Goal: Task Accomplishment & Management: Manage account settings

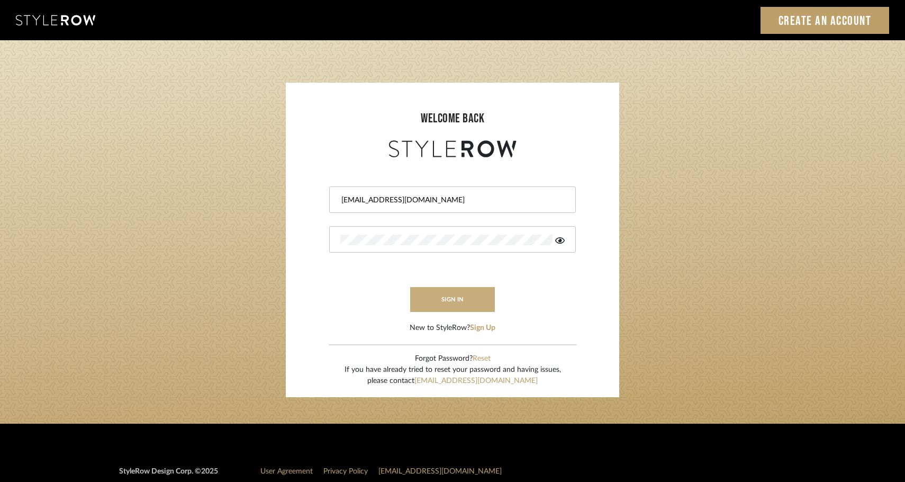
click at [475, 305] on button "sign in" at bounding box center [452, 299] width 85 height 25
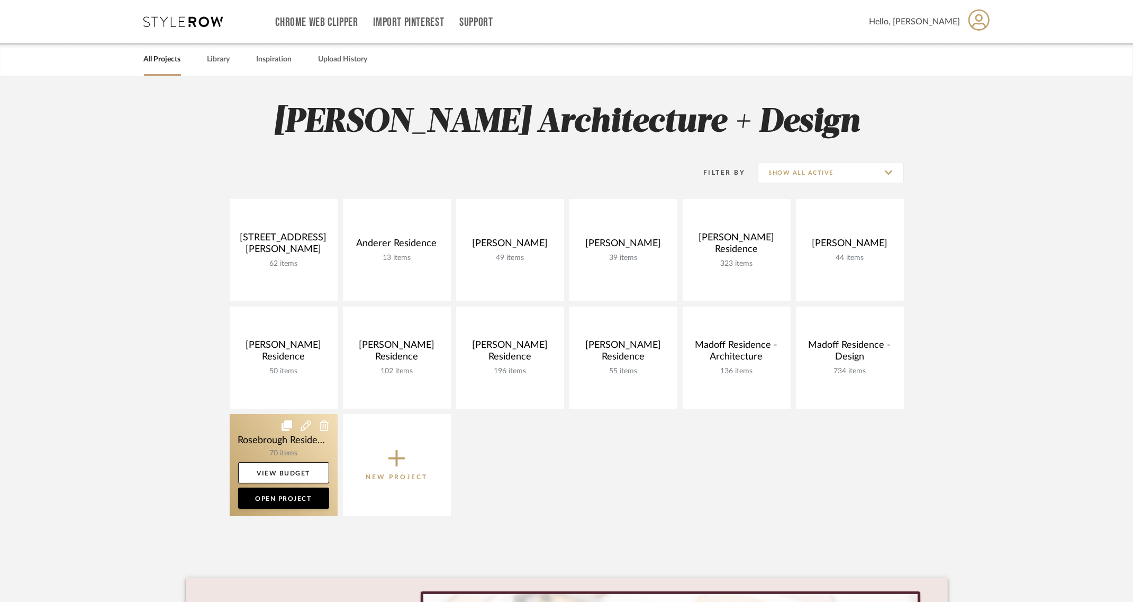
click at [292, 444] on link at bounding box center [284, 465] width 108 height 102
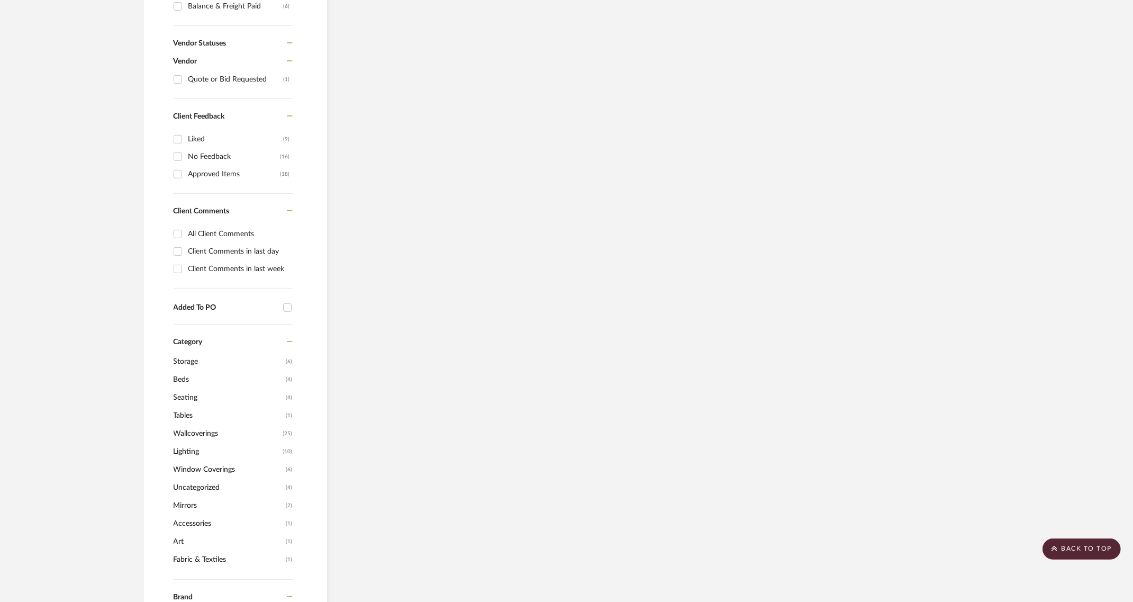
scroll to position [771, 0]
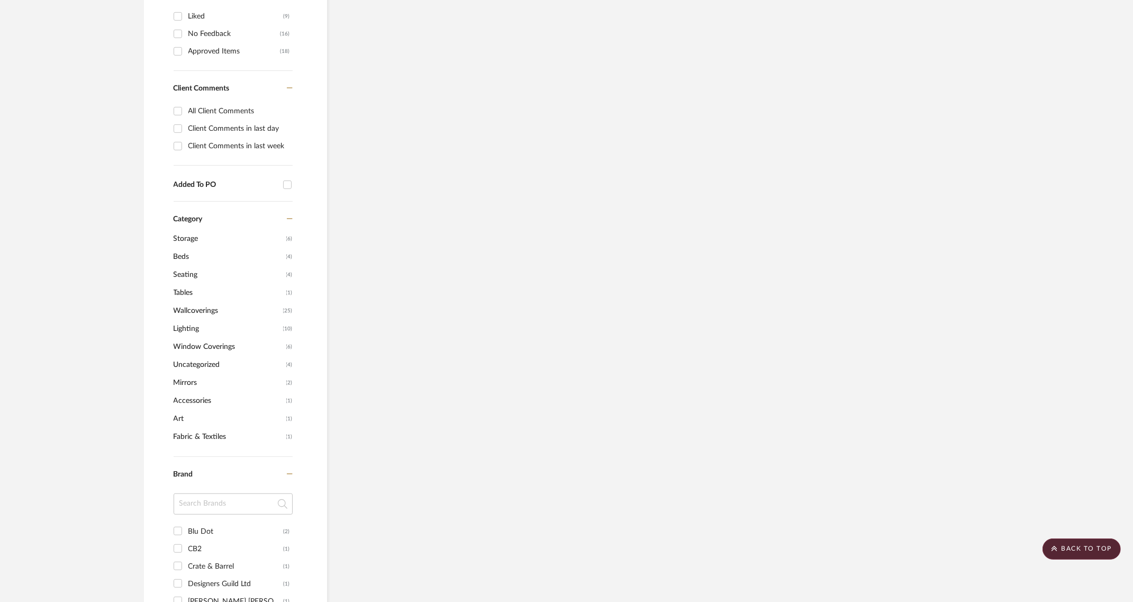
click at [208, 349] on span "Window Coverings" at bounding box center [229, 347] width 110 height 18
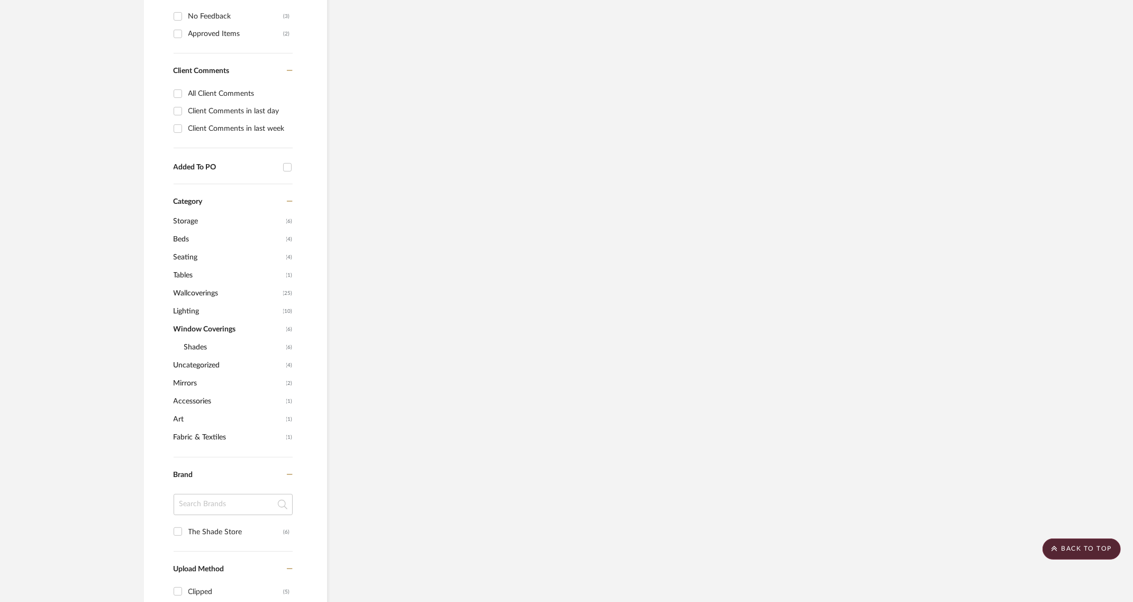
click at [197, 347] on span "Shades" at bounding box center [233, 347] width 99 height 18
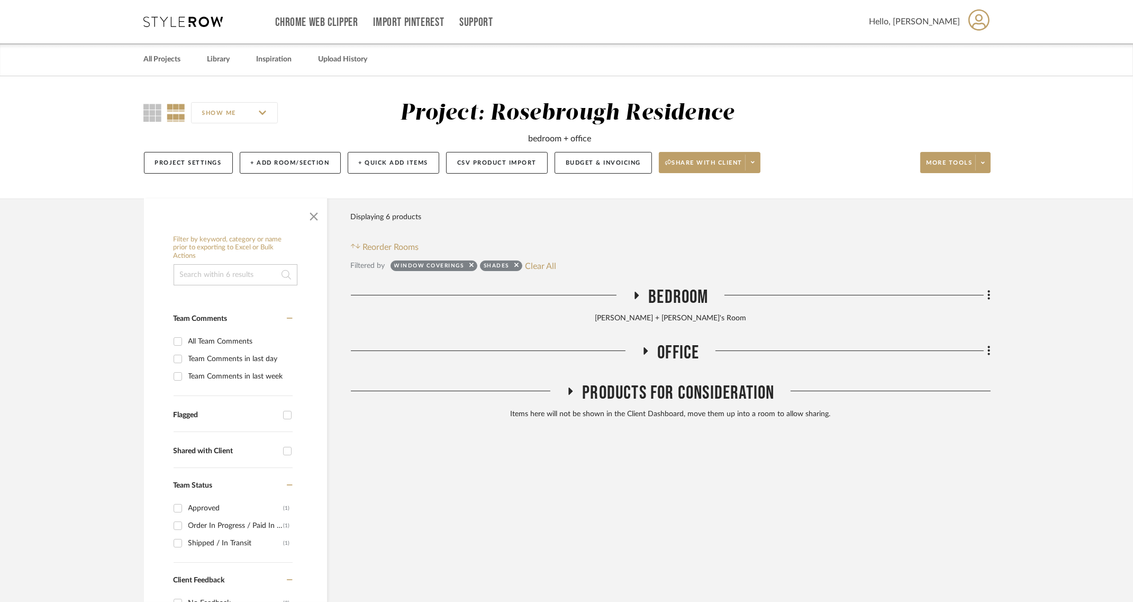
click at [685, 298] on span "Bedroom" at bounding box center [678, 297] width 60 height 23
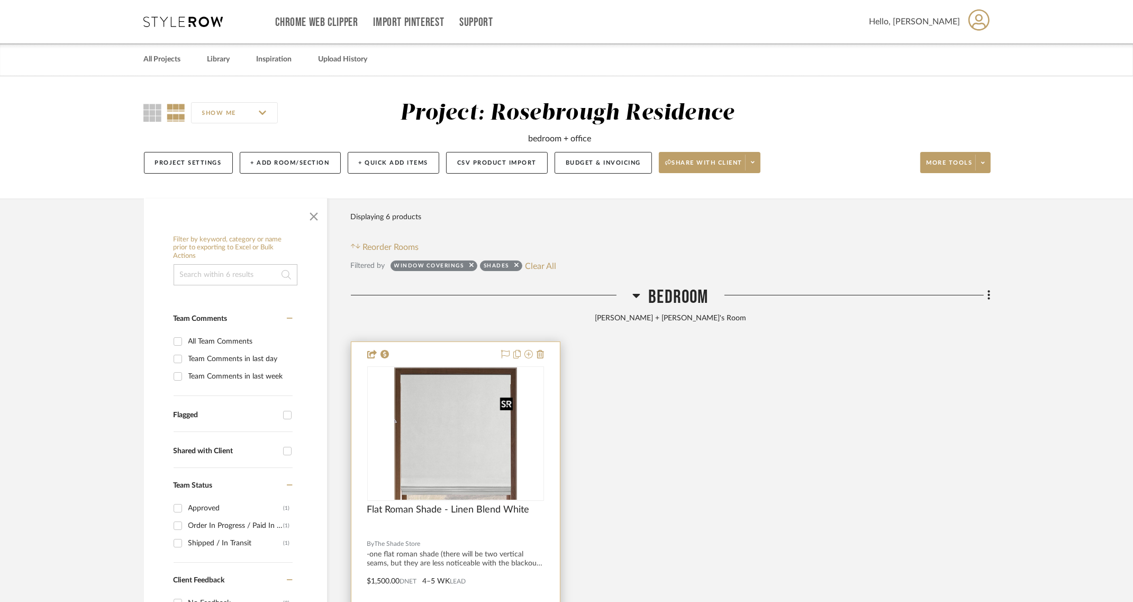
click at [0, 0] on img at bounding box center [0, 0] width 0 height 0
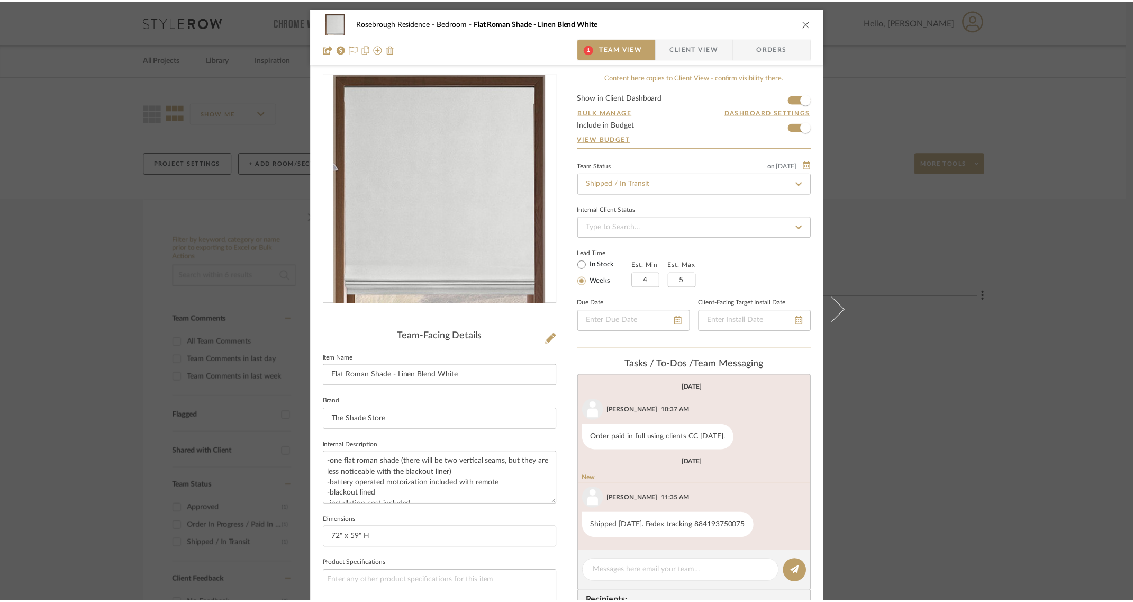
scroll to position [220, 0]
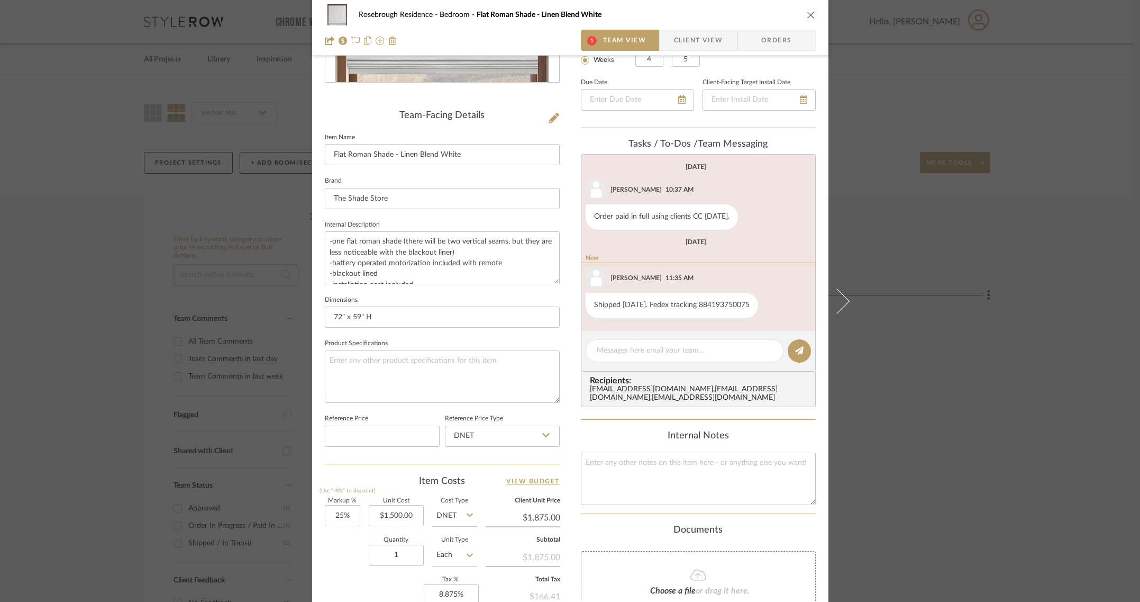
click at [912, 249] on div "Rosebrough Residence Bedroom Flat Roman Shade - Linen Blend White 1 Team View C…" at bounding box center [570, 301] width 1140 height 602
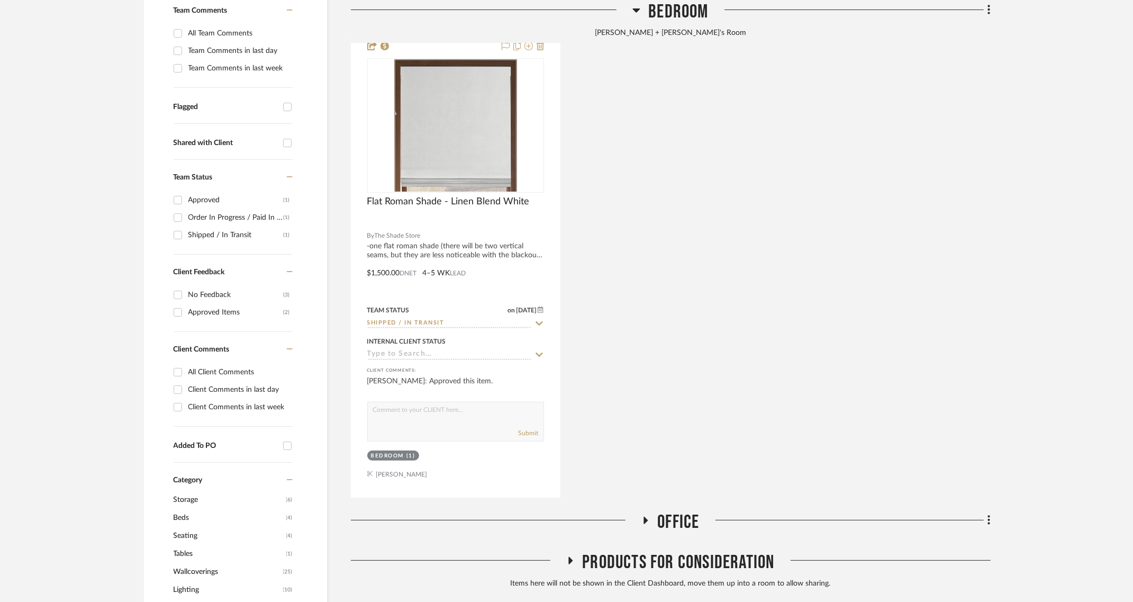
scroll to position [441, 0]
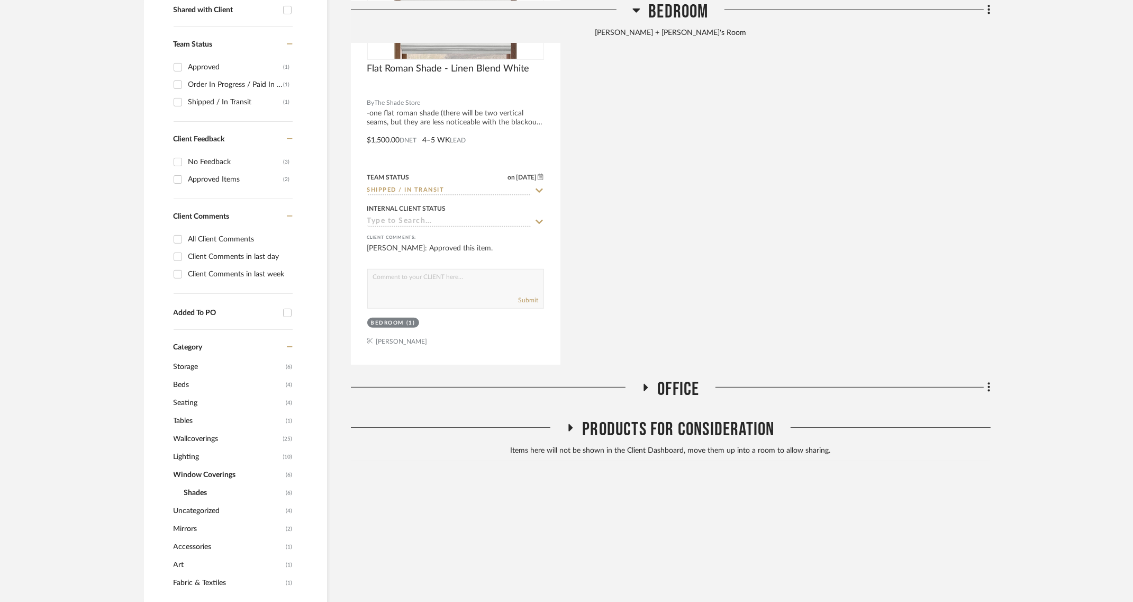
click at [670, 392] on span "Office" at bounding box center [678, 389] width 42 height 23
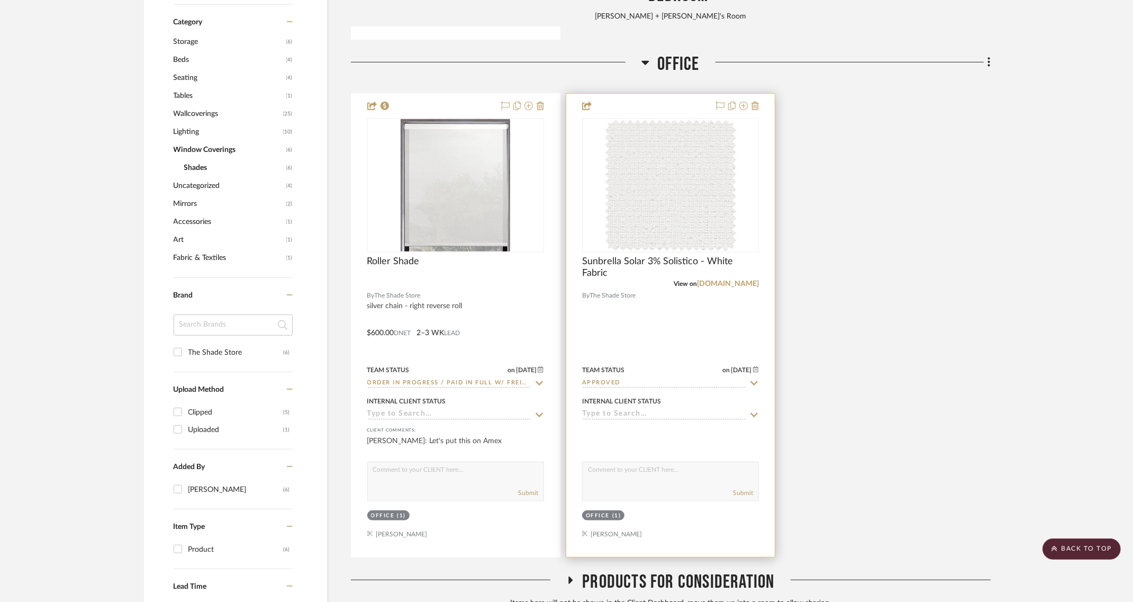
scroll to position [771, 0]
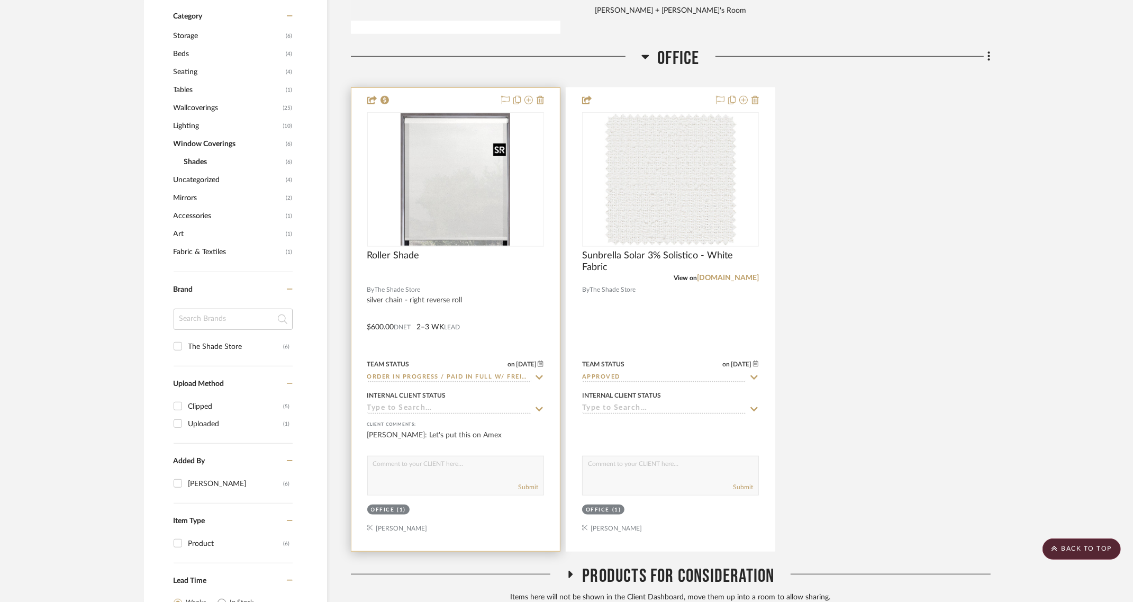
click at [450, 184] on img "0" at bounding box center [455, 179] width 109 height 132
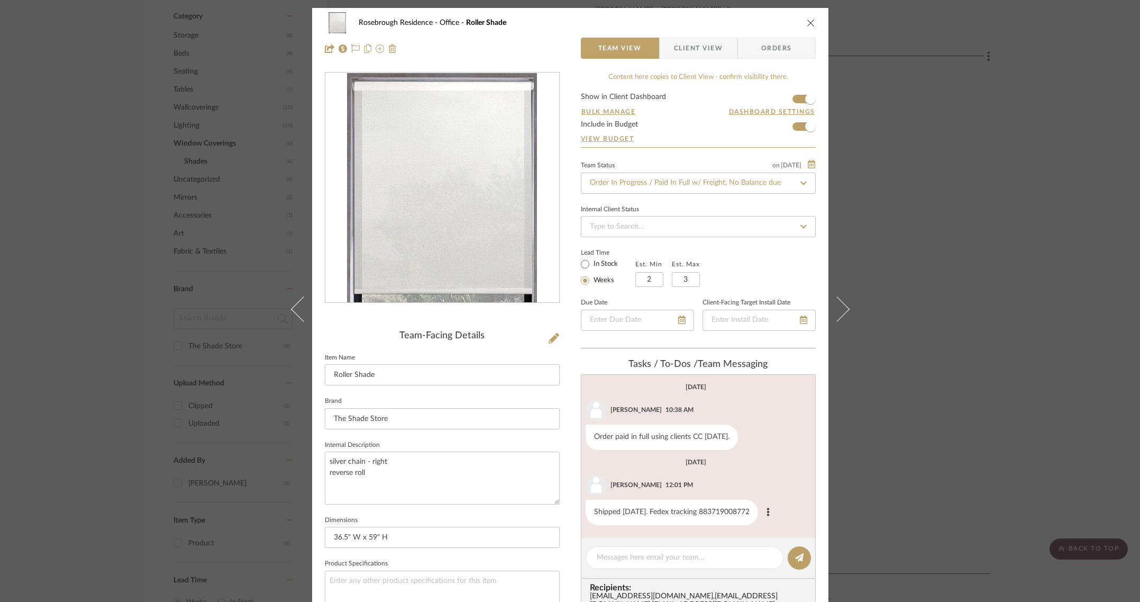
click at [709, 511] on div "Shipped [DATE]. Fedex tracking 883719008772" at bounding box center [672, 512] width 172 height 25
copy div "883719008772"
click at [668, 554] on textarea at bounding box center [685, 557] width 176 height 11
type textarea "Delivered [DATE]"
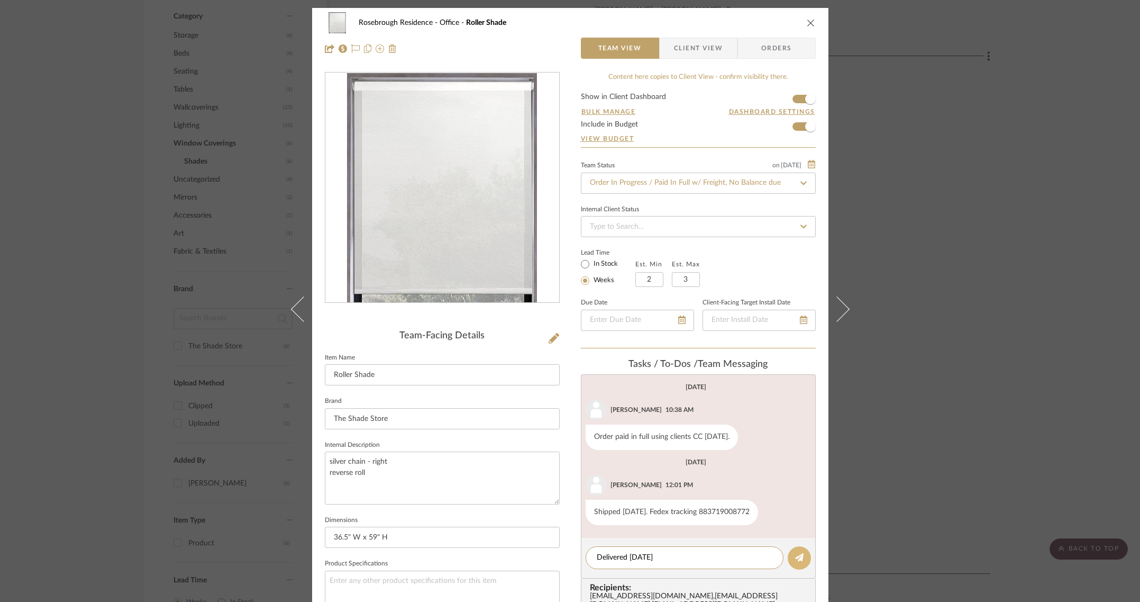
click at [797, 559] on icon at bounding box center [799, 557] width 8 height 8
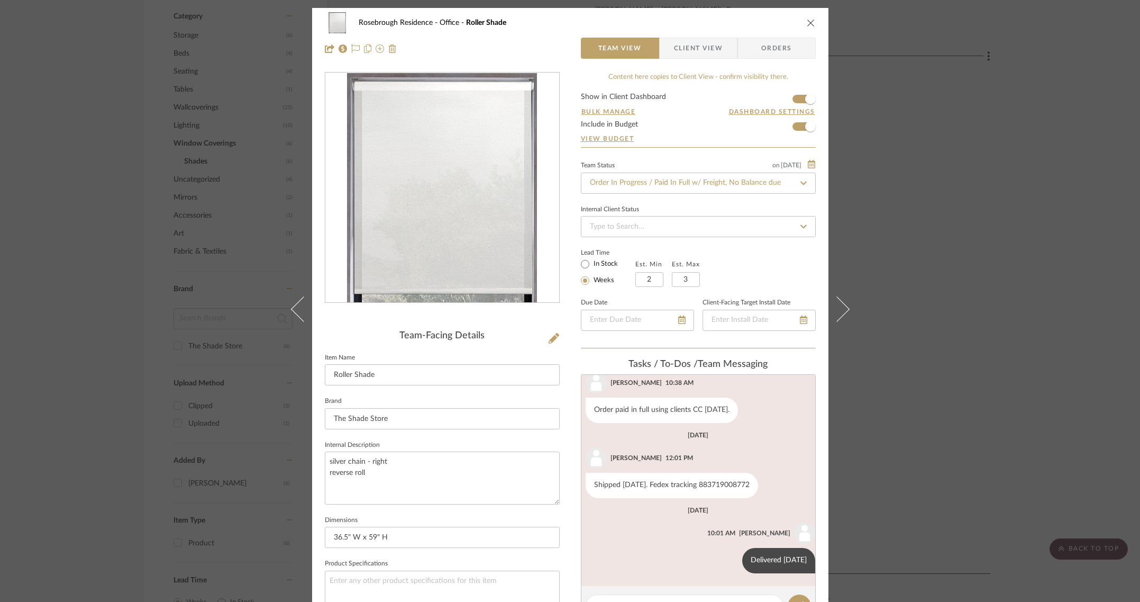
drag, startPoint x: 804, startPoint y: 22, endPoint x: 804, endPoint y: 29, distance: 7.4
click at [807, 22] on icon "close" at bounding box center [811, 23] width 8 height 8
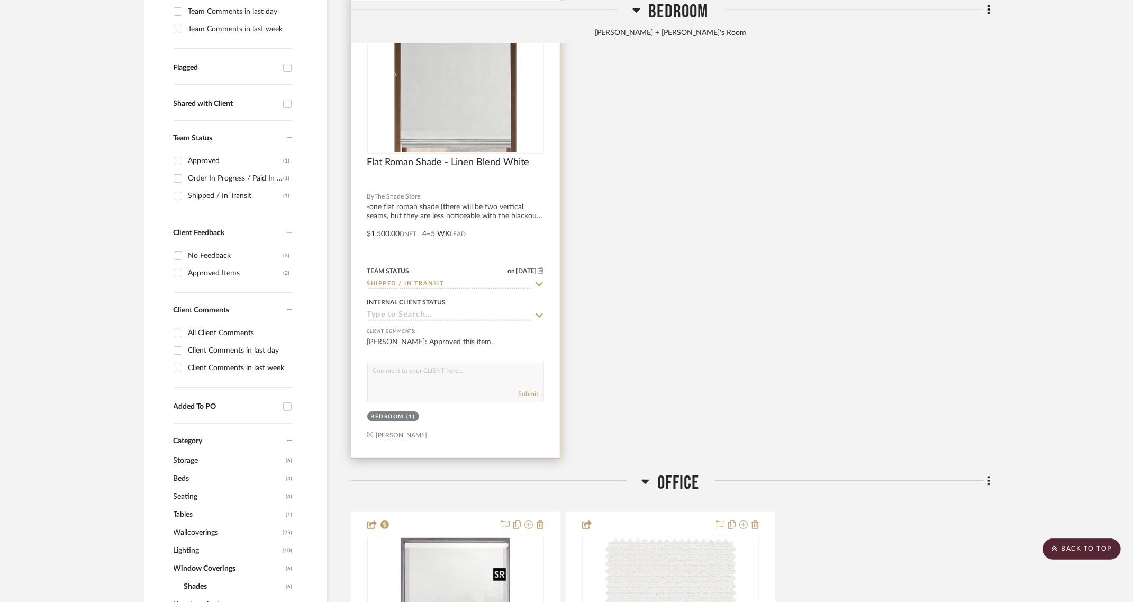
scroll to position [331, 0]
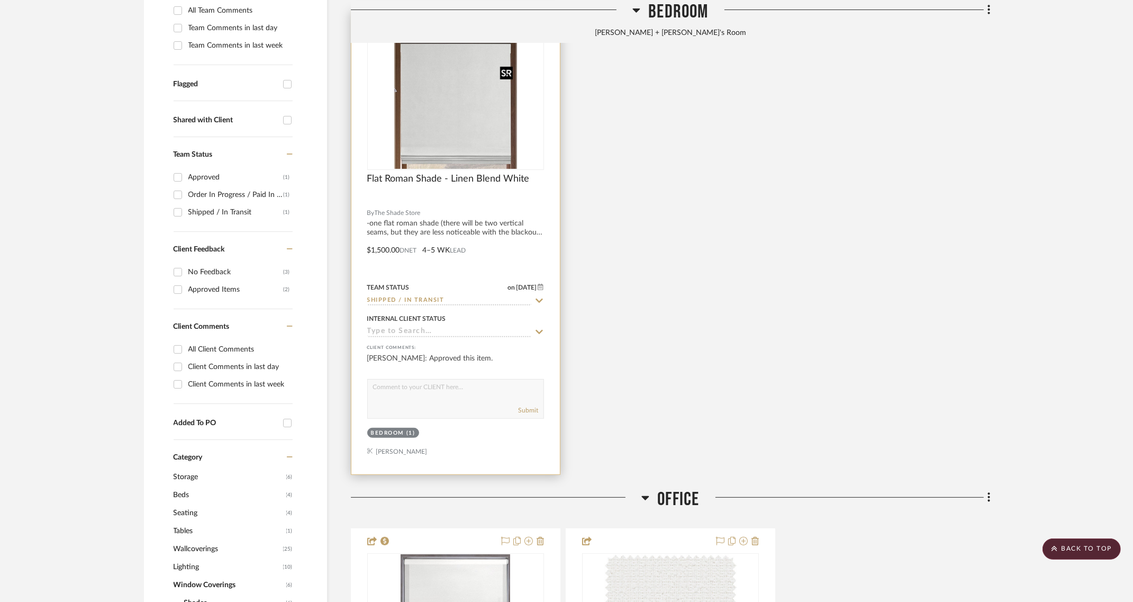
click at [477, 109] on img "0" at bounding box center [455, 103] width 123 height 132
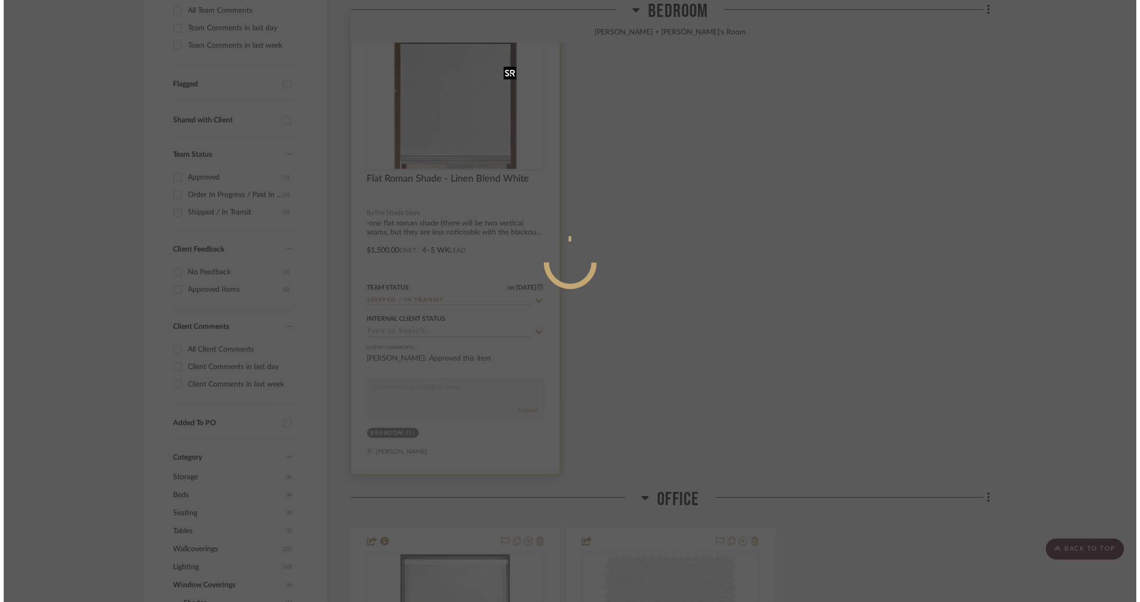
scroll to position [0, 0]
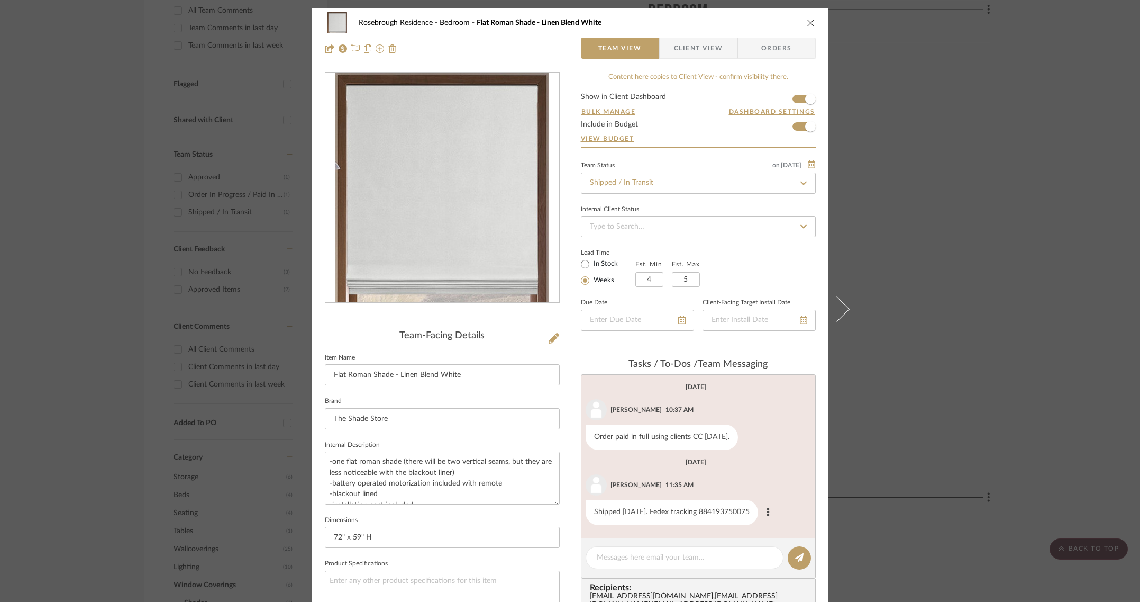
click at [707, 512] on div "Shipped [DATE]. Fedex tracking 884193750075" at bounding box center [672, 512] width 172 height 25
copy div "884193750075"
click at [635, 557] on textarea at bounding box center [685, 557] width 176 height 11
type textarea "ETA [DATE]"
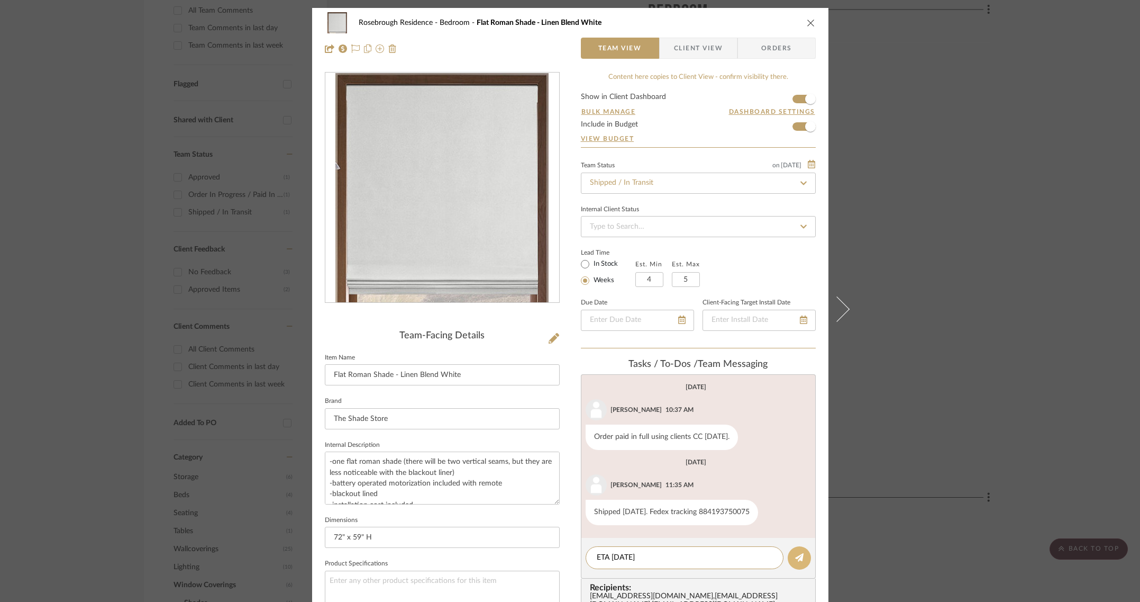
click at [795, 555] on icon at bounding box center [799, 557] width 8 height 8
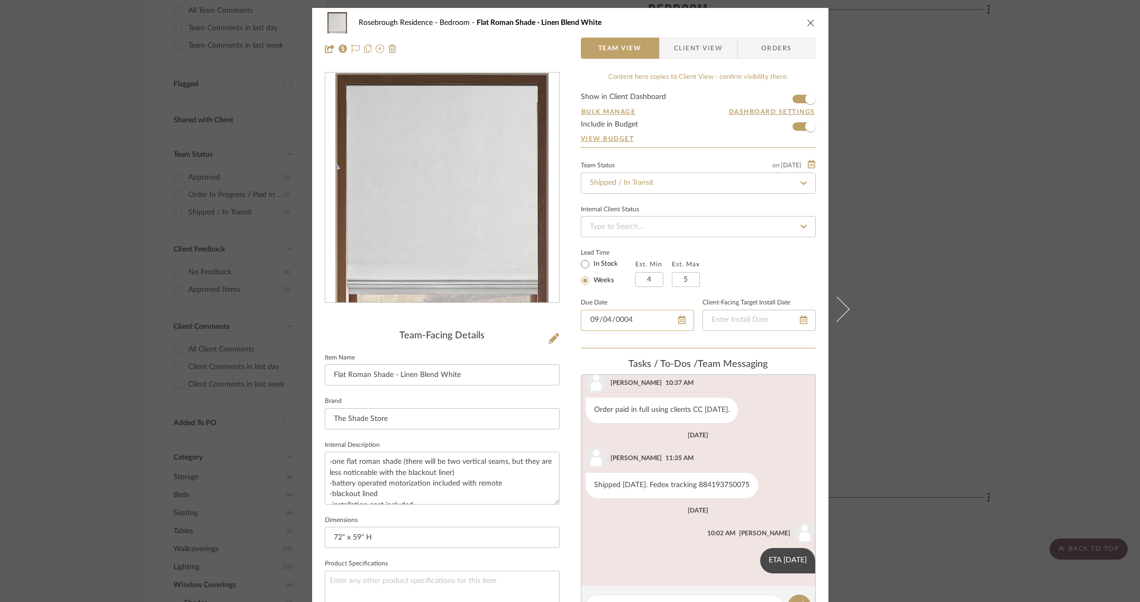
click at [600, 315] on input "0004-09-04" at bounding box center [637, 320] width 113 height 21
type input "[DATE]"
drag, startPoint x: 734, startPoint y: 285, endPoint x: 775, endPoint y: 326, distance: 58.4
click at [736, 285] on div "Lead Time In Stock Weeks Est. Min 4 Est. Max 5" at bounding box center [698, 266] width 235 height 41
click at [714, 319] on input "date" at bounding box center [759, 320] width 113 height 21
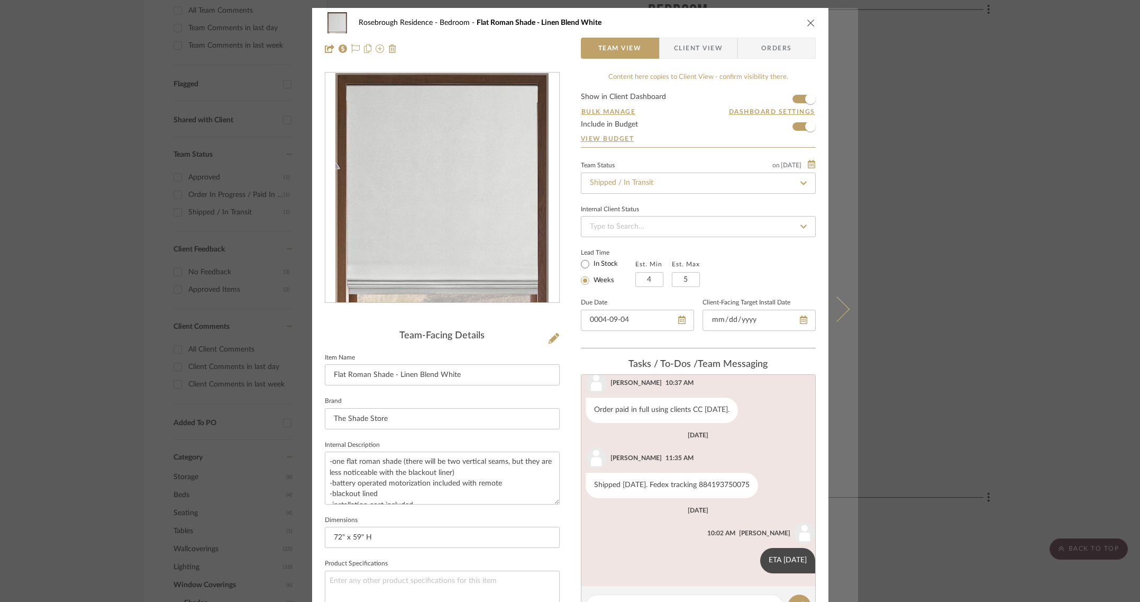
type input "[DATE]"
click at [842, 303] on button at bounding box center [844, 309] width 30 height 602
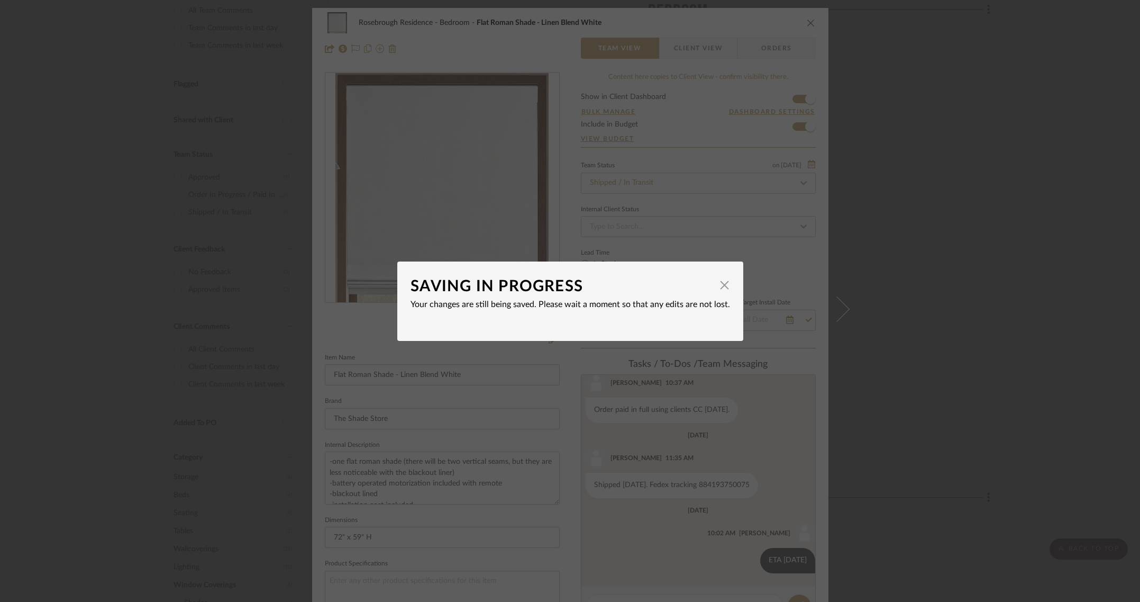
drag, startPoint x: 683, startPoint y: 283, endPoint x: 736, endPoint y: 285, distance: 52.9
click at [683, 282] on div "SAVING IN PROGRESS" at bounding box center [563, 286] width 304 height 23
click at [724, 287] on span "button" at bounding box center [724, 285] width 21 height 21
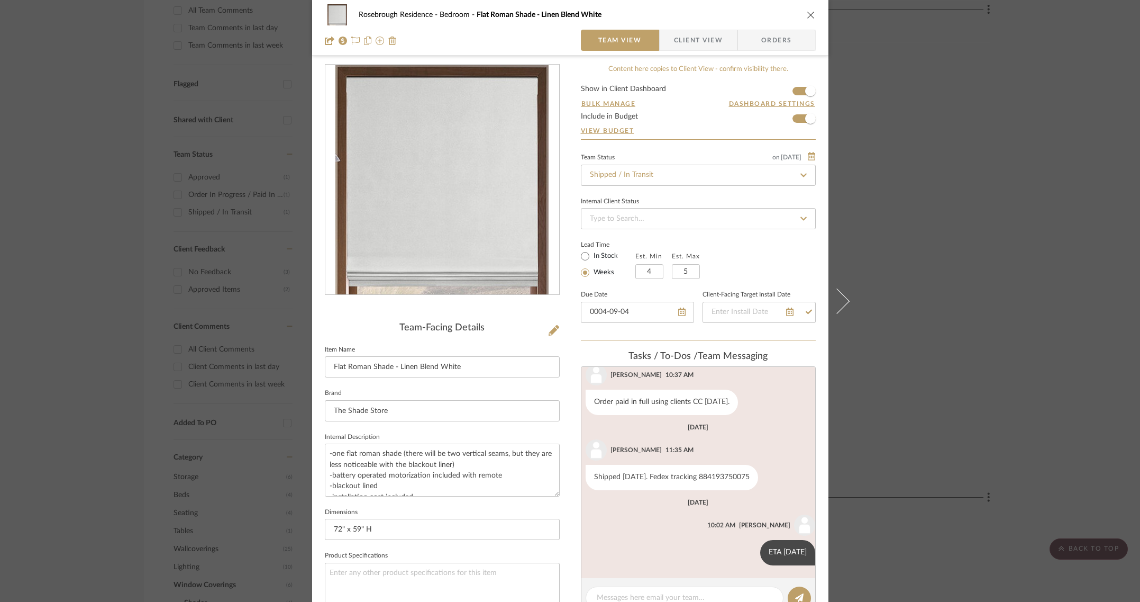
click at [781, 273] on div "Lead Time In Stock Weeks Est. Min 4 Est. Max 5" at bounding box center [698, 258] width 235 height 41
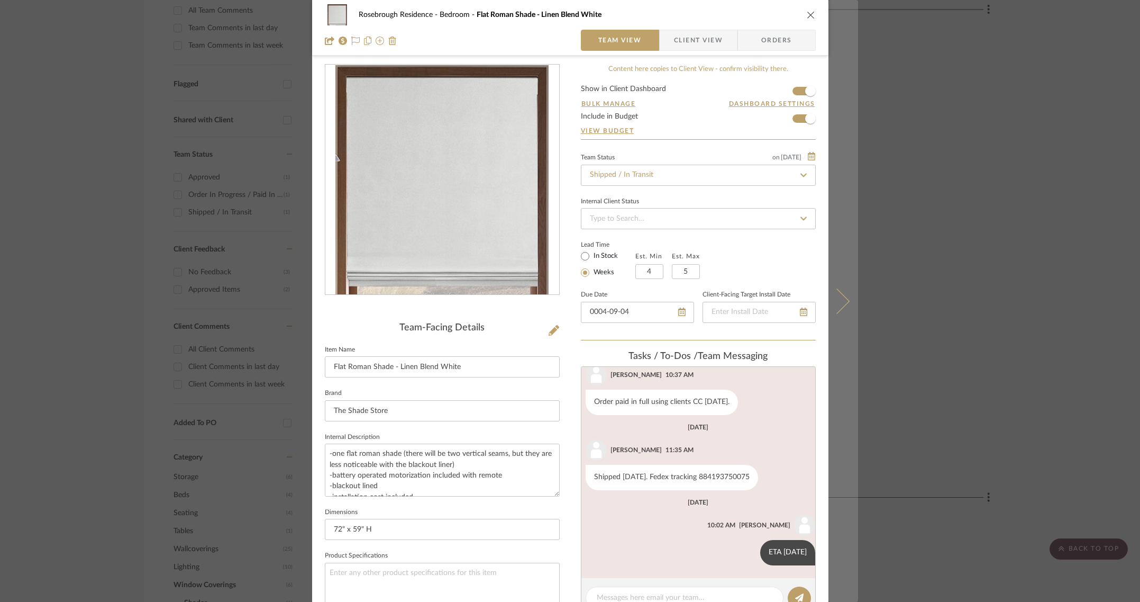
click at [843, 299] on icon at bounding box center [836, 300] width 25 height 25
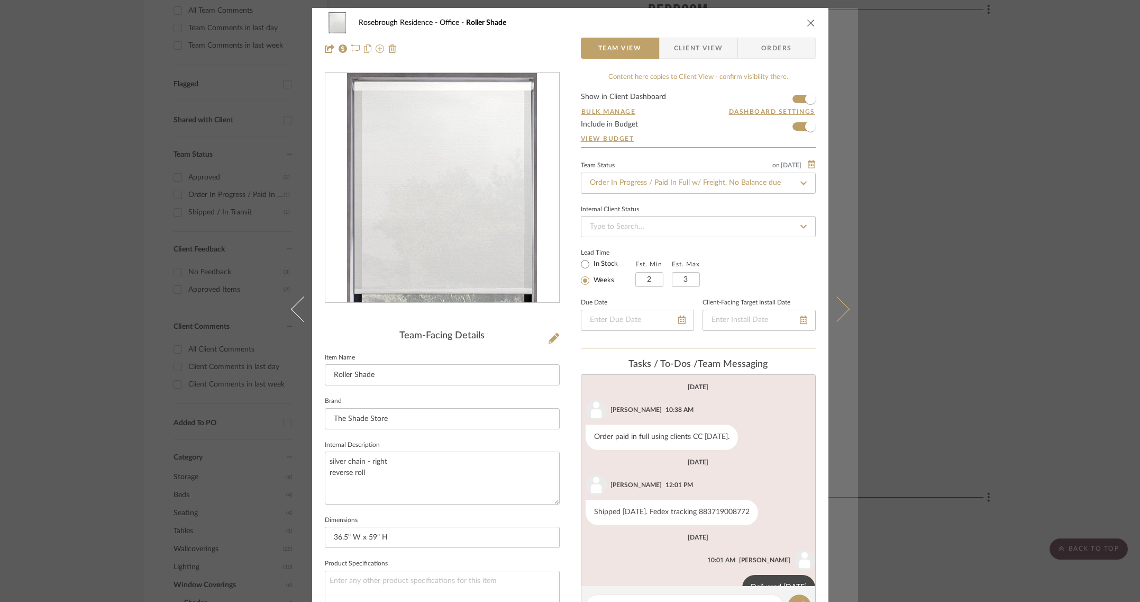
scroll to position [28, 0]
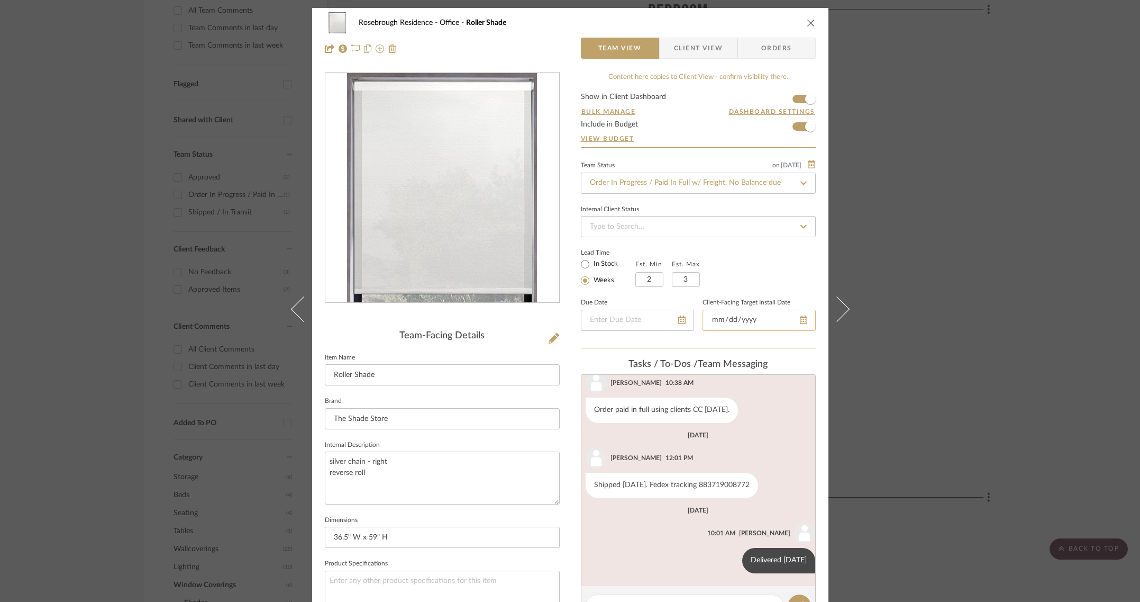
click at [713, 318] on input "date" at bounding box center [759, 320] width 113 height 21
type input "[DATE]"
click at [729, 278] on div "Lead Time In Stock Weeks Est. Min 2 Est. Max 3" at bounding box center [698, 266] width 235 height 41
type input "0025-08-25"
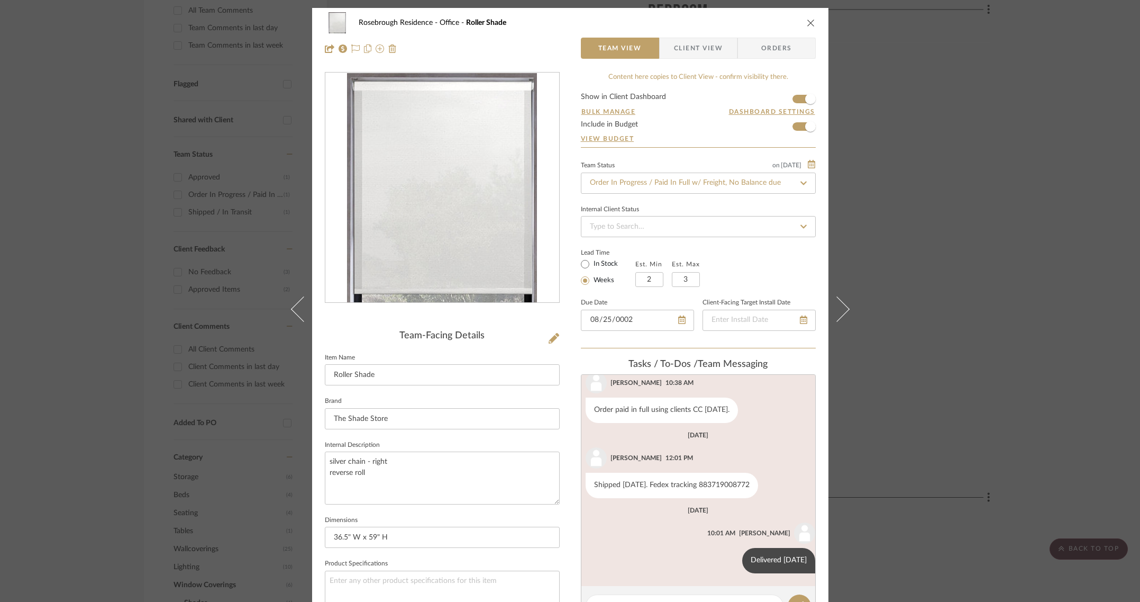
type input "[DATE]"
click at [743, 271] on div "Lead Time In Stock Weeks Est. Min 2 Est. Max 3" at bounding box center [698, 266] width 235 height 41
click at [803, 180] on icon at bounding box center [804, 182] width 10 height 7
type input "delivered"
click at [681, 134] on link "View Budget" at bounding box center [698, 138] width 235 height 8
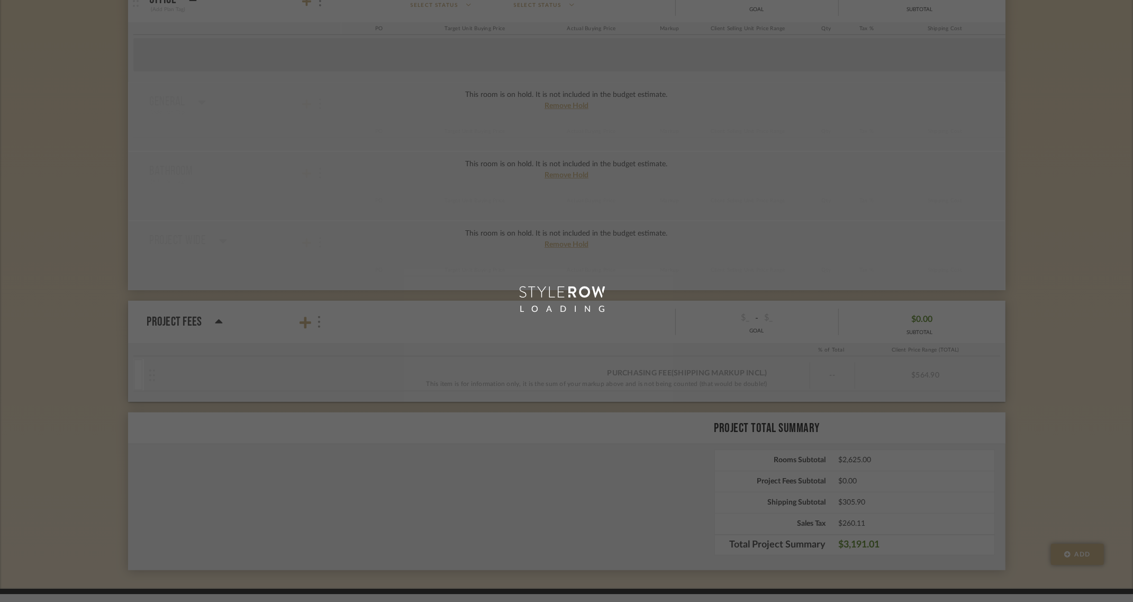
scroll to position [168, 0]
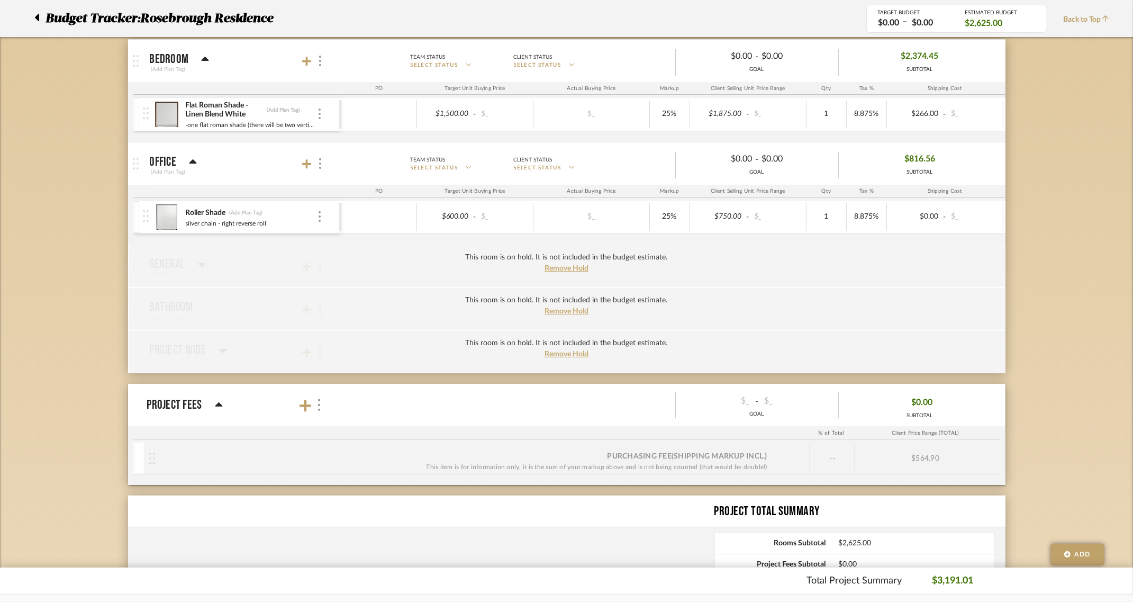
click at [40, 14] on div at bounding box center [39, 18] width 11 height 19
click at [36, 19] on icon at bounding box center [37, 17] width 4 height 7
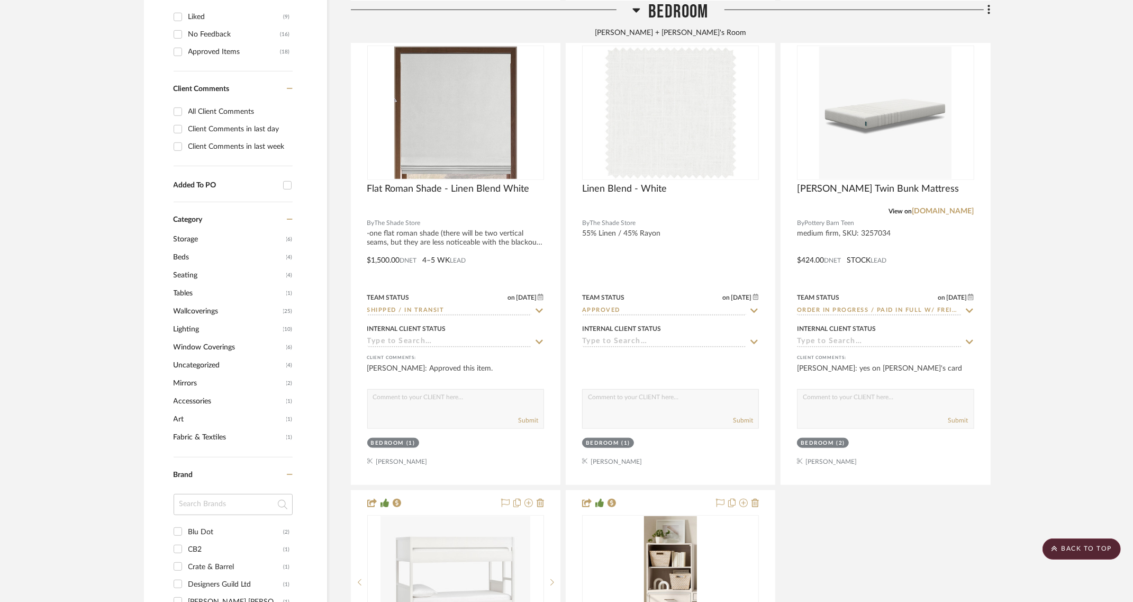
scroll to position [771, 0]
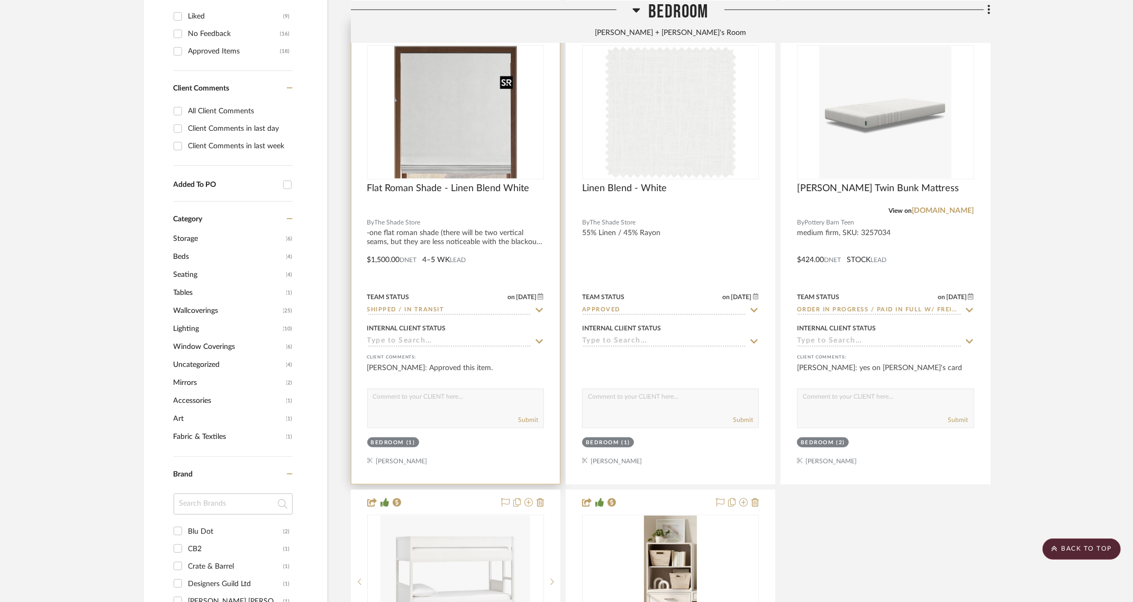
click at [0, 0] on img at bounding box center [0, 0] width 0 height 0
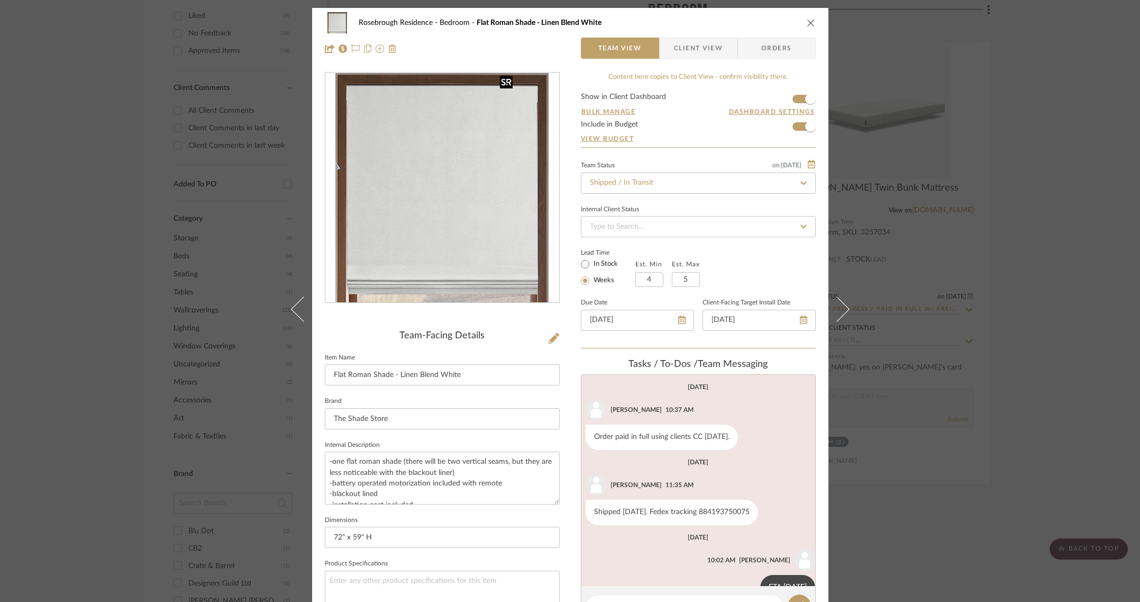
scroll to position [28, 0]
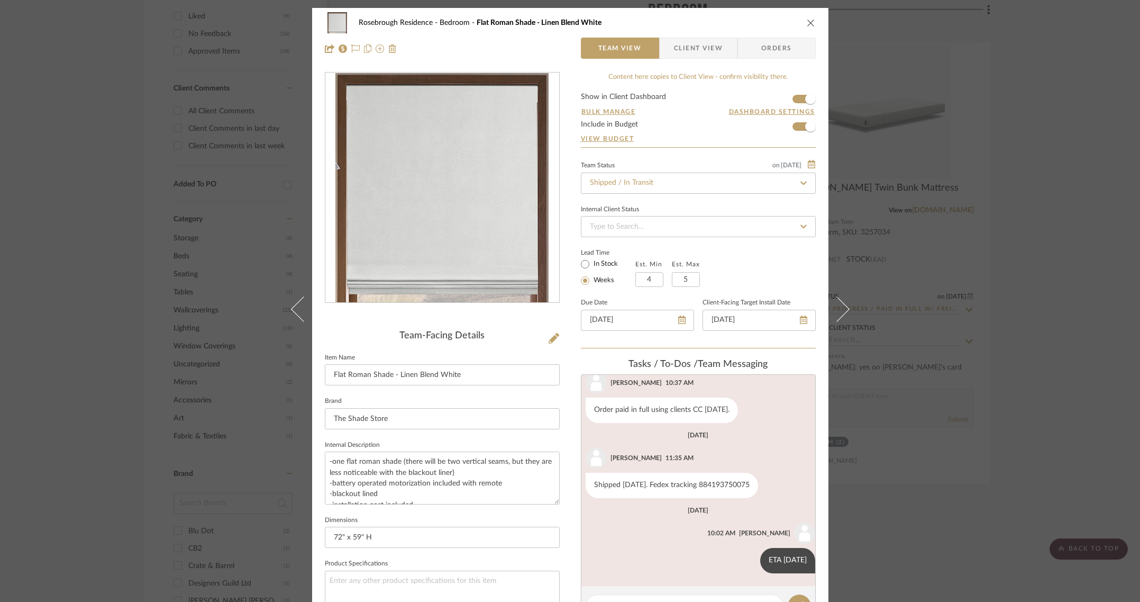
click at [807, 21] on icon "close" at bounding box center [811, 23] width 8 height 8
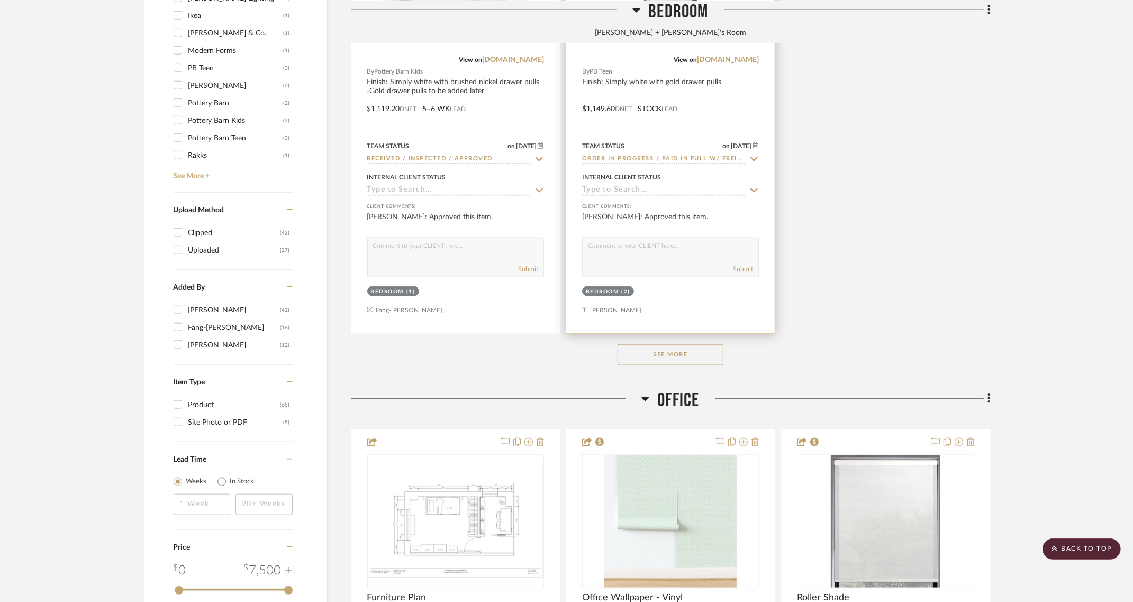
scroll to position [1433, 0]
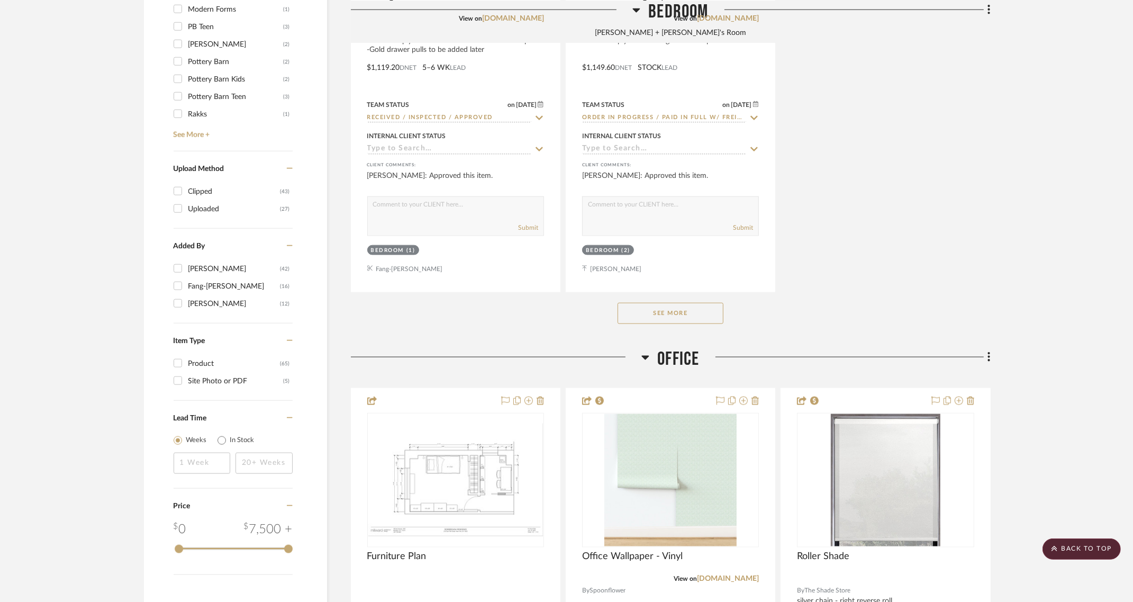
click at [679, 313] on button "See More" at bounding box center [671, 313] width 106 height 21
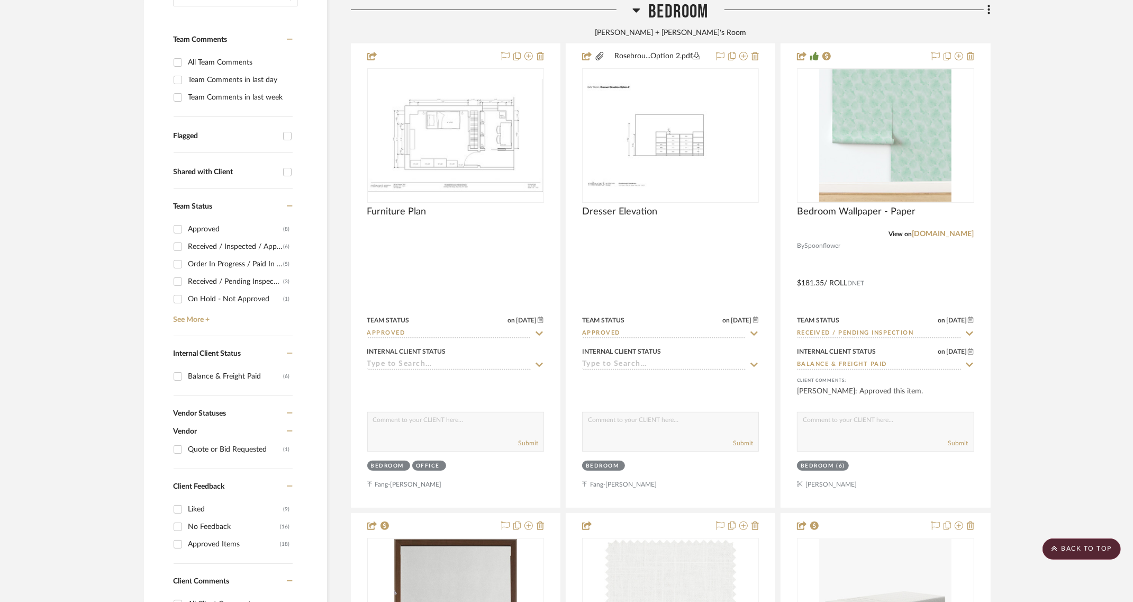
scroll to position [110, 0]
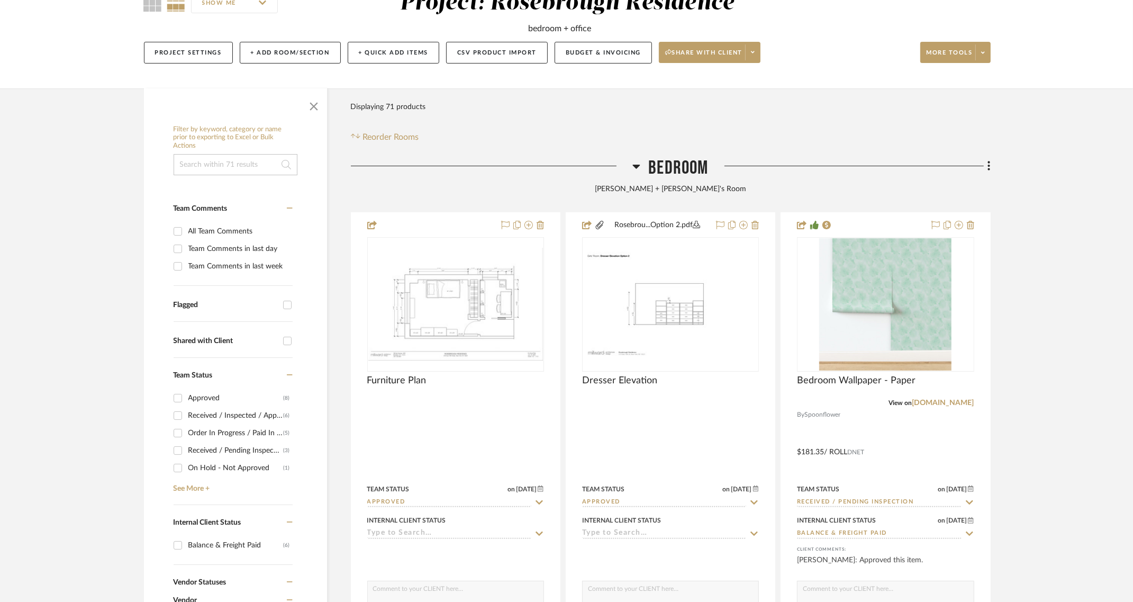
click at [670, 167] on span "Bedroom" at bounding box center [678, 168] width 60 height 23
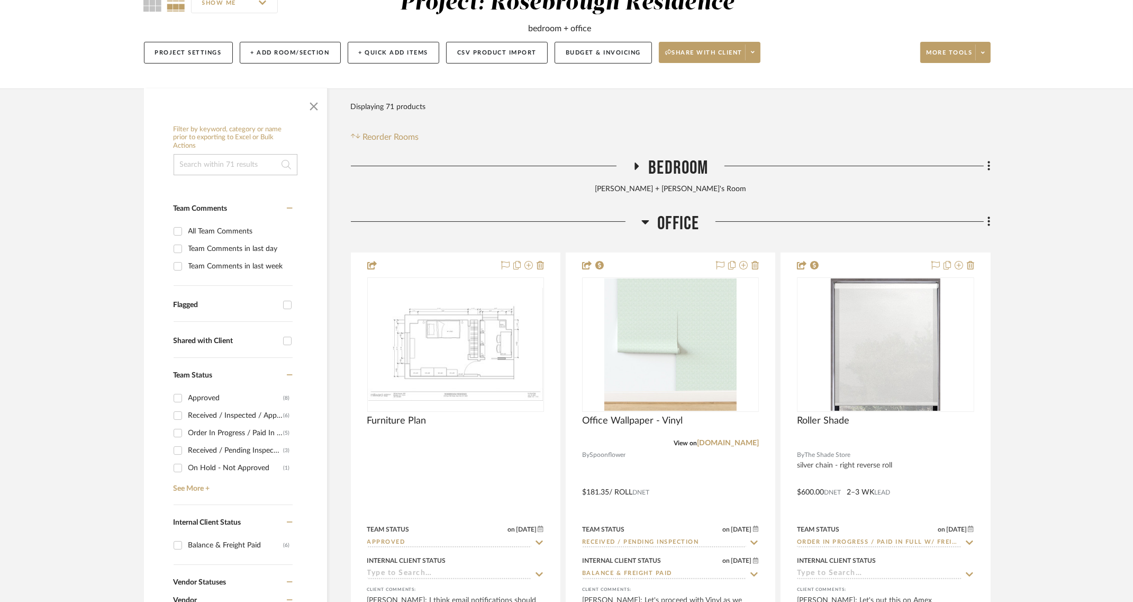
click at [670, 167] on span "Bedroom" at bounding box center [678, 168] width 60 height 23
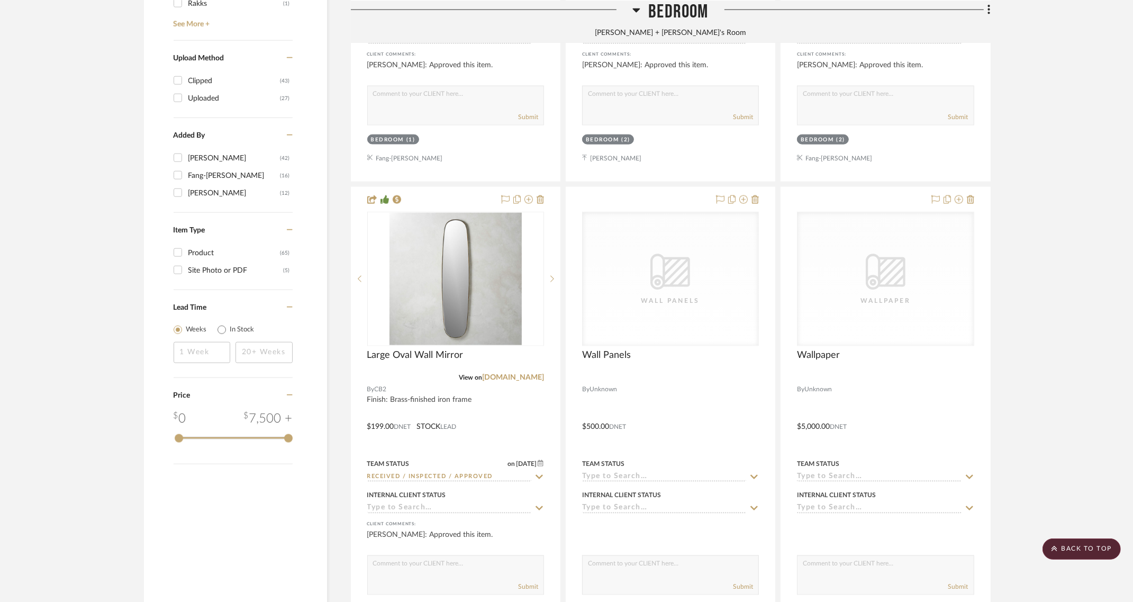
scroll to position [1984, 0]
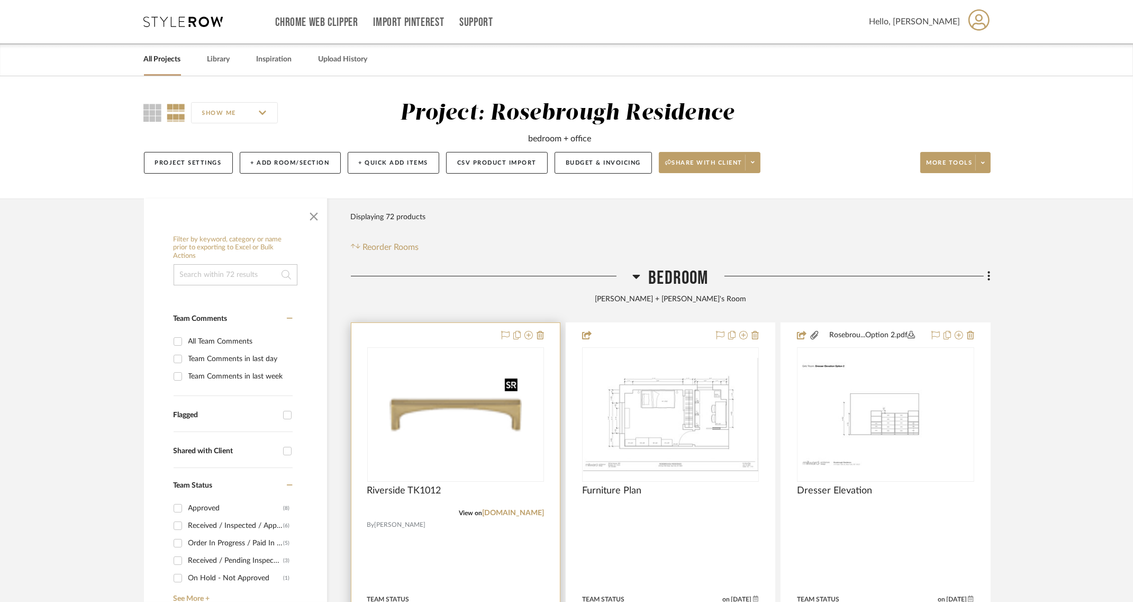
click at [0, 0] on img at bounding box center [0, 0] width 0 height 0
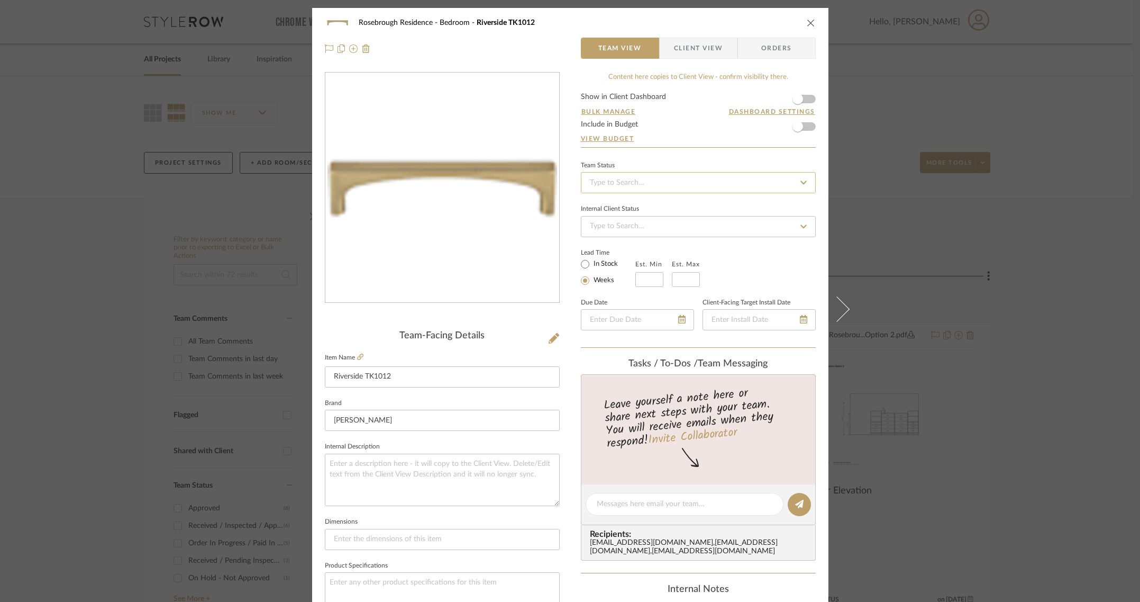
click at [594, 183] on input at bounding box center [698, 182] width 235 height 21
type input "delivered"
click at [631, 209] on span "Installed / Delivered" at bounding box center [620, 210] width 65 height 7
type input "9/9/2025"
type input "Installed / Delivered"
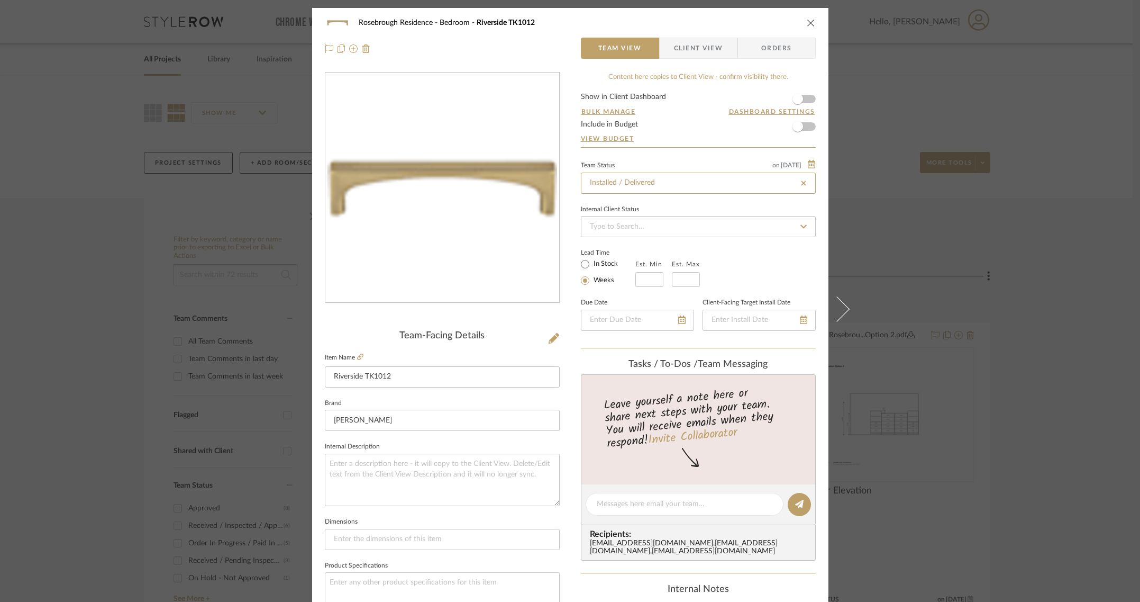
type input "9/9/2025"
type input "Installed / Delivered"
click at [656, 161] on div "Team Status on 9/9/2025" at bounding box center [698, 164] width 235 height 8
click at [597, 221] on input at bounding box center [698, 226] width 235 height 21
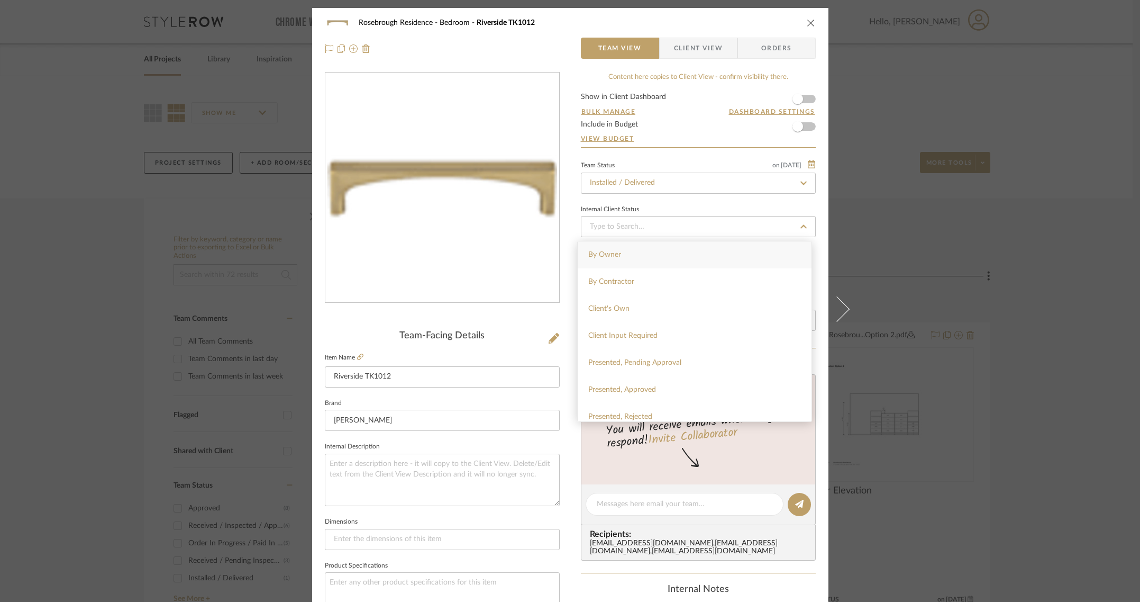
click at [626, 207] on div "Internal Client Status" at bounding box center [610, 209] width 58 height 5
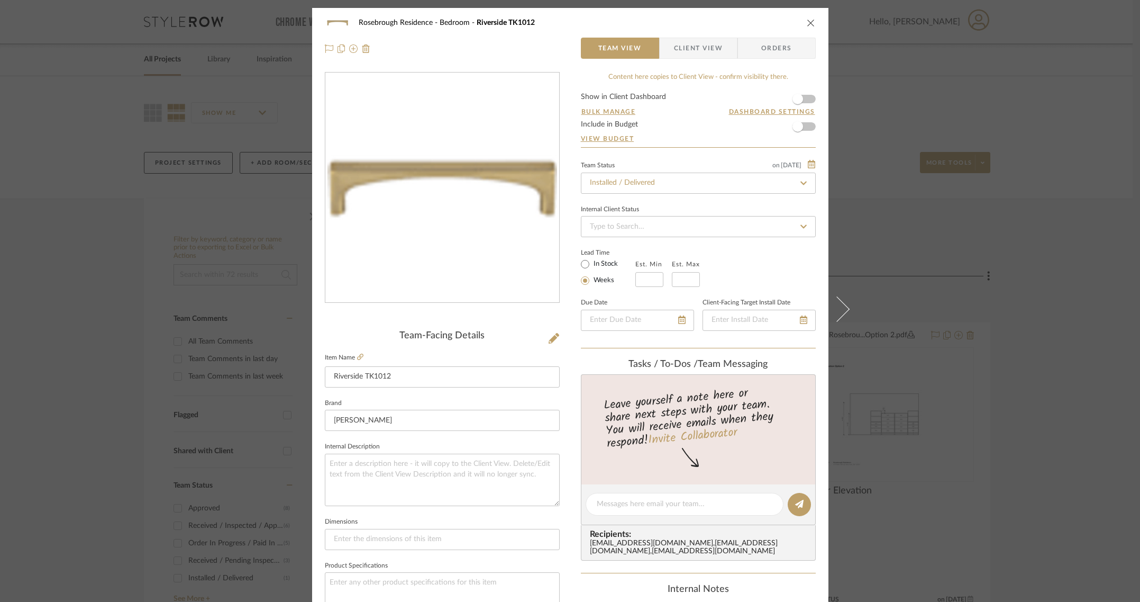
drag, startPoint x: 806, startPoint y: 96, endPoint x: 812, endPoint y: 98, distance: 6.7
click at [806, 96] on form "Show in Client Dashboard Bulk Manage Dashboard Settings Include in Budget View …" at bounding box center [698, 120] width 235 height 54
click at [800, 99] on span "button" at bounding box center [797, 98] width 23 height 23
click at [696, 43] on span "Client View" at bounding box center [698, 48] width 49 height 21
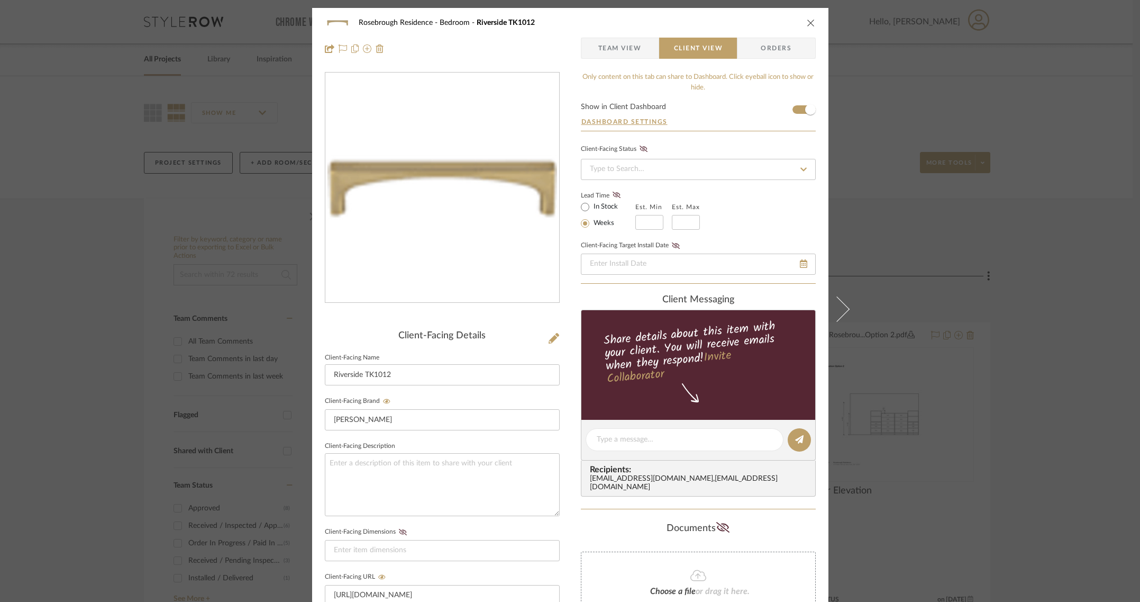
drag, startPoint x: 623, startPoint y: 438, endPoint x: 680, endPoint y: 310, distance: 140.2
click at [623, 438] on textarea at bounding box center [685, 439] width 176 height 11
click at [591, 51] on span "button" at bounding box center [590, 48] width 17 height 21
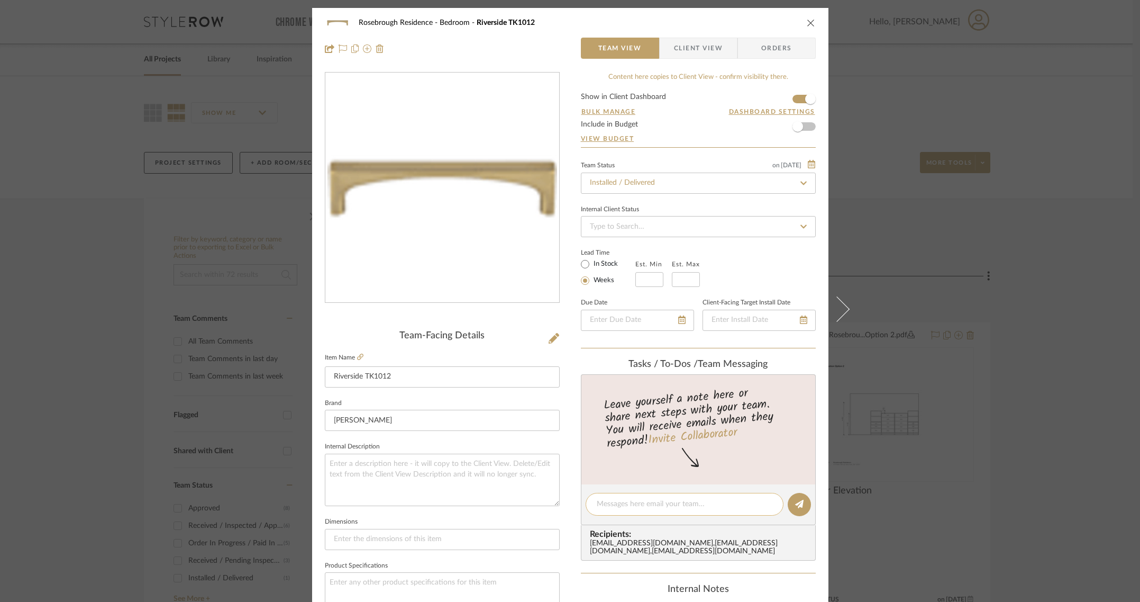
click at [643, 501] on textarea at bounding box center [685, 503] width 176 height 11
type textarea "S"
paste textarea "1Z0554770368552725"
type textarea "UPS 1Z0554770368552725"
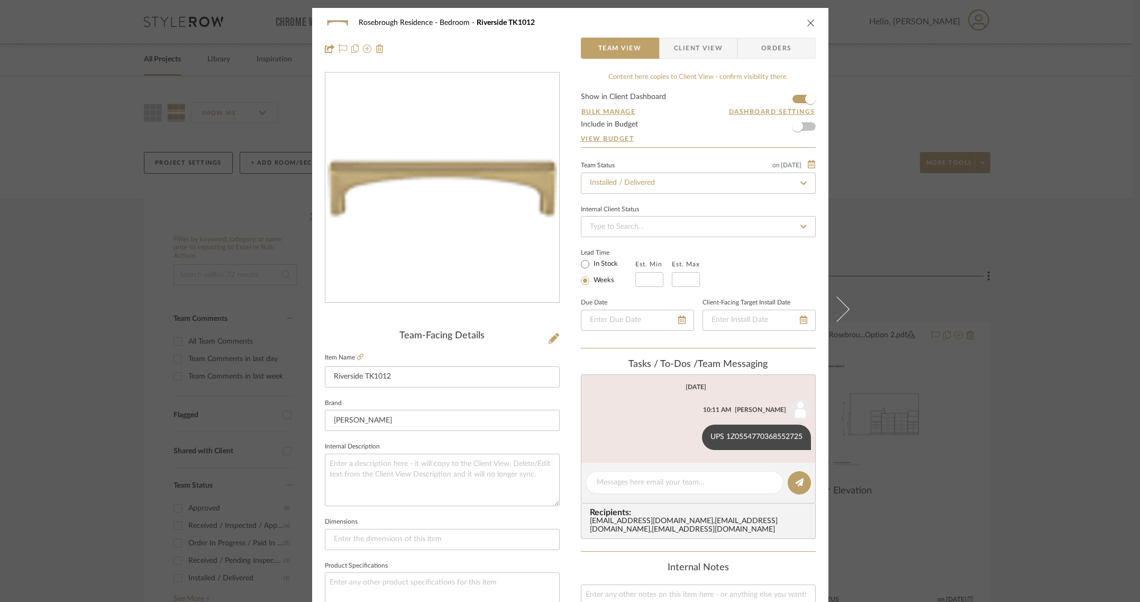
click at [807, 22] on icon "close" at bounding box center [811, 23] width 8 height 8
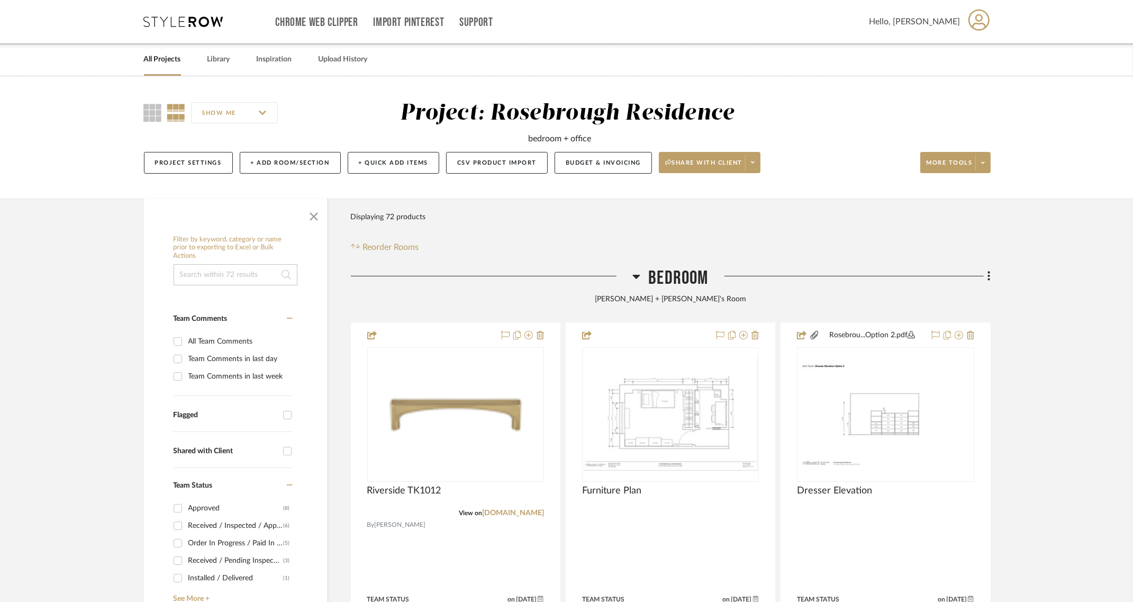
click at [982, 22] on icon at bounding box center [979, 20] width 22 height 22
click at [939, 101] on span "Manage Team" at bounding box center [949, 101] width 69 height 9
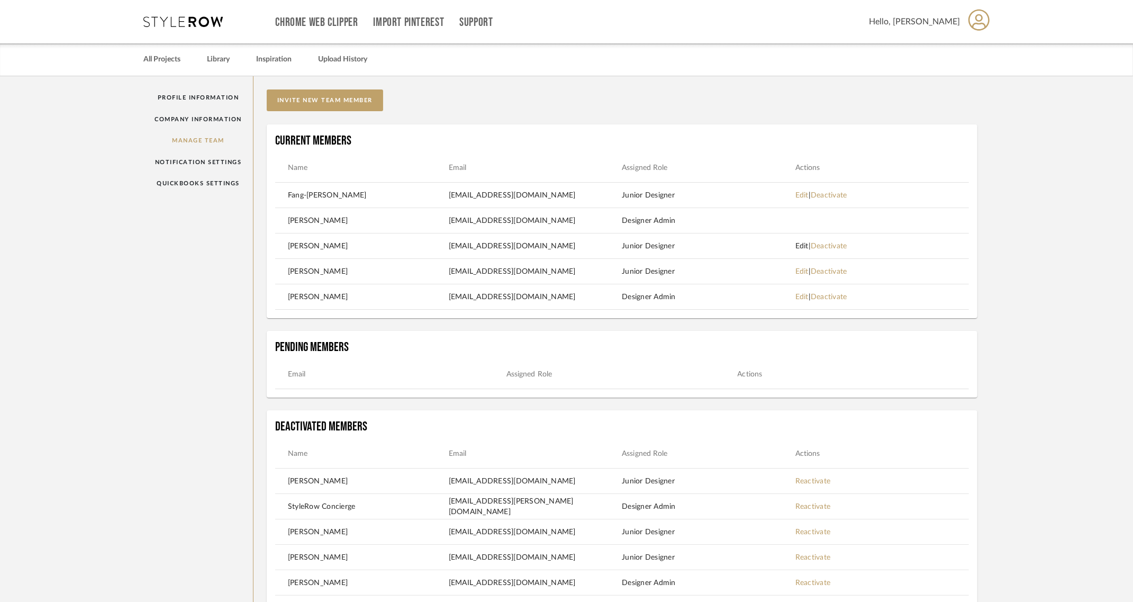
click at [803, 247] on link "Edit" at bounding box center [801, 245] width 13 height 7
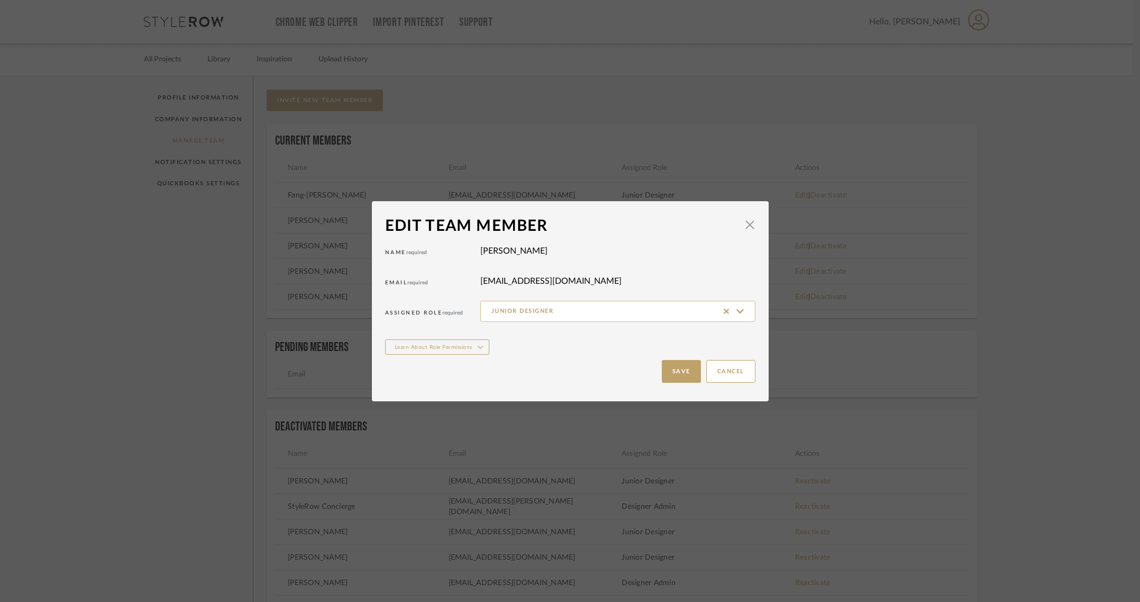
click at [740, 313] on input "Junior Designer" at bounding box center [617, 311] width 275 height 21
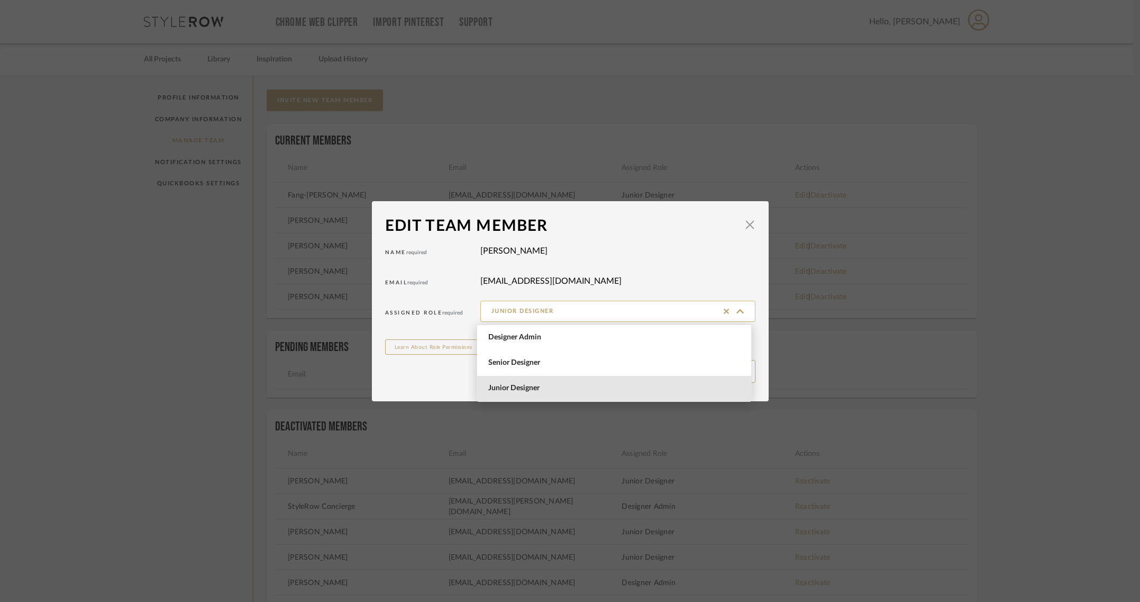
click at [739, 313] on input "Junior Designer" at bounding box center [617, 311] width 275 height 21
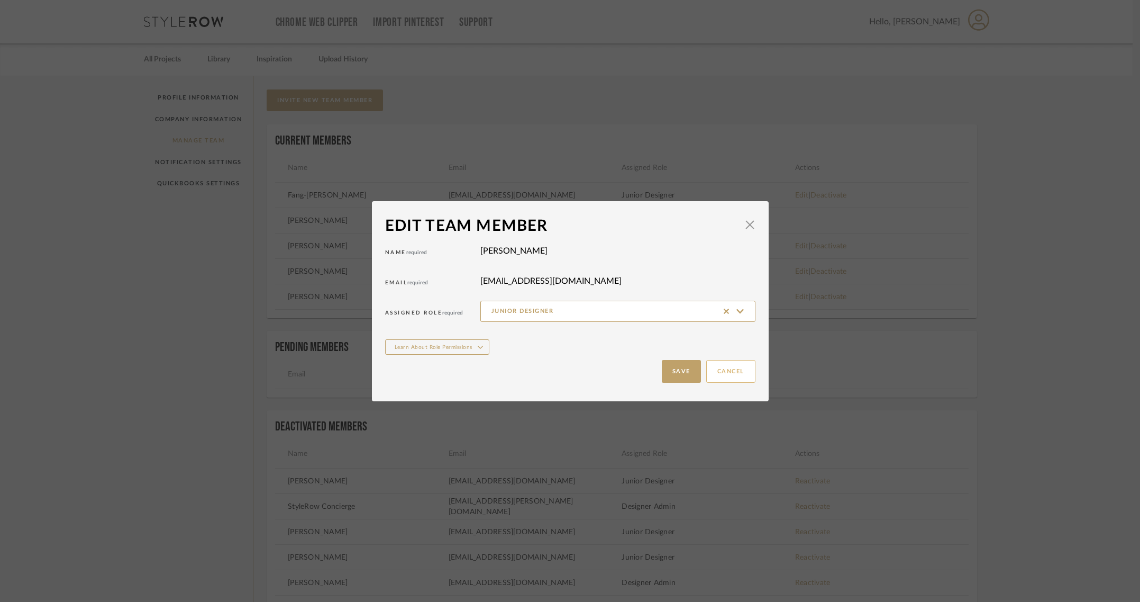
click at [733, 374] on button "Cancel" at bounding box center [730, 371] width 49 height 23
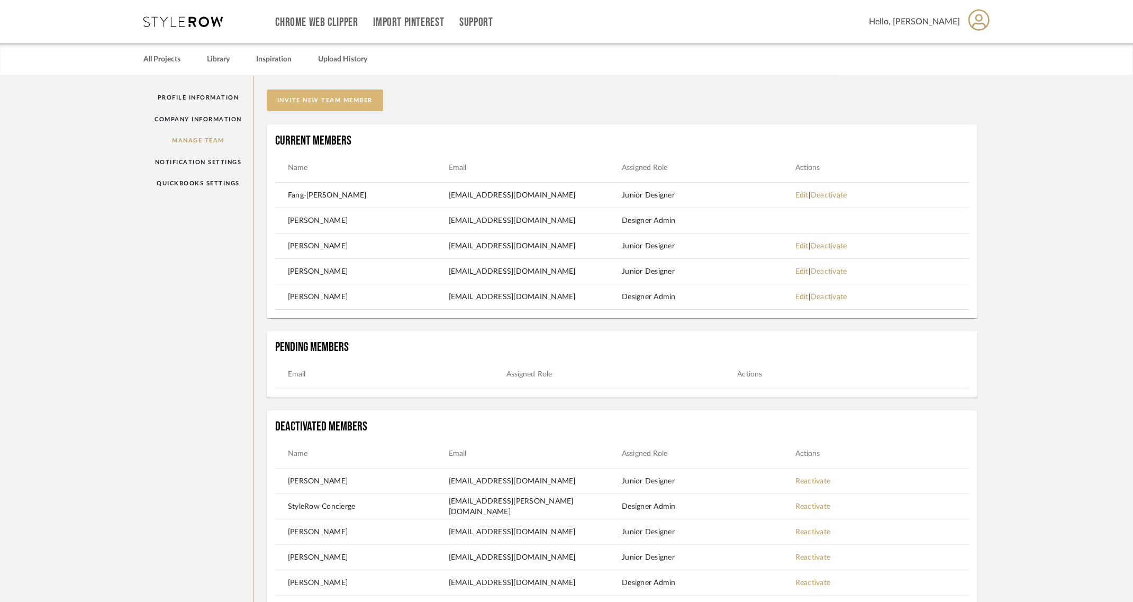
click at [315, 102] on button "invite new team member" at bounding box center [325, 100] width 116 height 22
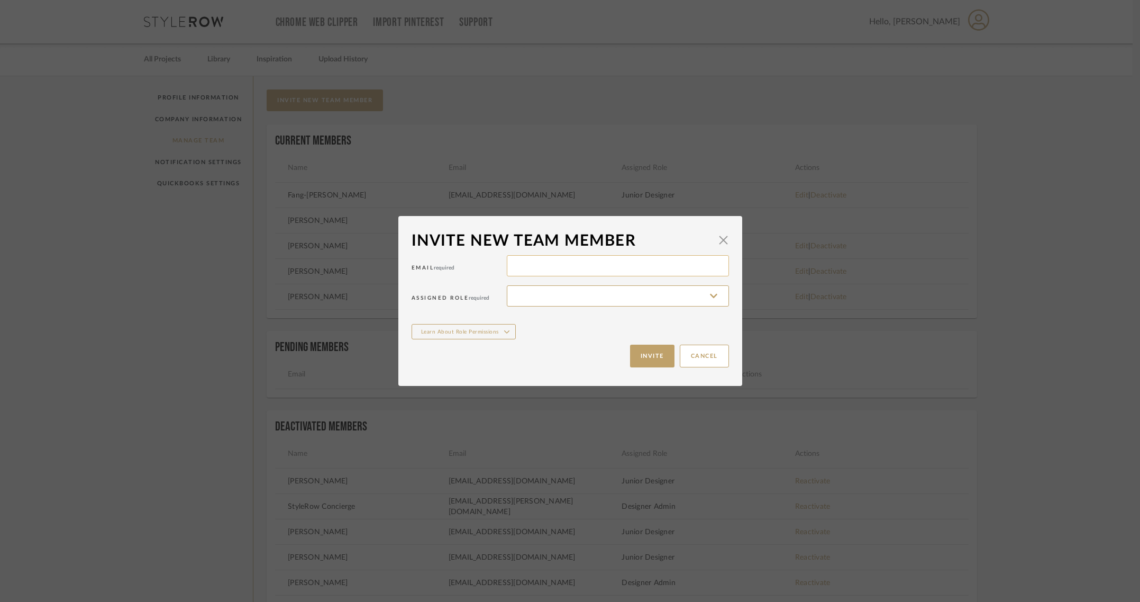
click at [520, 267] on input at bounding box center [618, 265] width 222 height 21
type input "cvera@millwardarchitecturedesign.com"
click at [538, 302] on input at bounding box center [618, 295] width 222 height 21
click at [540, 370] on span "Junior Designer" at bounding box center [616, 373] width 202 height 9
type input "Junior Designer"
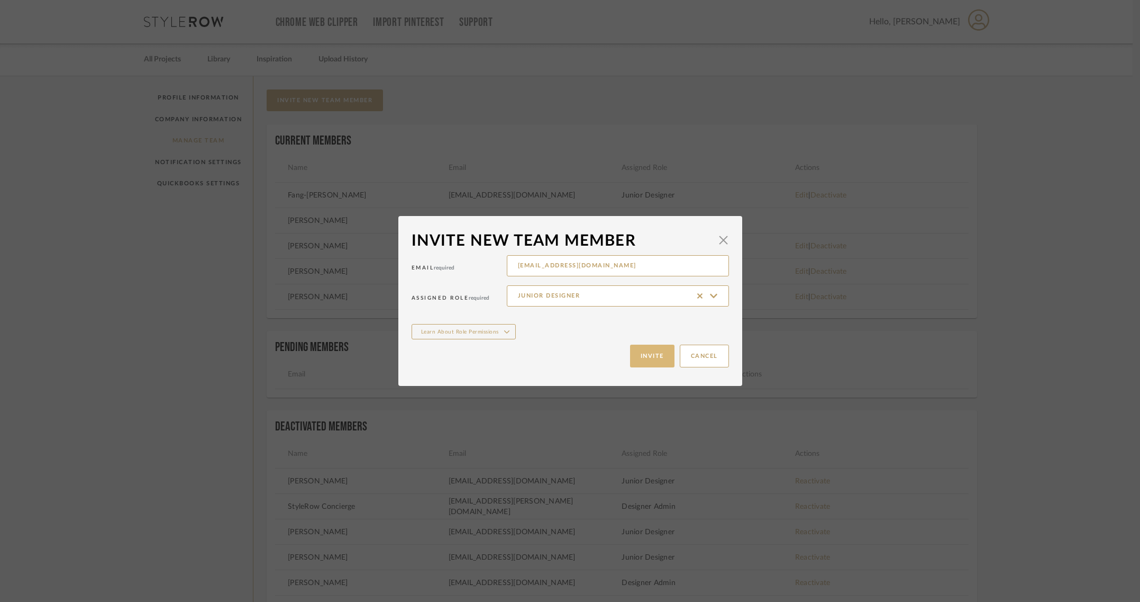
click at [635, 360] on button "Invite" at bounding box center [652, 355] width 44 height 23
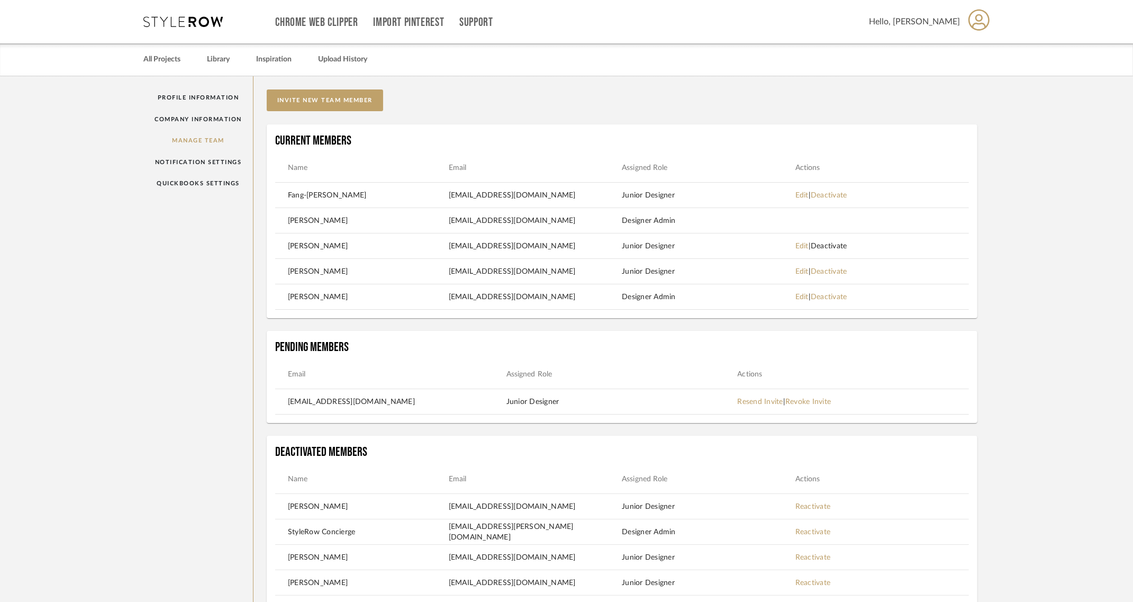
click at [843, 245] on link "Deactivate" at bounding box center [829, 245] width 37 height 7
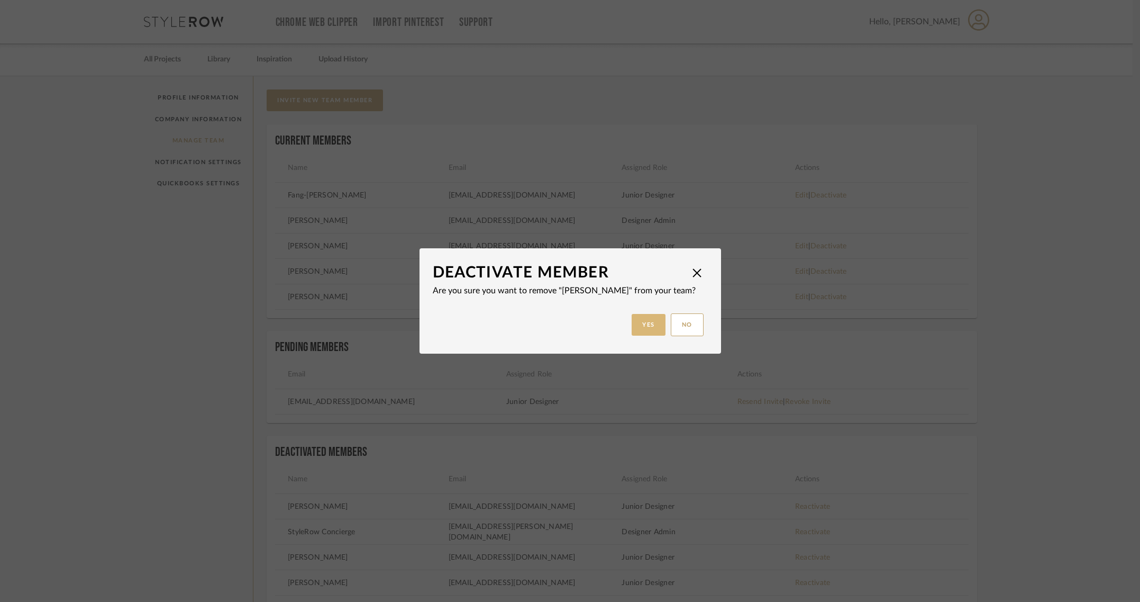
click at [642, 323] on button "Yes" at bounding box center [649, 325] width 34 height 22
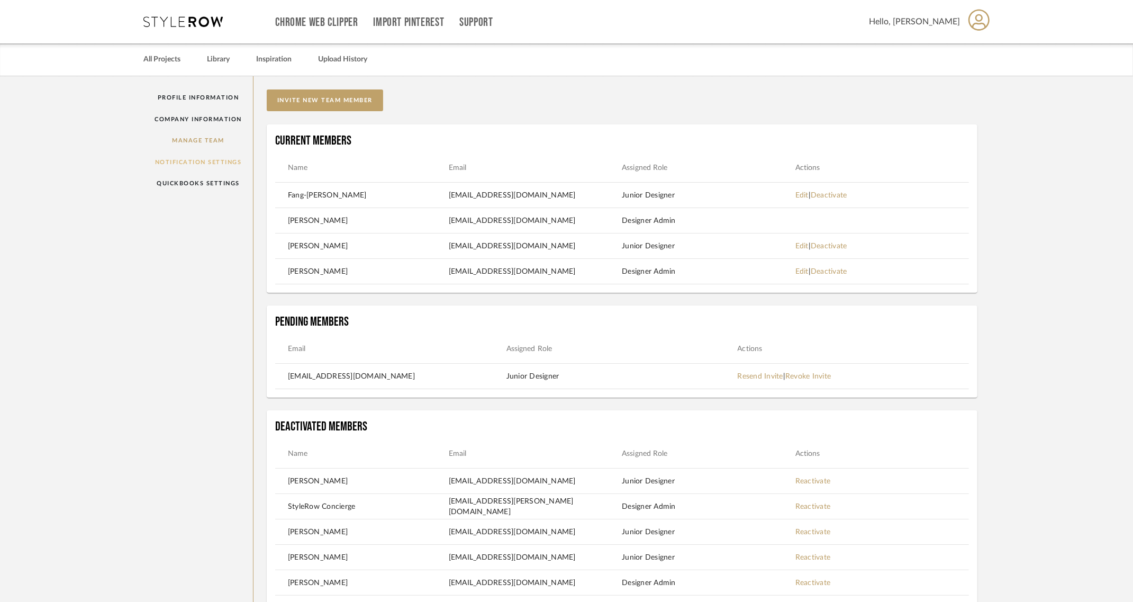
click at [210, 165] on link "Notification Settings" at bounding box center [199, 162] width 110 height 22
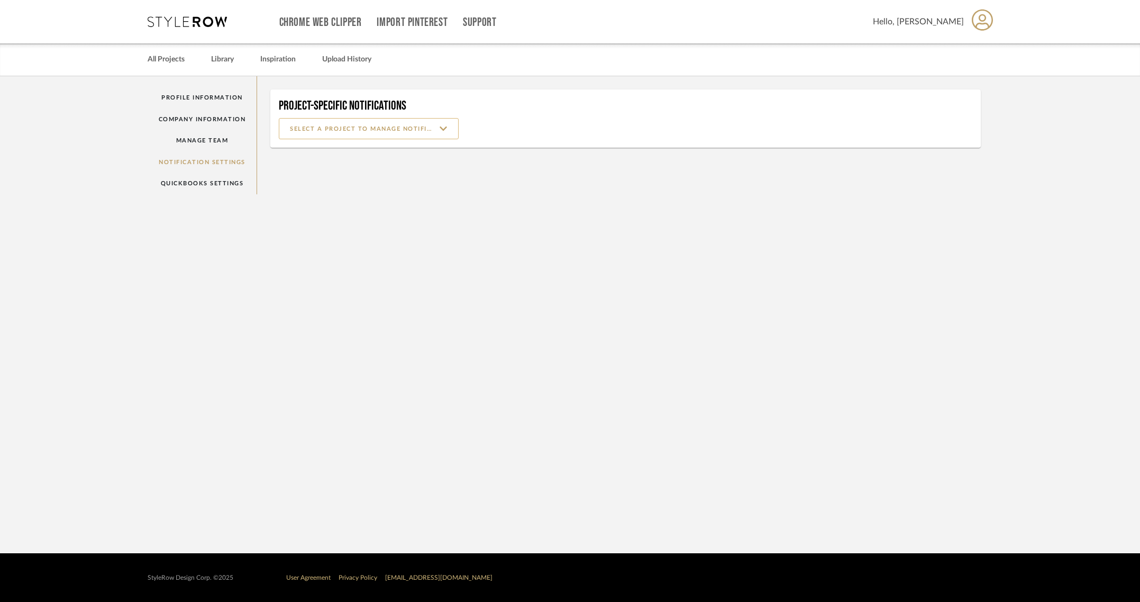
click at [400, 130] on input at bounding box center [369, 128] width 180 height 21
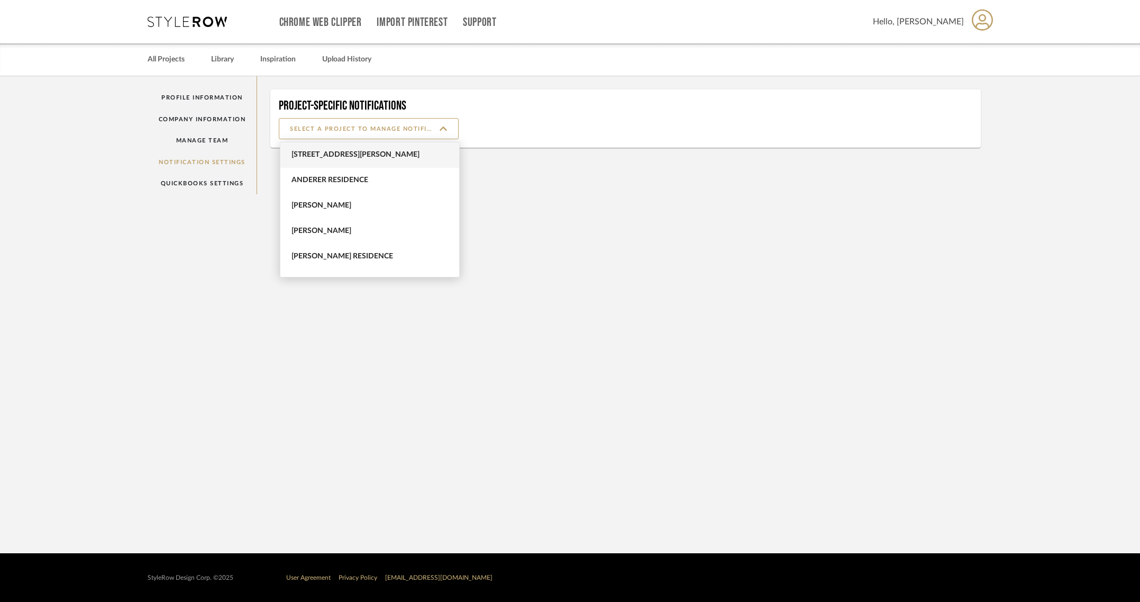
click at [317, 149] on span "[STREET_ADDRESS][PERSON_NAME]" at bounding box center [369, 154] width 179 height 25
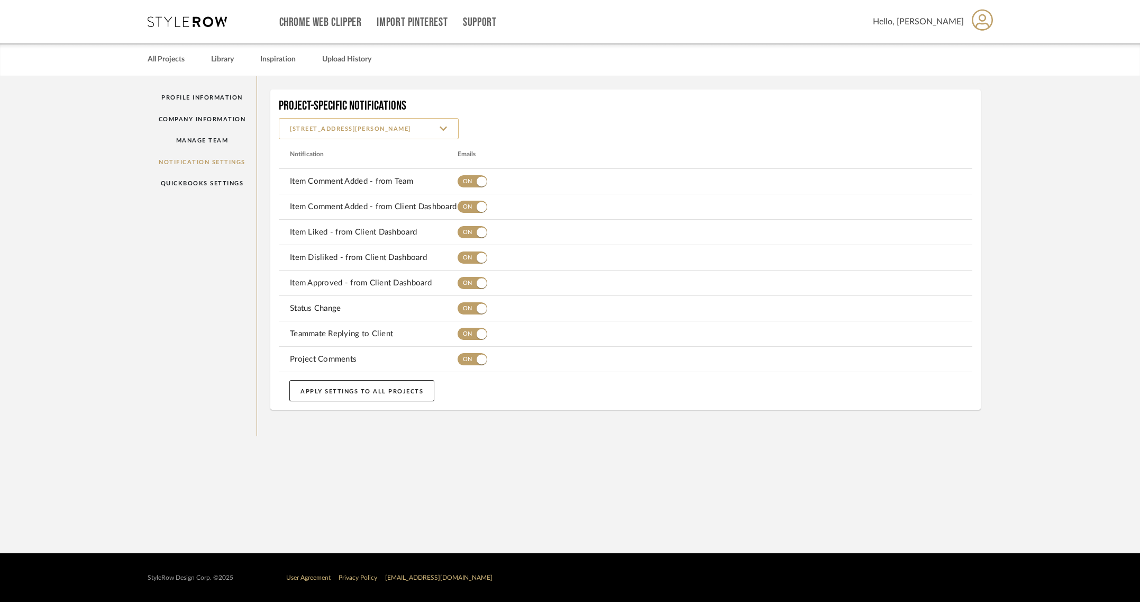
click at [320, 128] on input "[STREET_ADDRESS][PERSON_NAME]" at bounding box center [369, 128] width 180 height 21
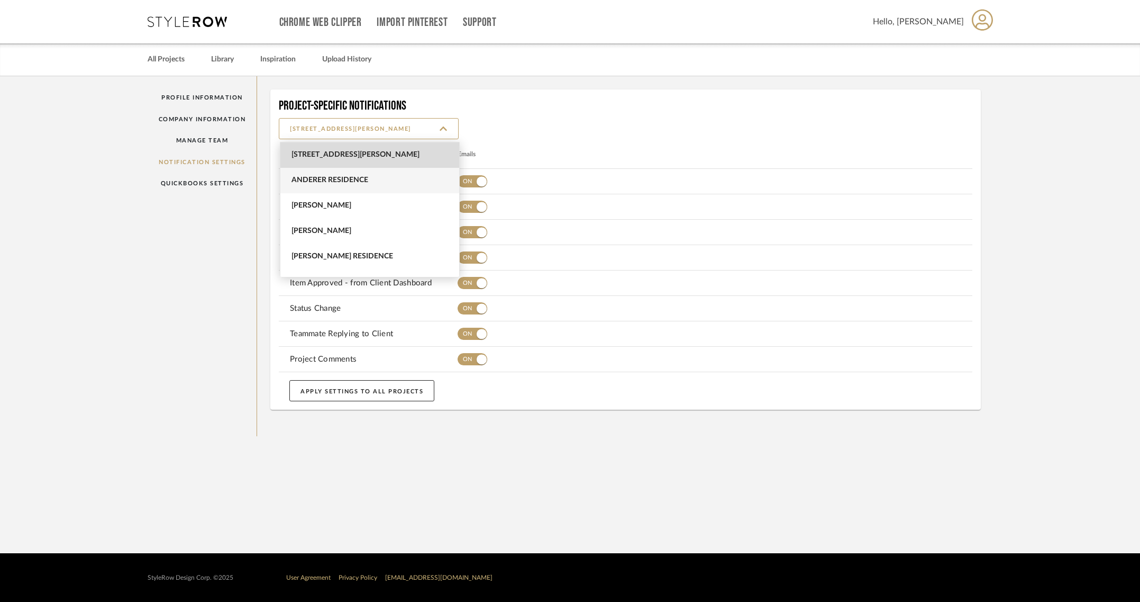
click at [319, 176] on span "Anderer Residence" at bounding box center [371, 180] width 159 height 9
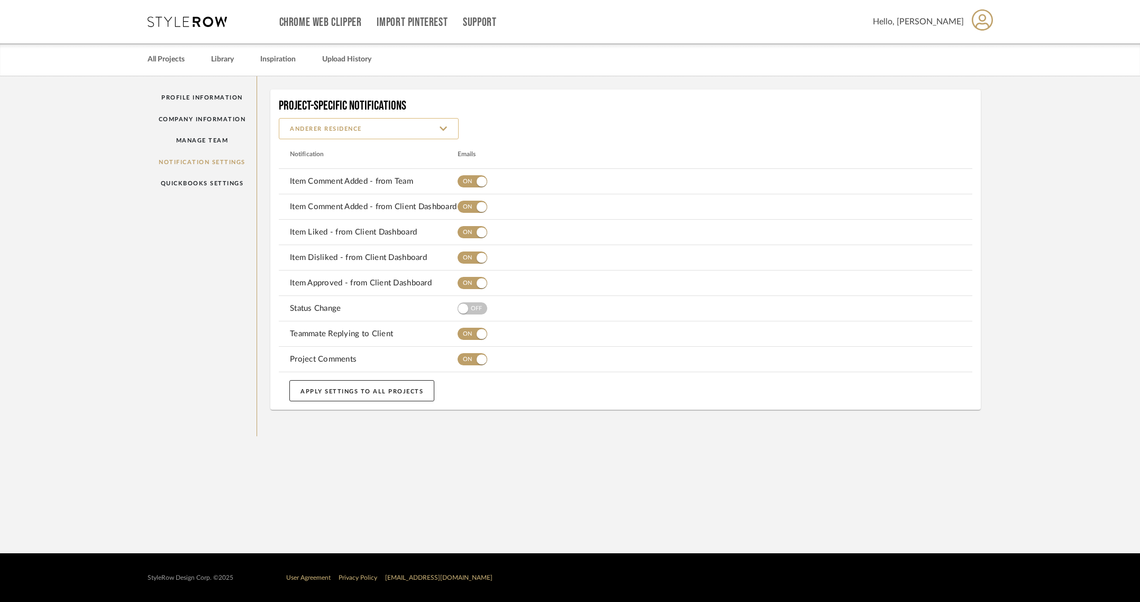
click at [316, 133] on input "Anderer Residence" at bounding box center [369, 128] width 180 height 21
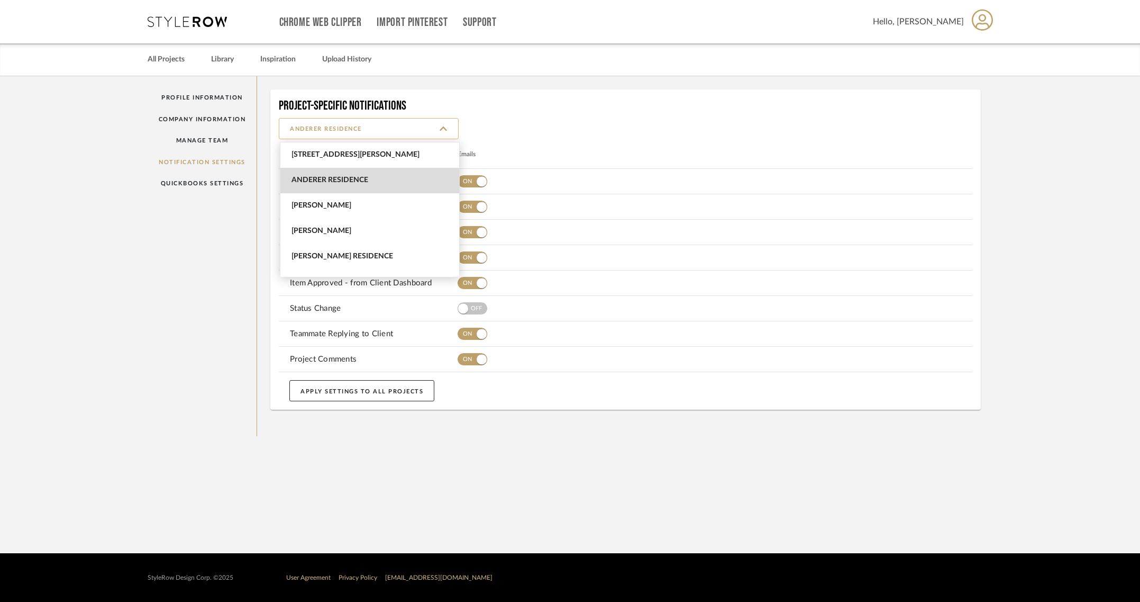
scroll to position [25, 0]
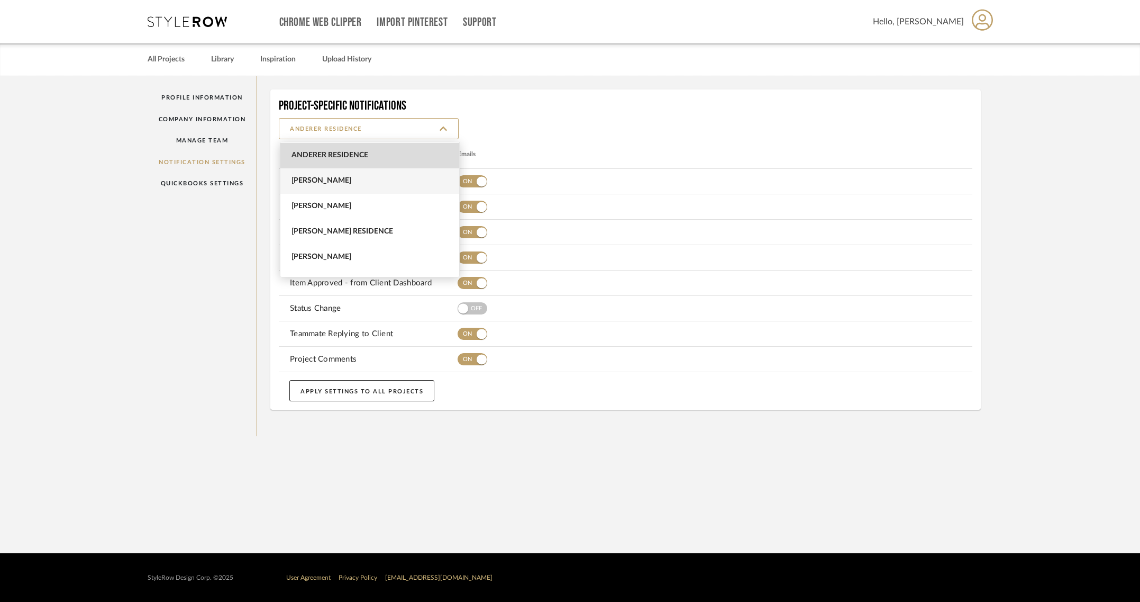
click at [319, 183] on span "[PERSON_NAME]" at bounding box center [371, 180] width 159 height 9
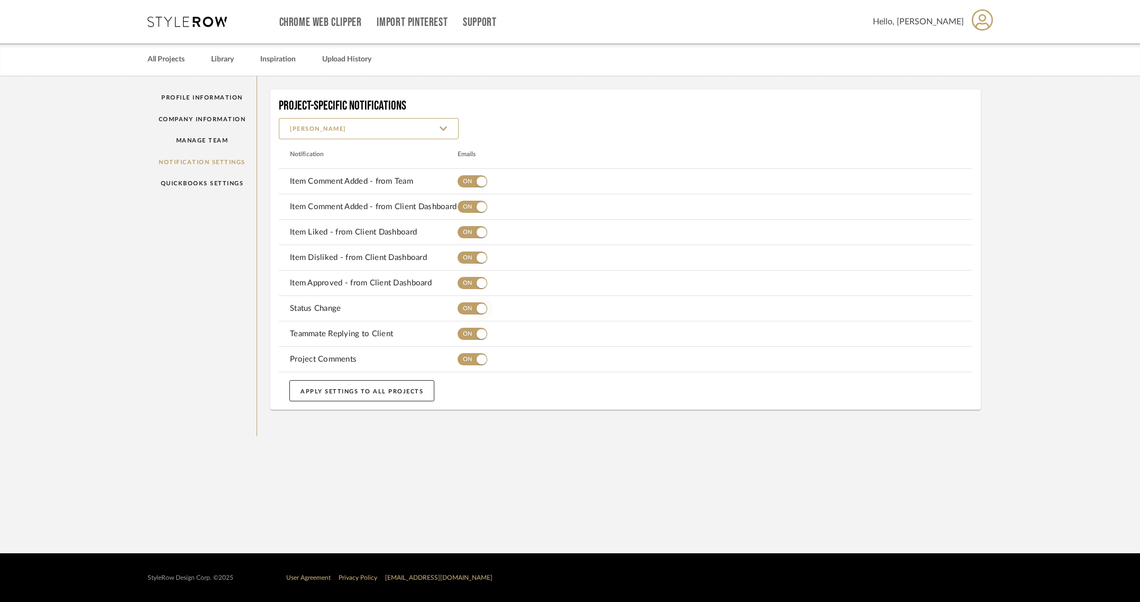
drag, startPoint x: 467, startPoint y: 305, endPoint x: 451, endPoint y: 284, distance: 26.0
click at [466, 304] on span "button" at bounding box center [473, 308] width 30 height 12
click at [356, 131] on input "[PERSON_NAME]" at bounding box center [369, 128] width 180 height 21
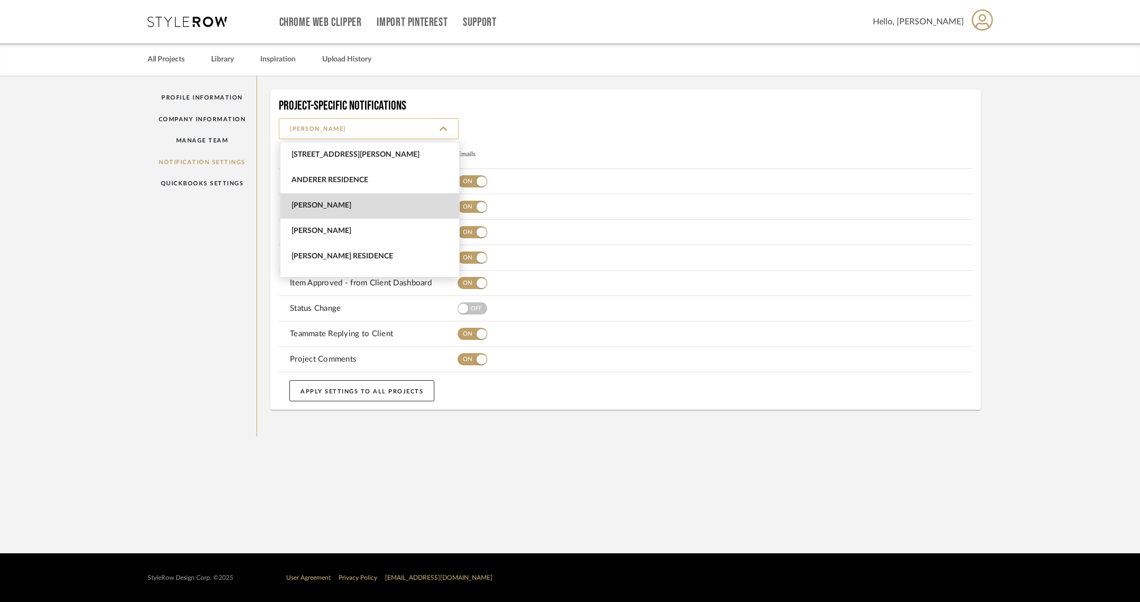
scroll to position [51, 0]
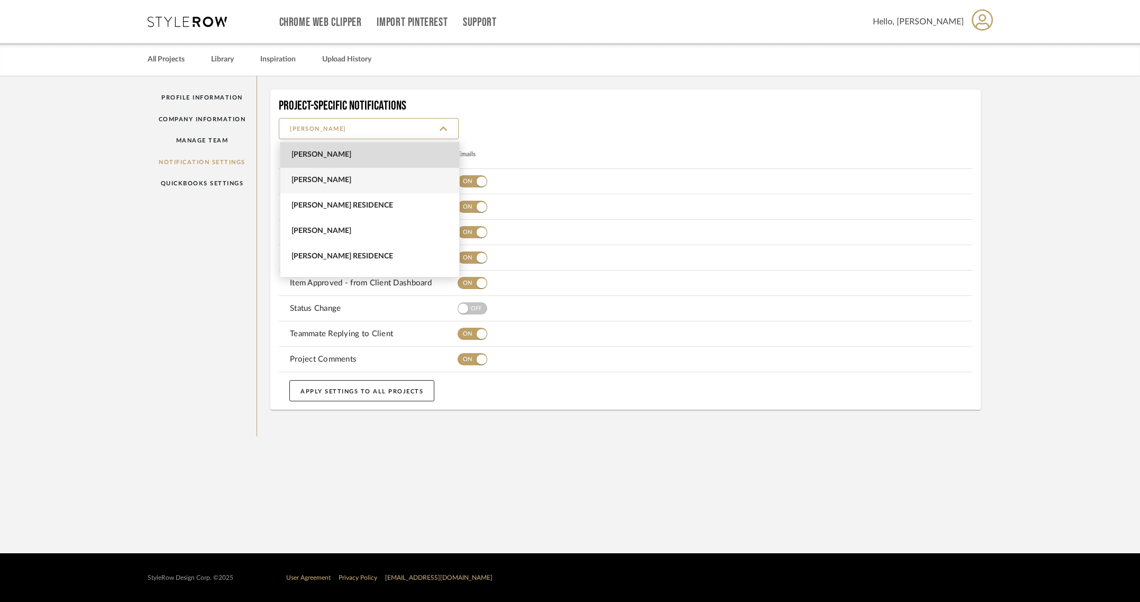
click at [340, 181] on span "[PERSON_NAME]" at bounding box center [371, 180] width 159 height 9
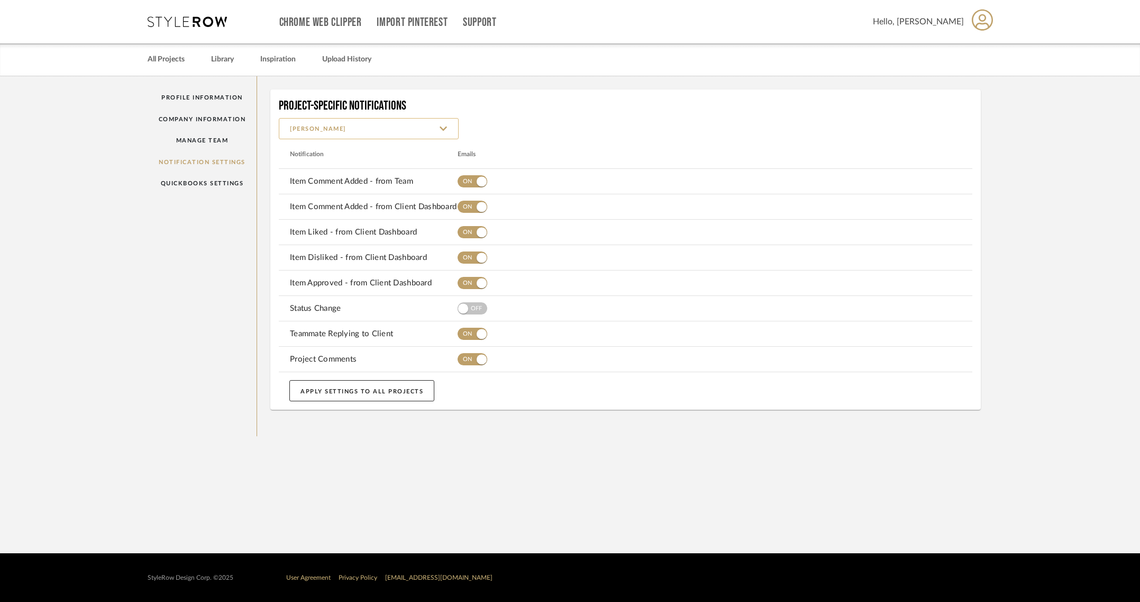
click at [341, 130] on input "[PERSON_NAME]" at bounding box center [369, 128] width 180 height 21
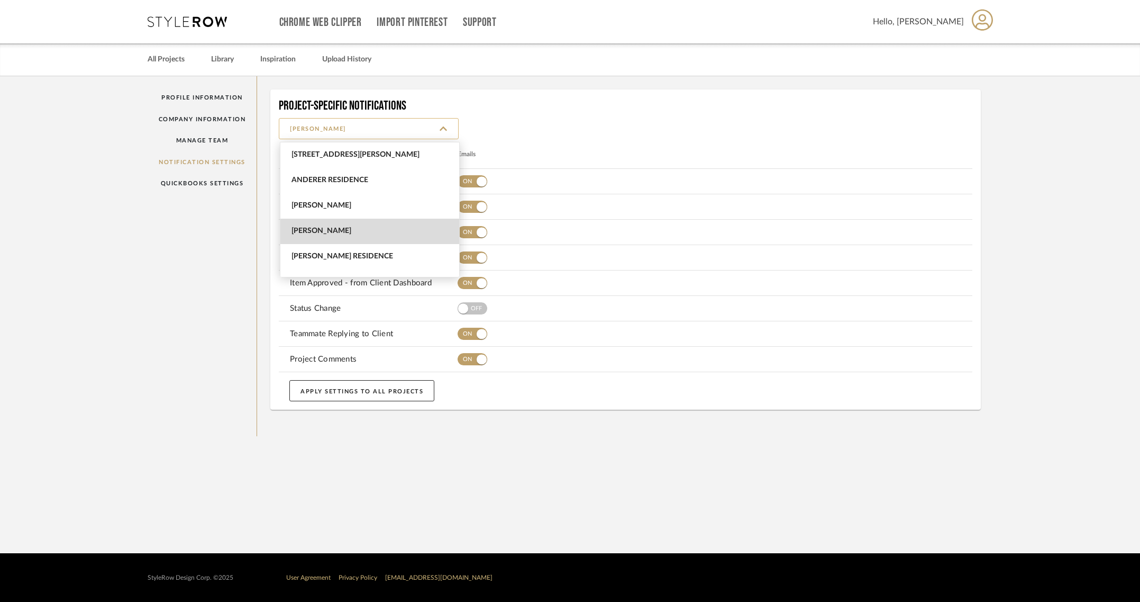
scroll to position [76, 0]
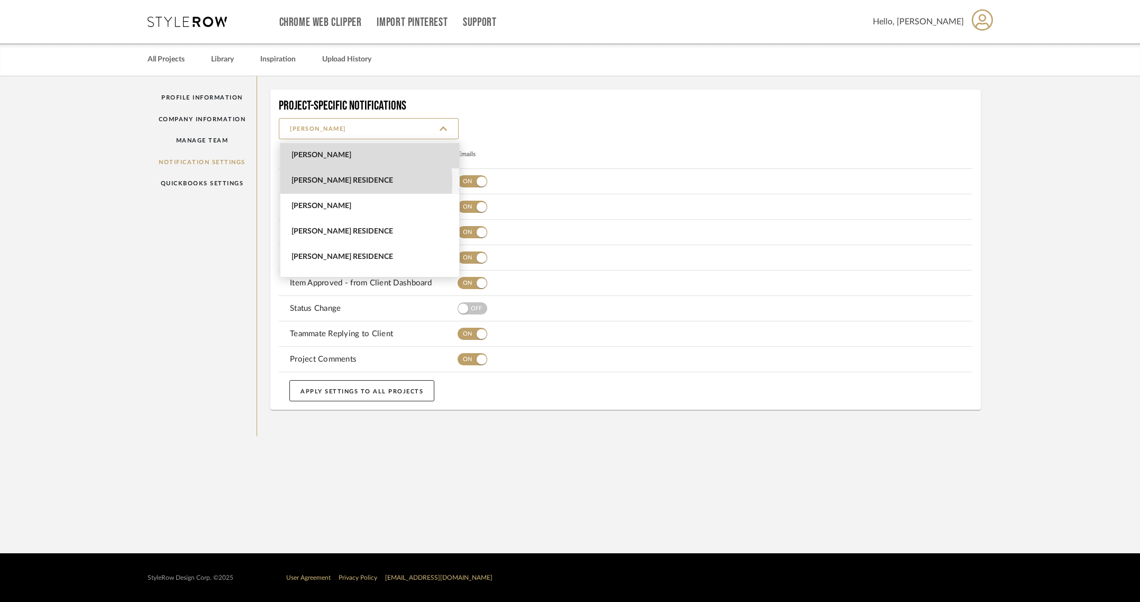
click at [332, 180] on span "[PERSON_NAME] Residence" at bounding box center [371, 180] width 159 height 9
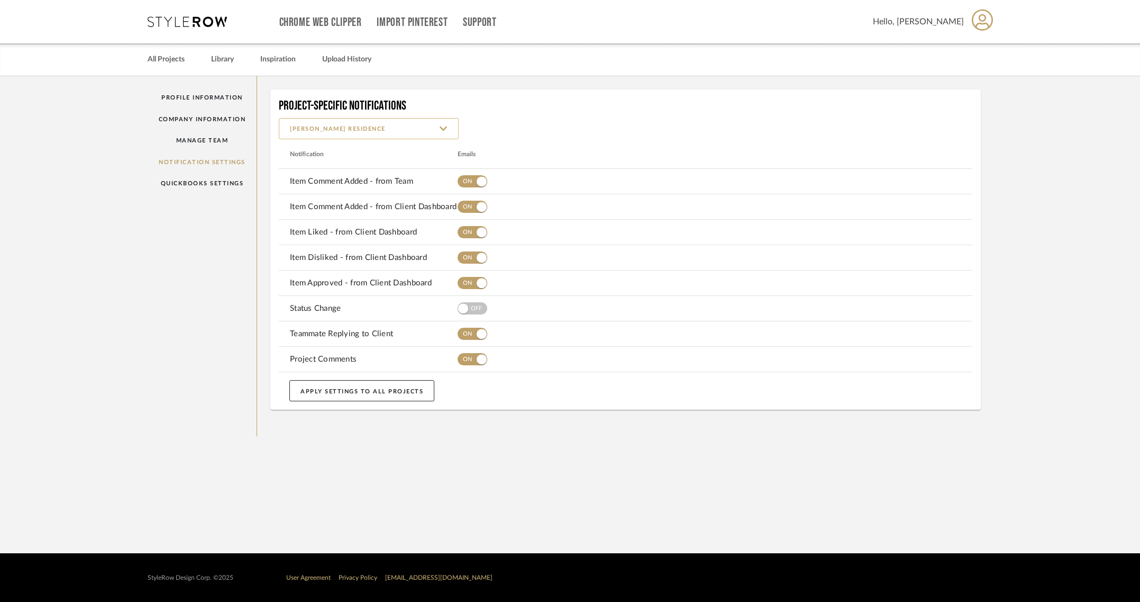
click at [332, 125] on input "[PERSON_NAME] Residence" at bounding box center [369, 128] width 180 height 21
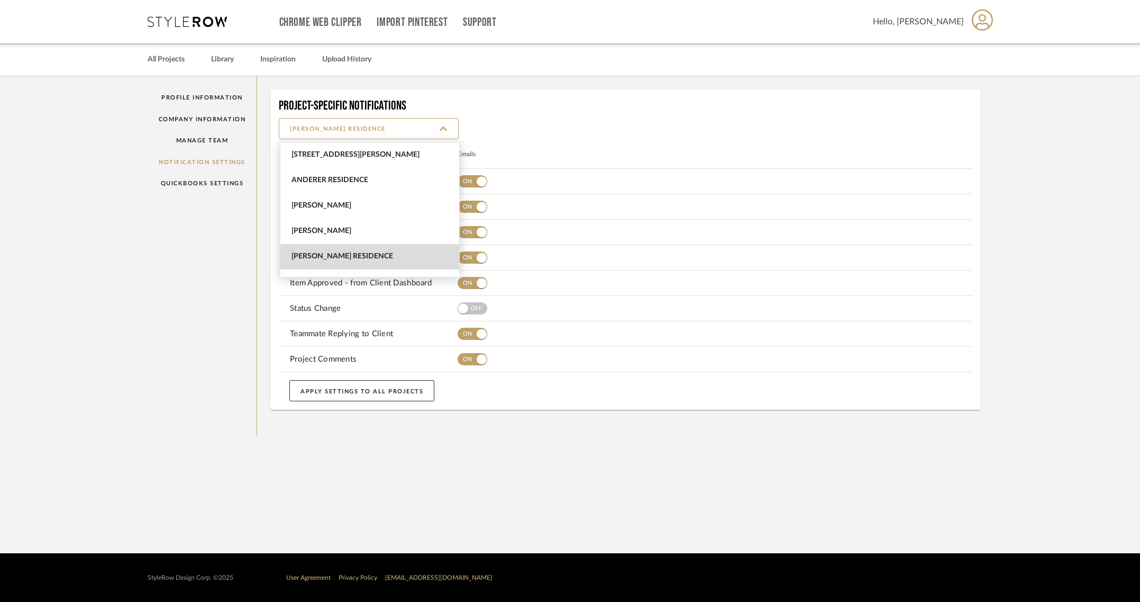
scroll to position [102, 0]
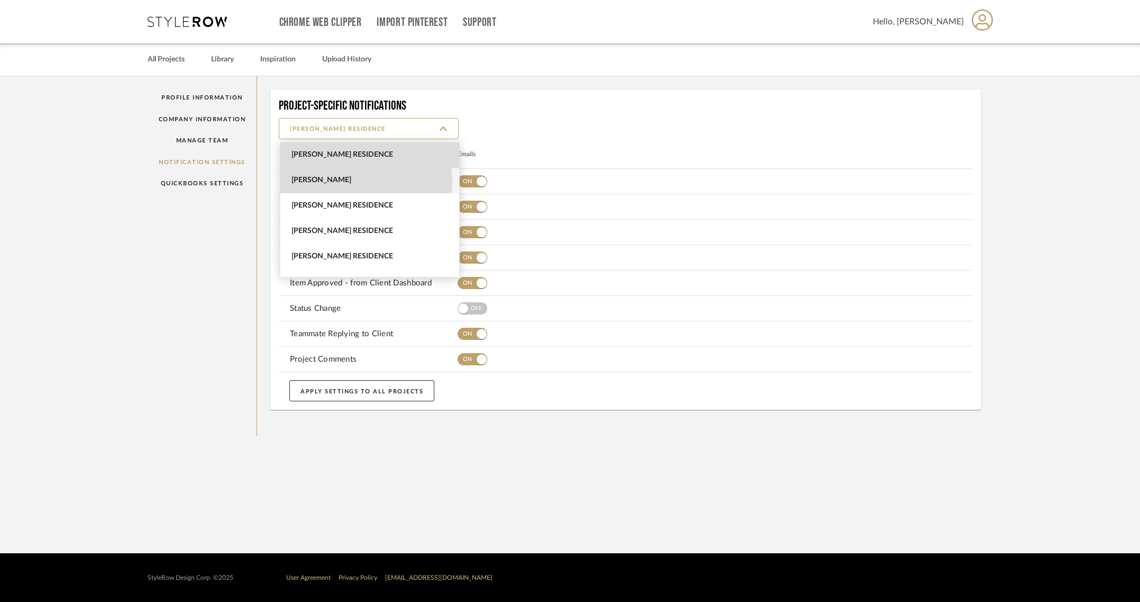
click at [329, 181] on span "[PERSON_NAME]" at bounding box center [371, 180] width 159 height 9
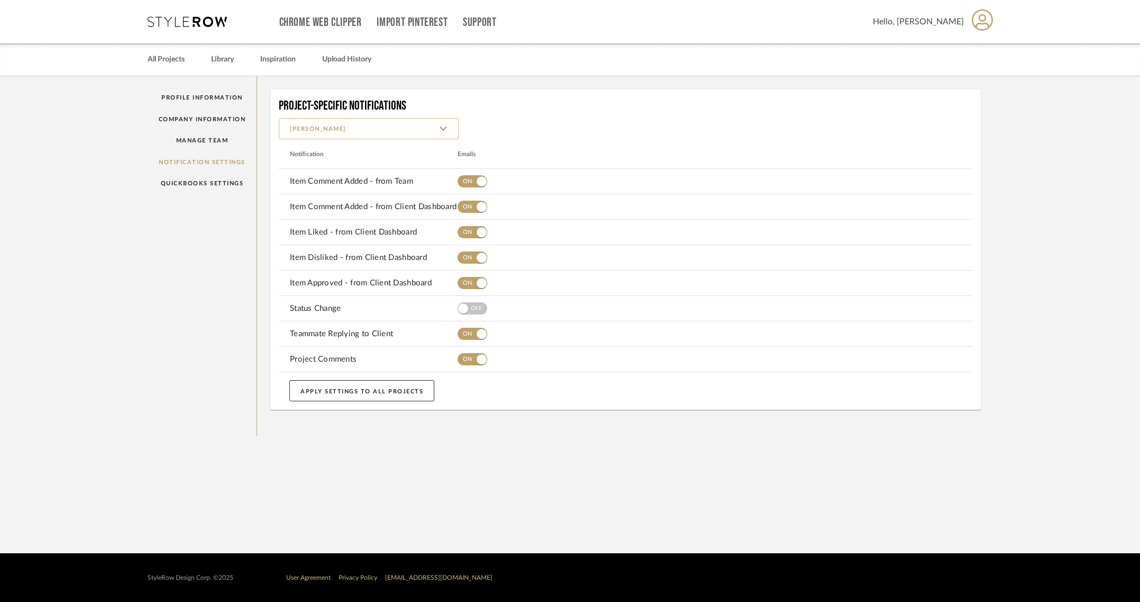
click at [331, 127] on input "[PERSON_NAME]" at bounding box center [369, 128] width 180 height 21
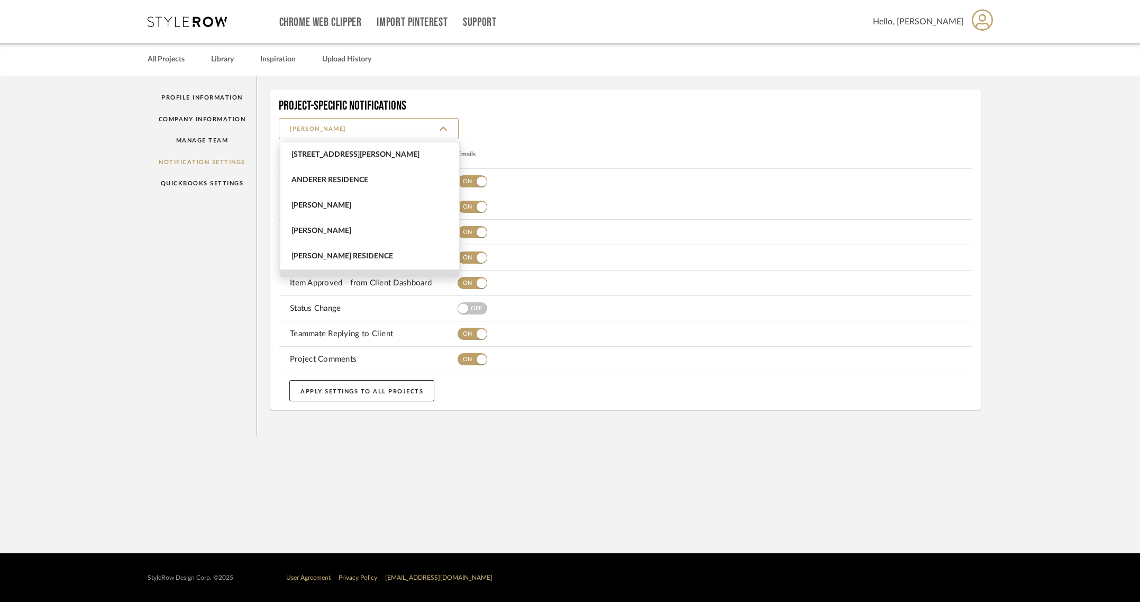
scroll to position [127, 0]
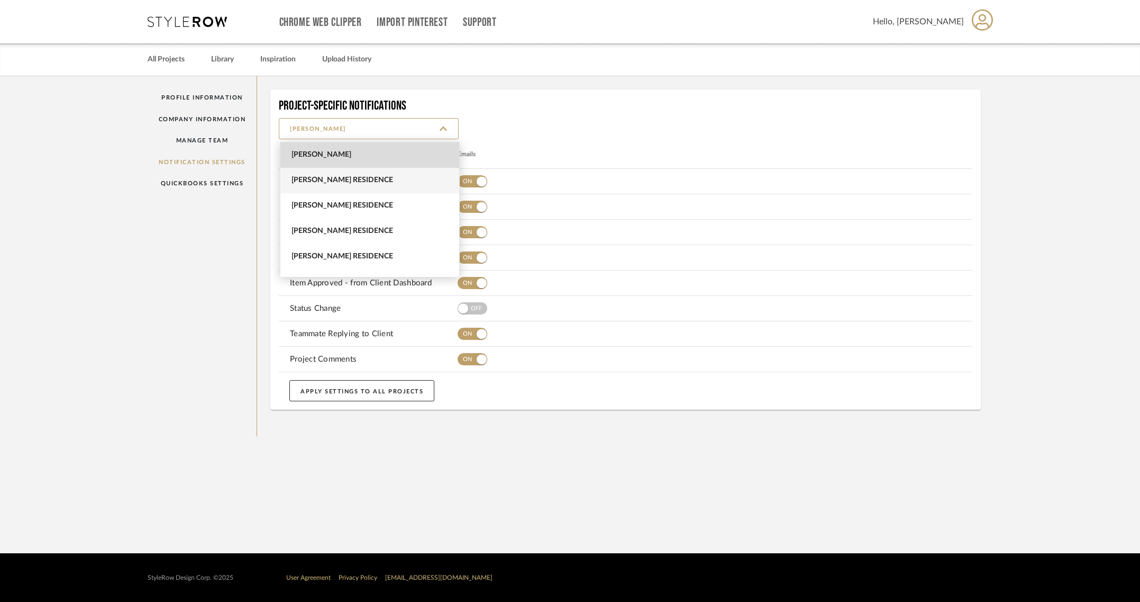
click at [328, 183] on span "[PERSON_NAME] Residence" at bounding box center [371, 180] width 159 height 9
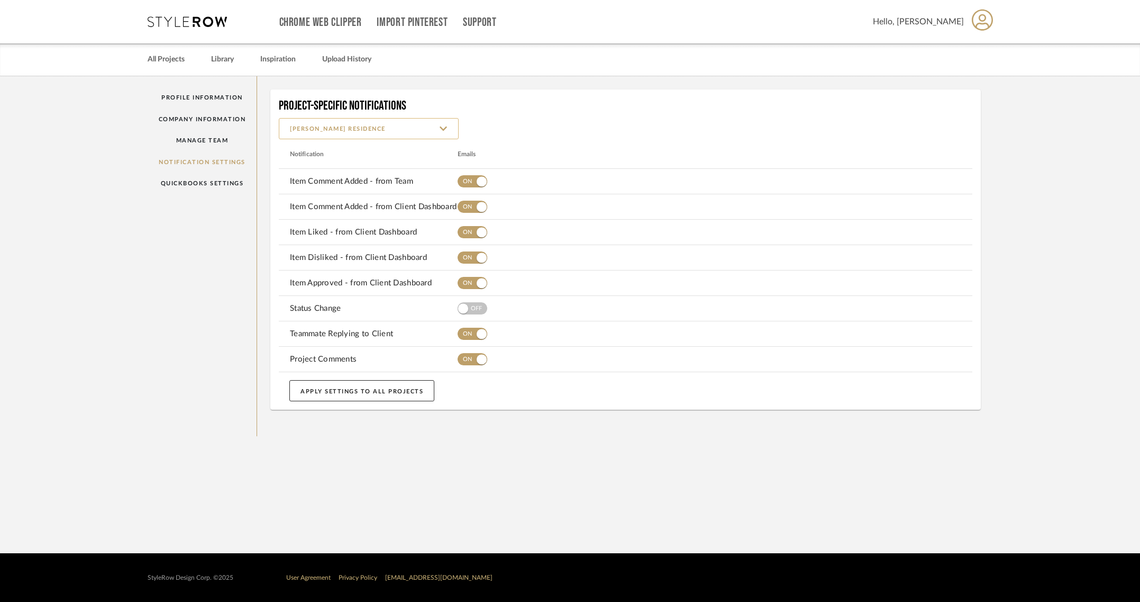
click at [315, 129] on input "[PERSON_NAME] Residence" at bounding box center [369, 128] width 180 height 21
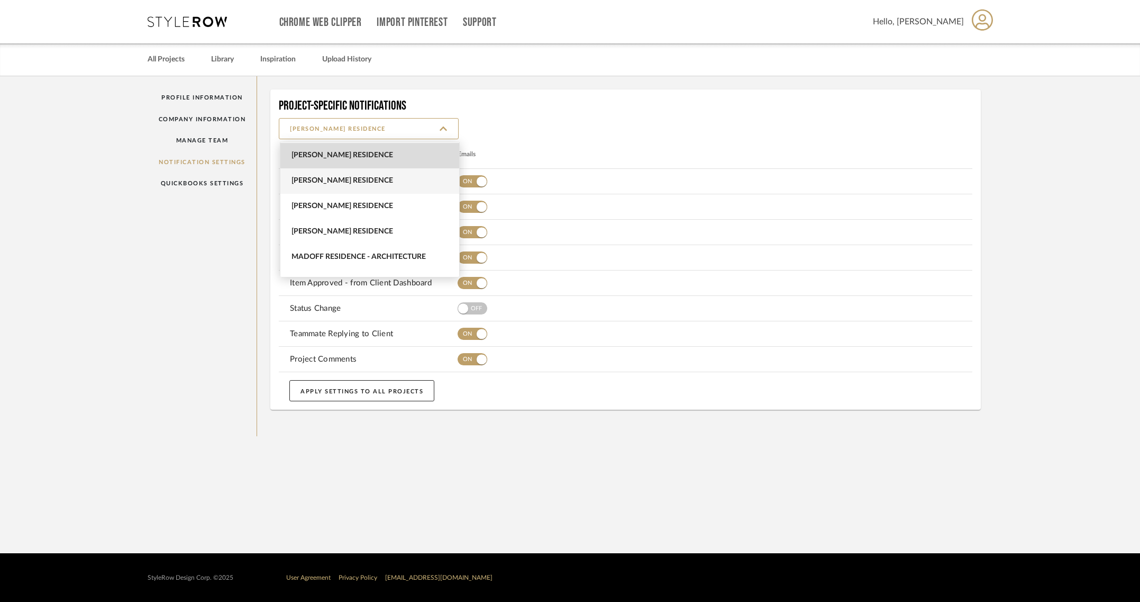
click at [319, 180] on span "[PERSON_NAME] Residence" at bounding box center [371, 180] width 159 height 9
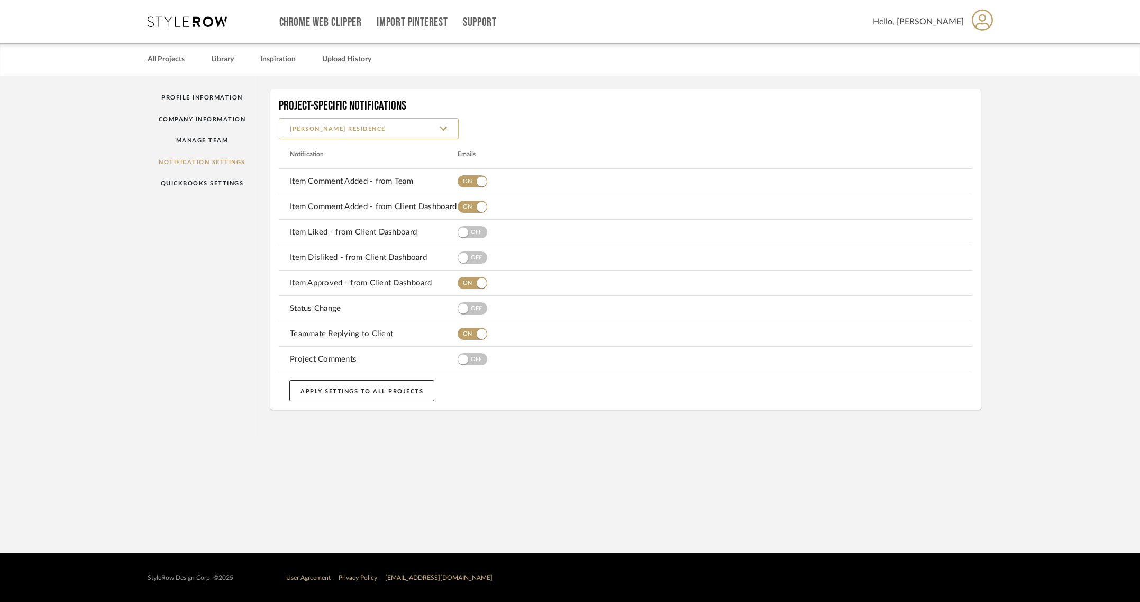
click at [307, 130] on input "[PERSON_NAME] Residence" at bounding box center [369, 128] width 180 height 21
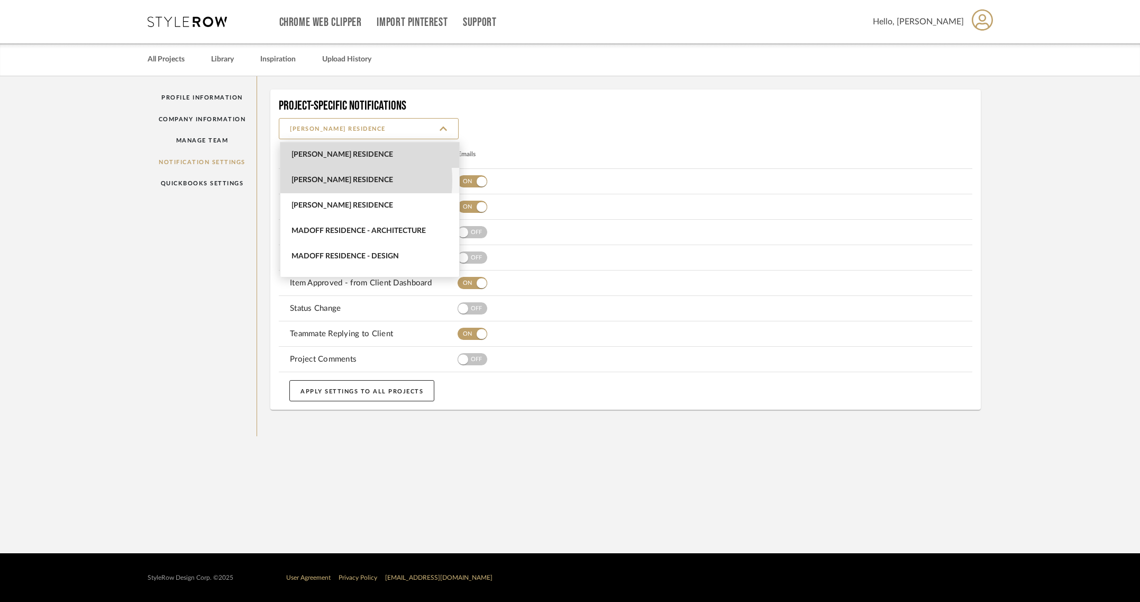
click at [316, 180] on span "[PERSON_NAME] Residence" at bounding box center [371, 180] width 159 height 9
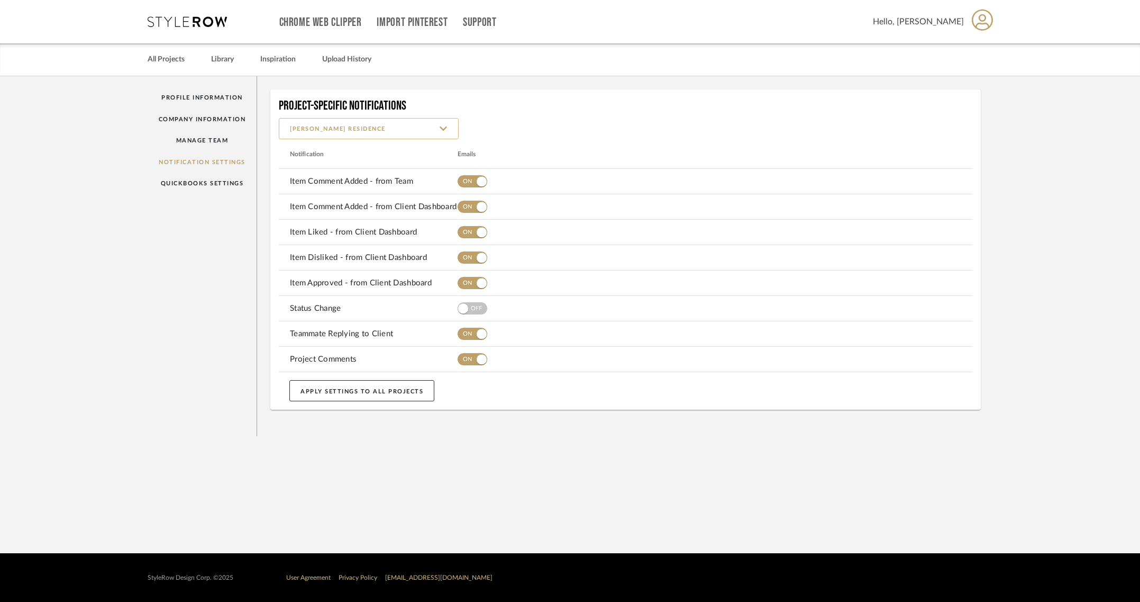
click at [303, 127] on input "[PERSON_NAME] Residence" at bounding box center [369, 128] width 180 height 21
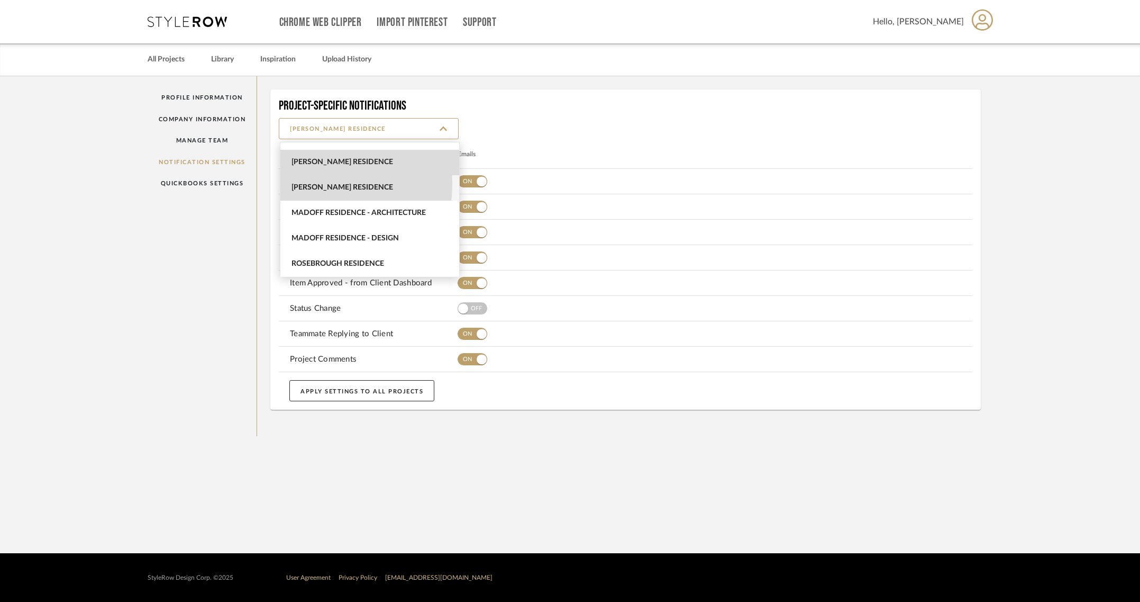
click at [314, 185] on span "[PERSON_NAME] Residence" at bounding box center [371, 187] width 159 height 9
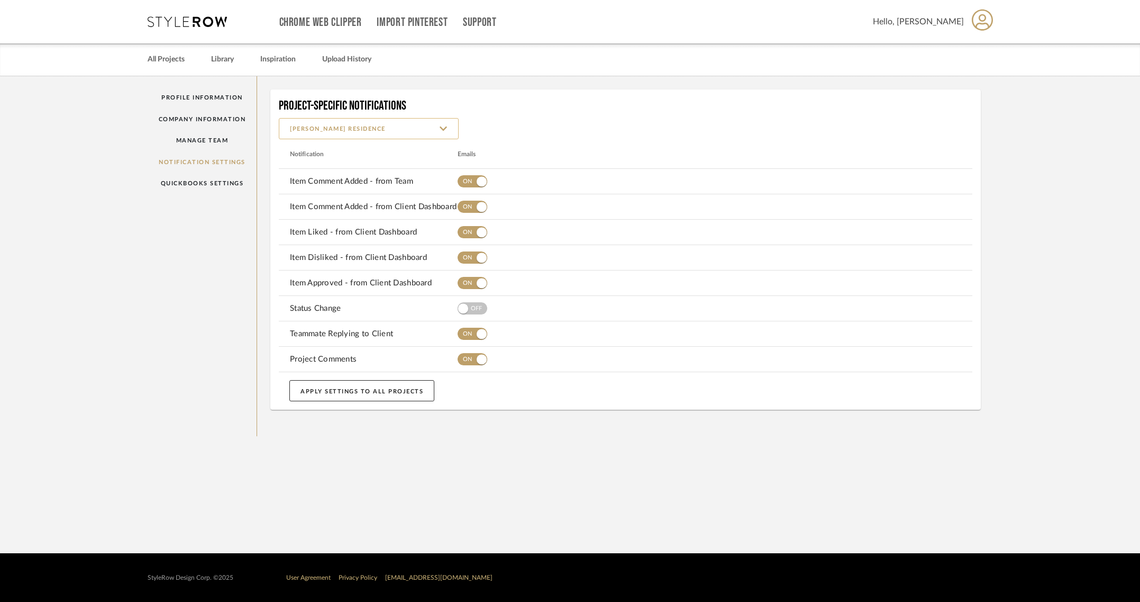
click at [313, 127] on input "[PERSON_NAME] Residence" at bounding box center [369, 128] width 180 height 21
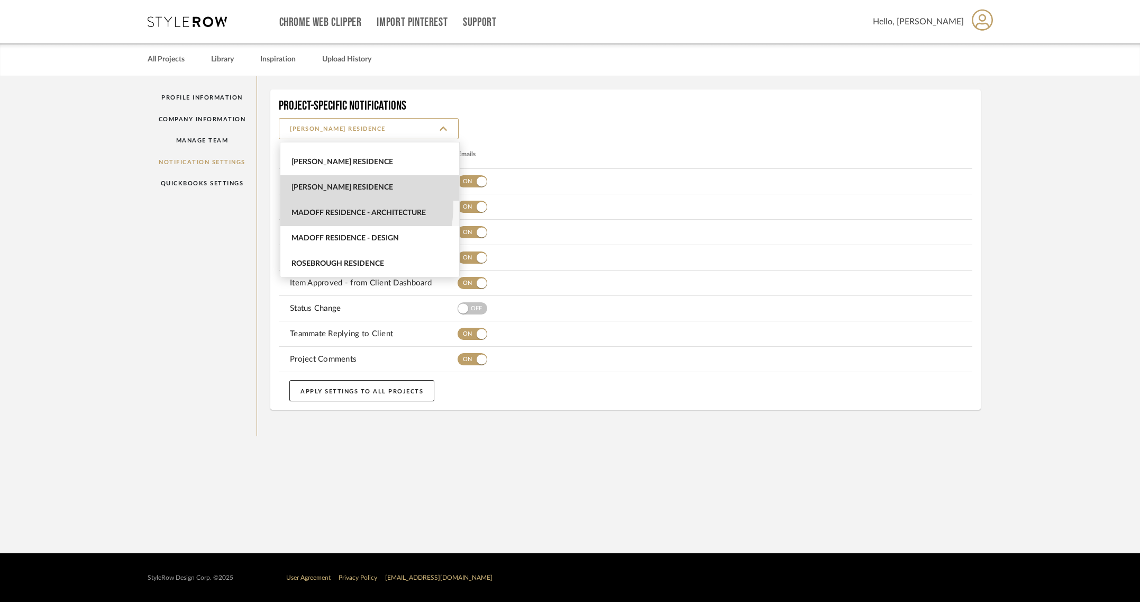
drag, startPoint x: 324, startPoint y: 205, endPoint x: 324, endPoint y: 193, distance: 12.2
click at [324, 205] on span "Madoff Residence - Architecture" at bounding box center [369, 213] width 179 height 25
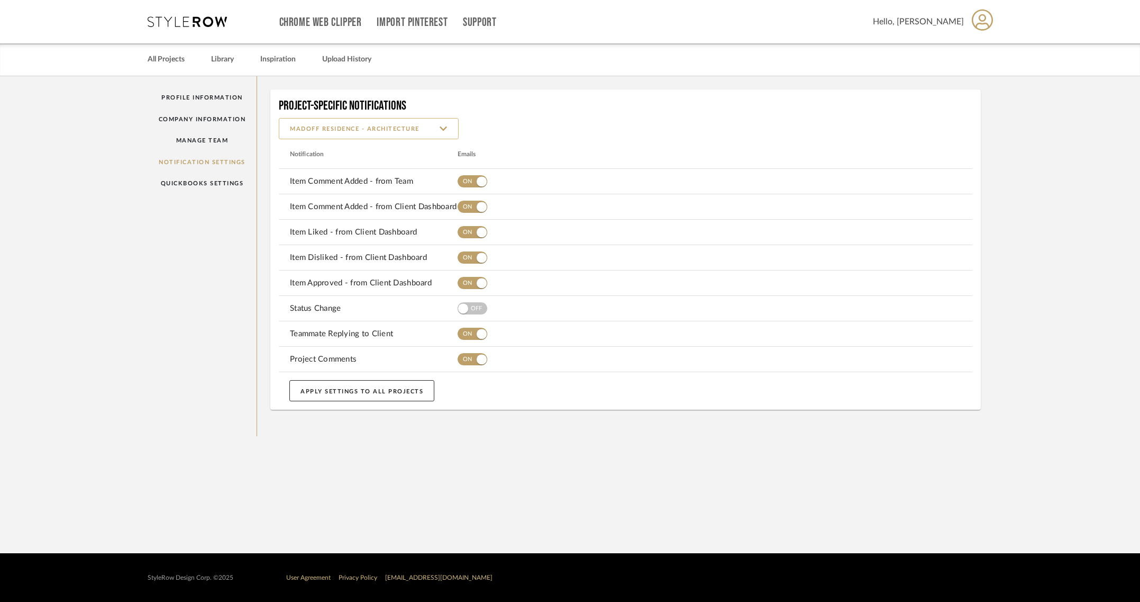
click at [326, 126] on input "Madoff Residence - Architecture" at bounding box center [369, 128] width 180 height 21
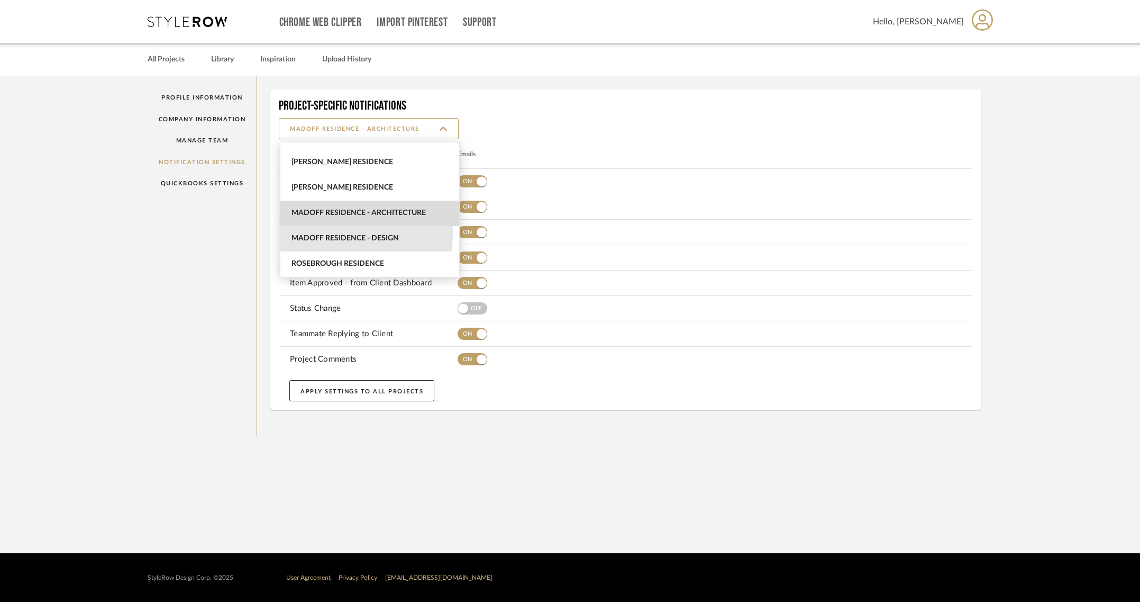
drag, startPoint x: 327, startPoint y: 233, endPoint x: 328, endPoint y: 209, distance: 23.8
click at [330, 231] on span "Madoff Residence - Design" at bounding box center [369, 238] width 179 height 25
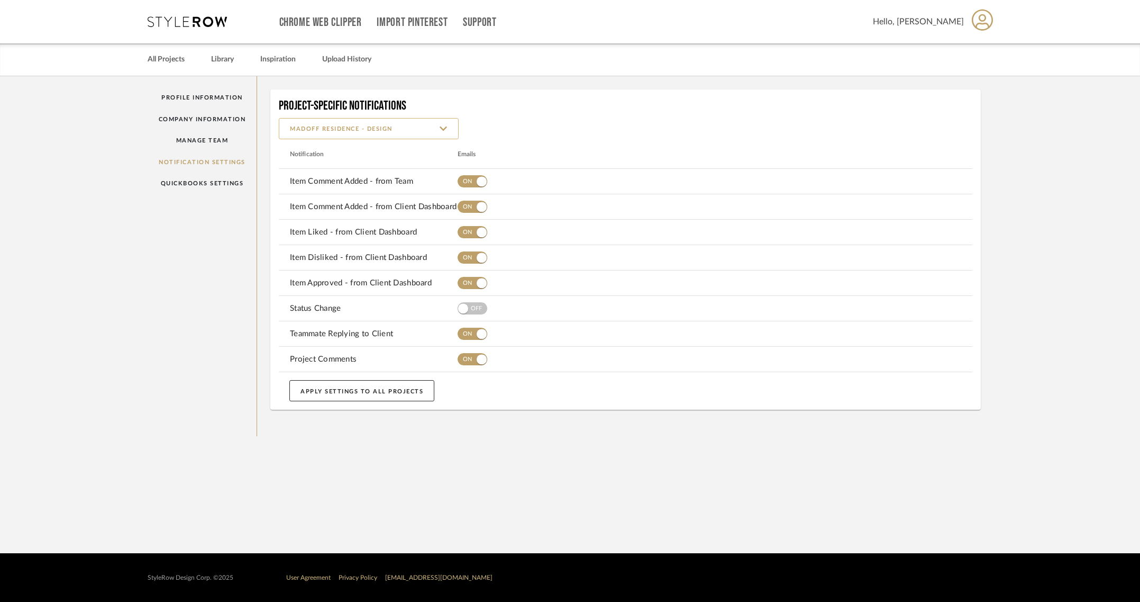
click at [342, 136] on input "Madoff Residence - Design" at bounding box center [369, 128] width 180 height 21
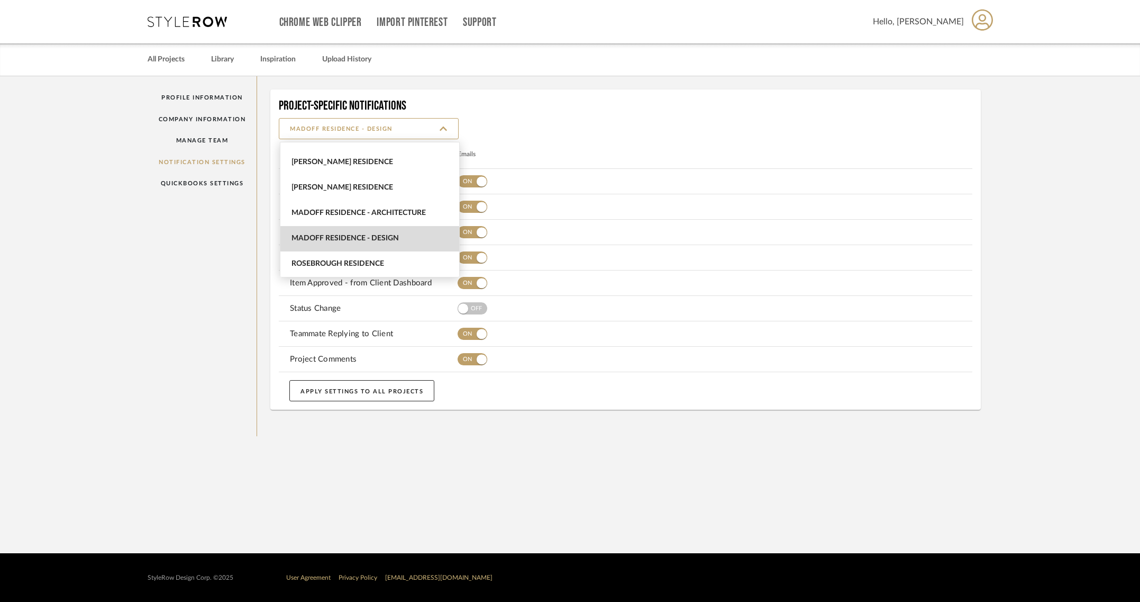
drag, startPoint x: 351, startPoint y: 258, endPoint x: 341, endPoint y: 236, distance: 24.2
click at [351, 257] on span "Rosebrough Residence" at bounding box center [369, 263] width 179 height 25
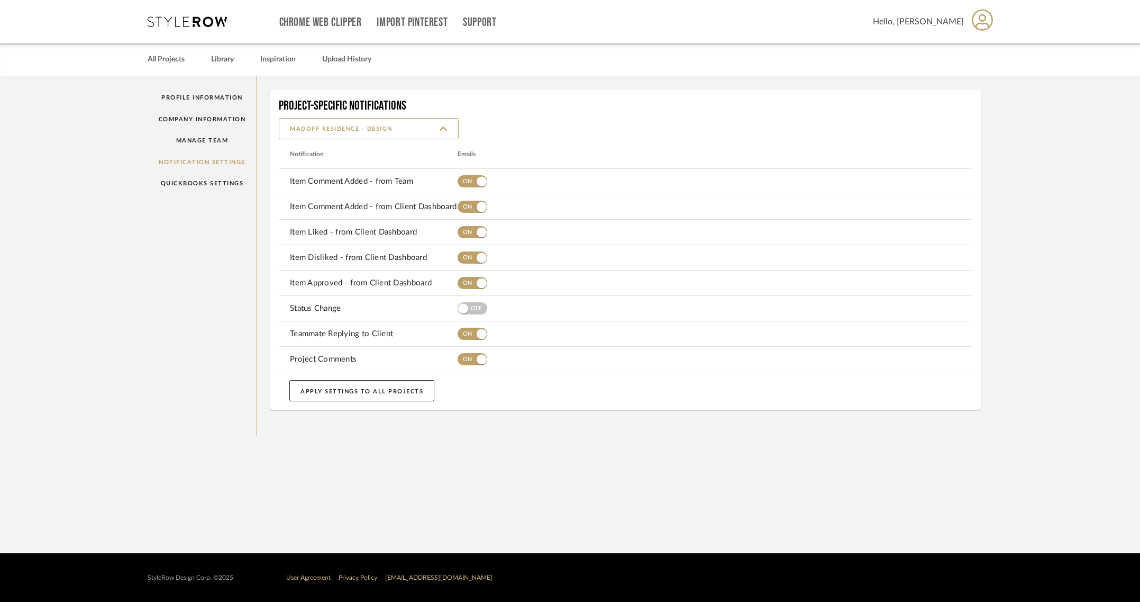
type input "Rosebrough Residence"
click at [347, 129] on input "Rosebrough Residence" at bounding box center [369, 128] width 180 height 21
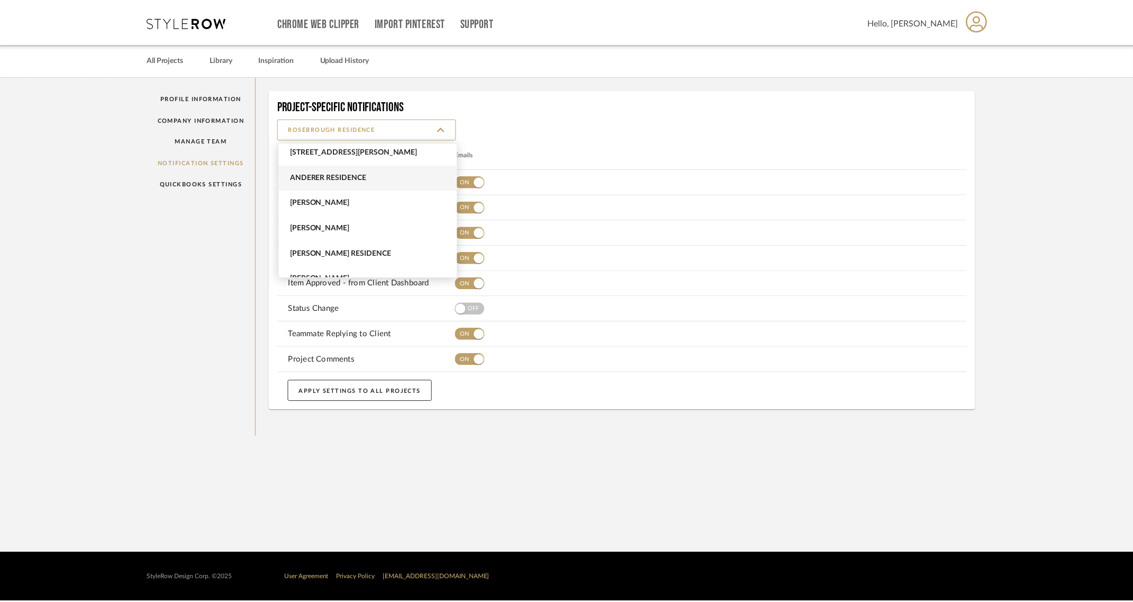
scroll to position [0, 0]
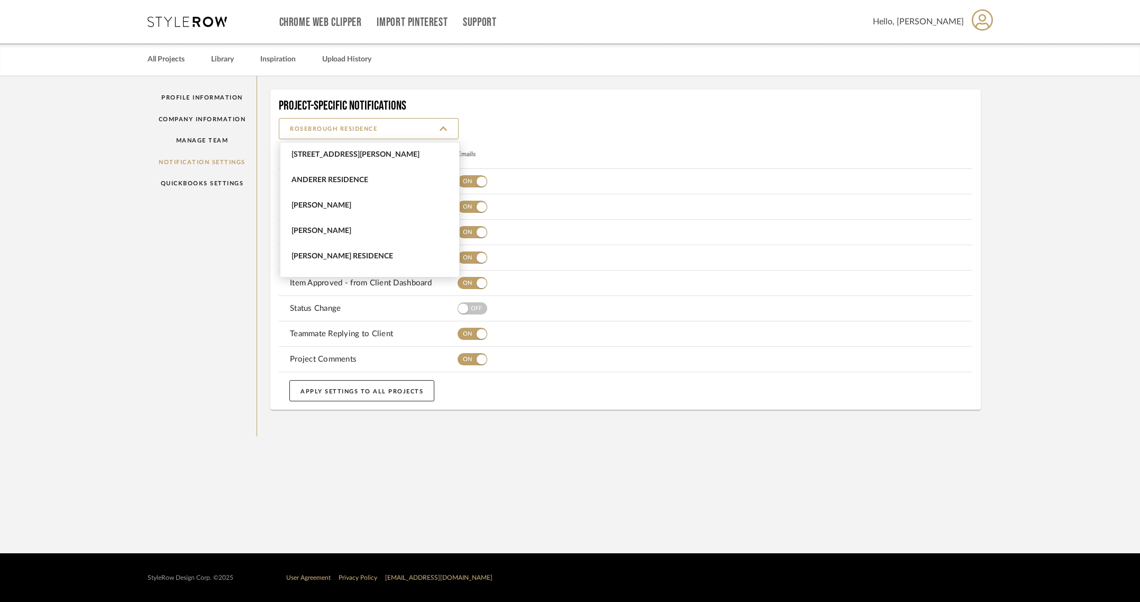
click at [611, 109] on h4 "Project-Specific Notifications" at bounding box center [626, 106] width 694 height 16
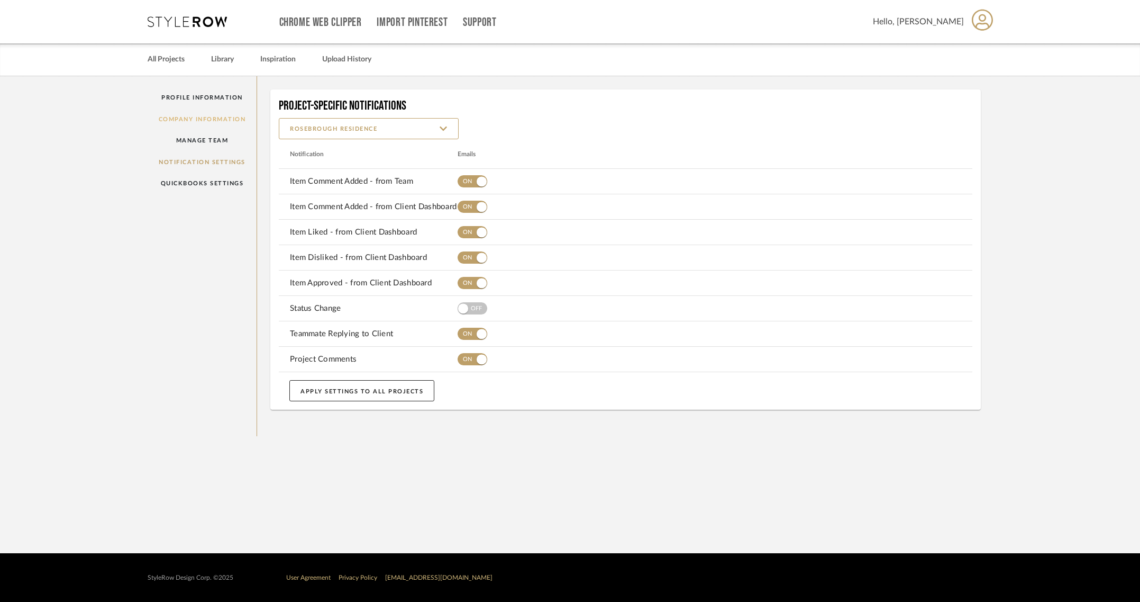
click at [188, 116] on link "Company Information" at bounding box center [203, 119] width 110 height 22
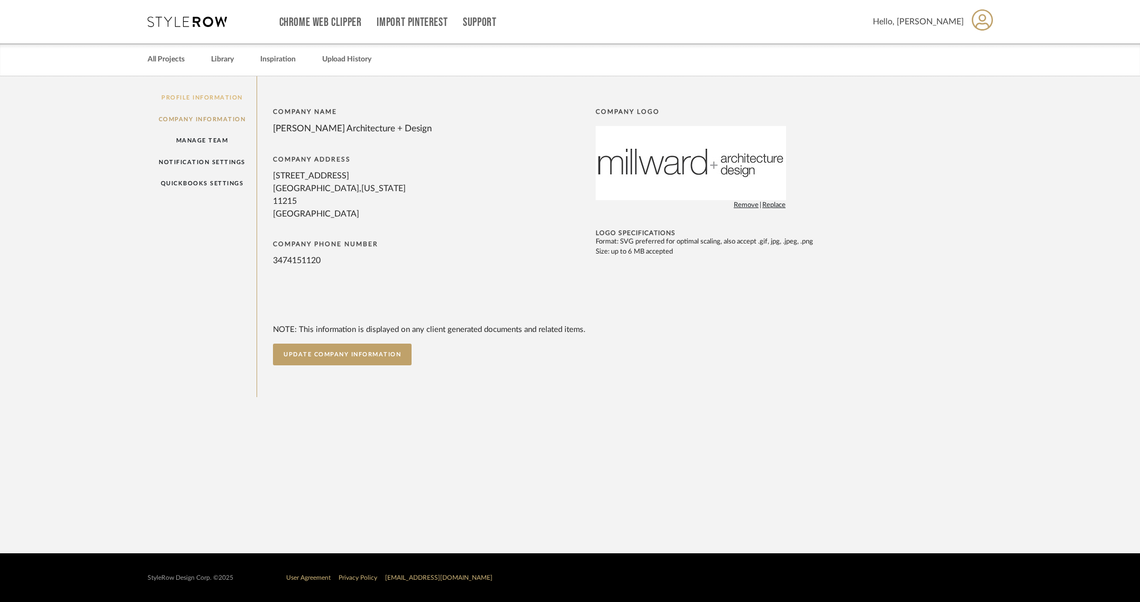
click at [218, 99] on link "Profile Information" at bounding box center [203, 98] width 110 height 22
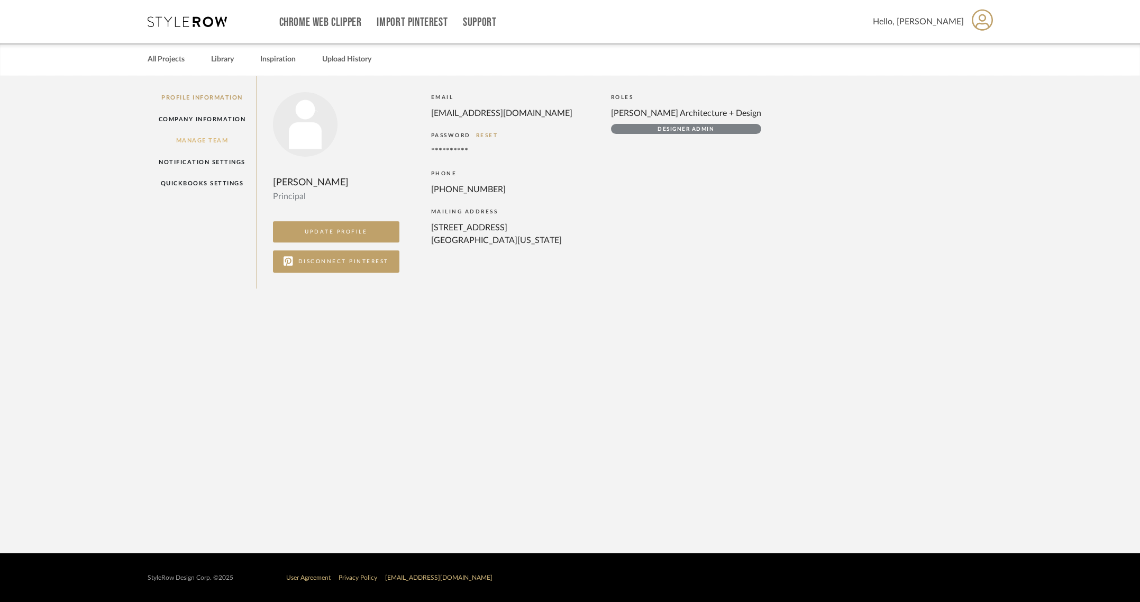
click at [193, 143] on link "Manage Team" at bounding box center [203, 141] width 110 height 22
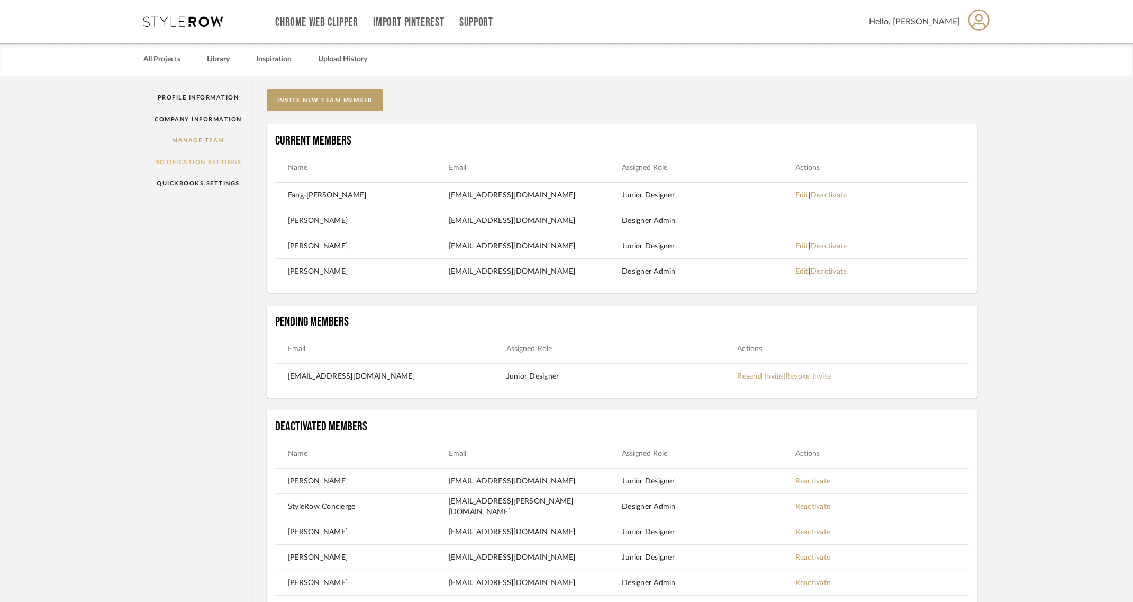
click at [184, 165] on link "Notification Settings" at bounding box center [199, 162] width 110 height 22
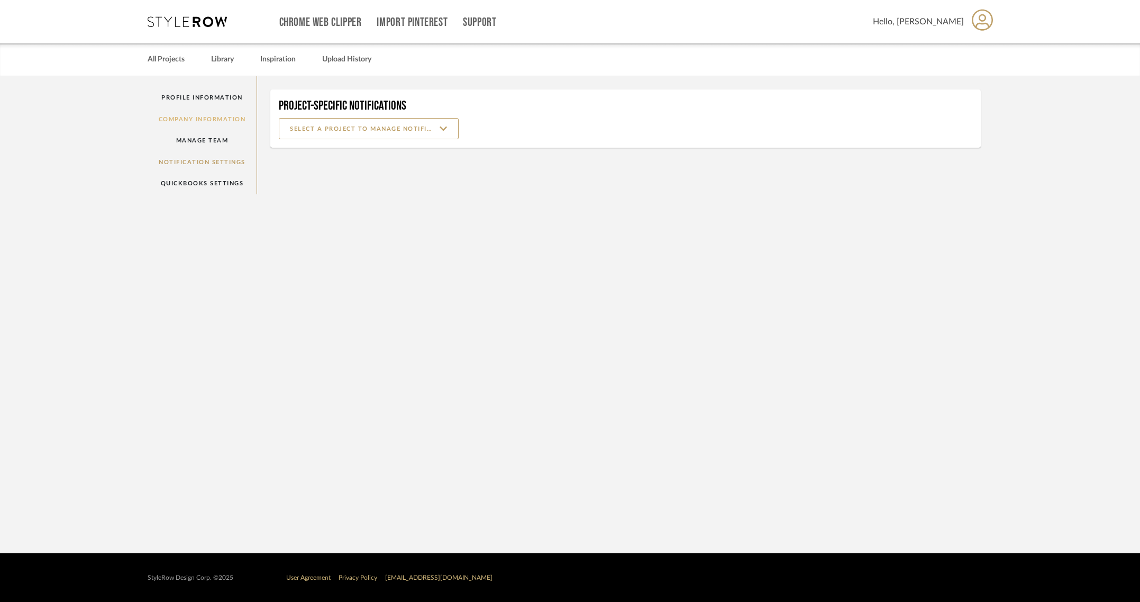
click at [192, 117] on link "Company Information" at bounding box center [203, 119] width 110 height 22
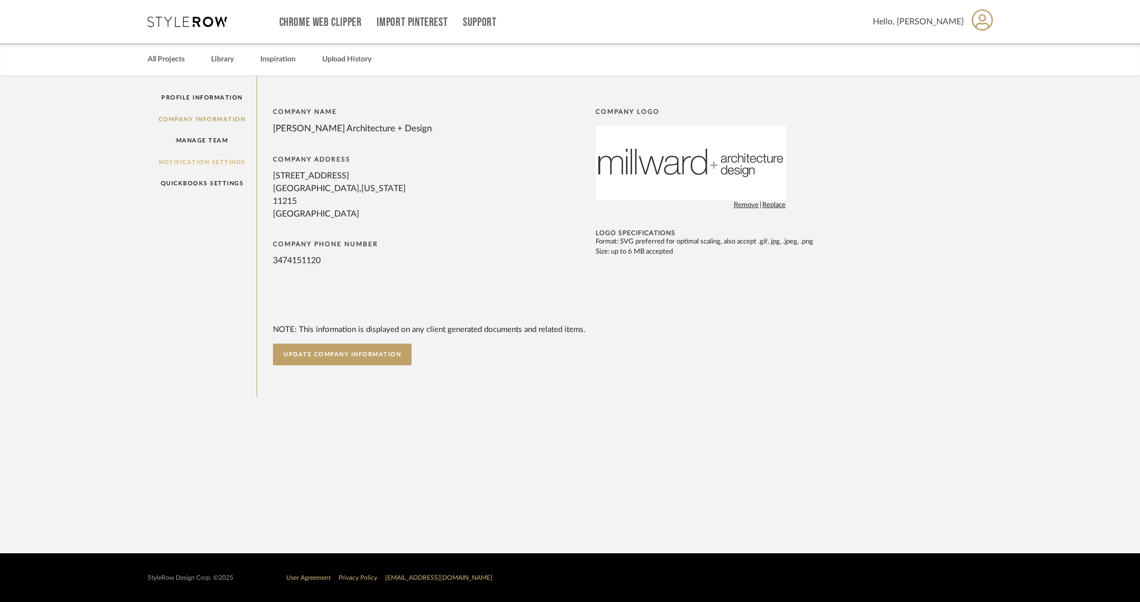
click at [184, 159] on link "Notification Settings" at bounding box center [203, 162] width 110 height 22
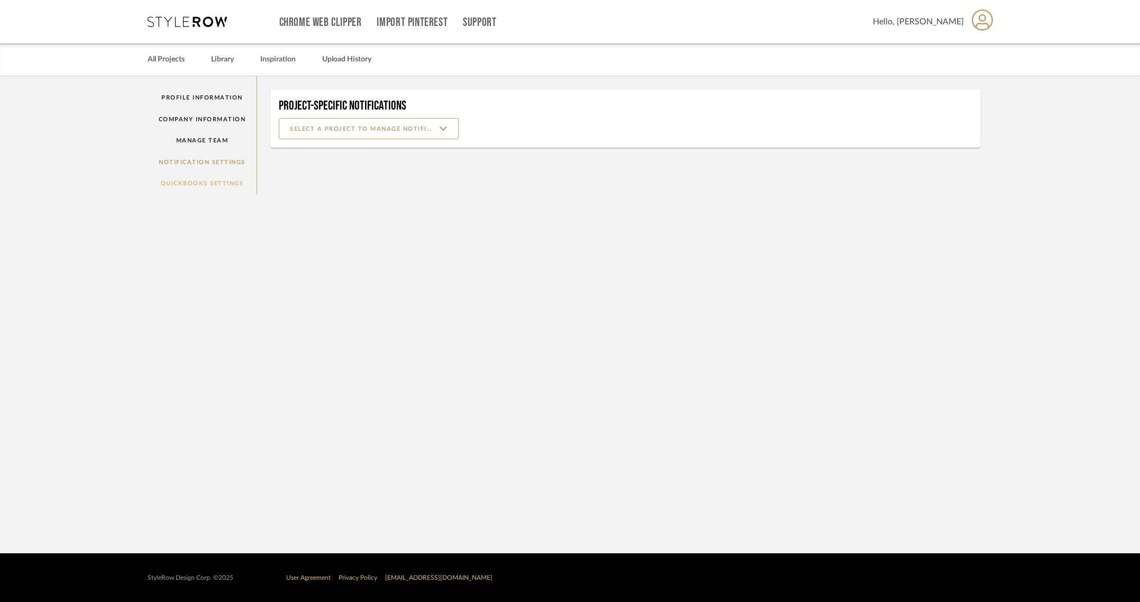
click at [192, 181] on link "QuickBooks Settings" at bounding box center [203, 183] width 110 height 22
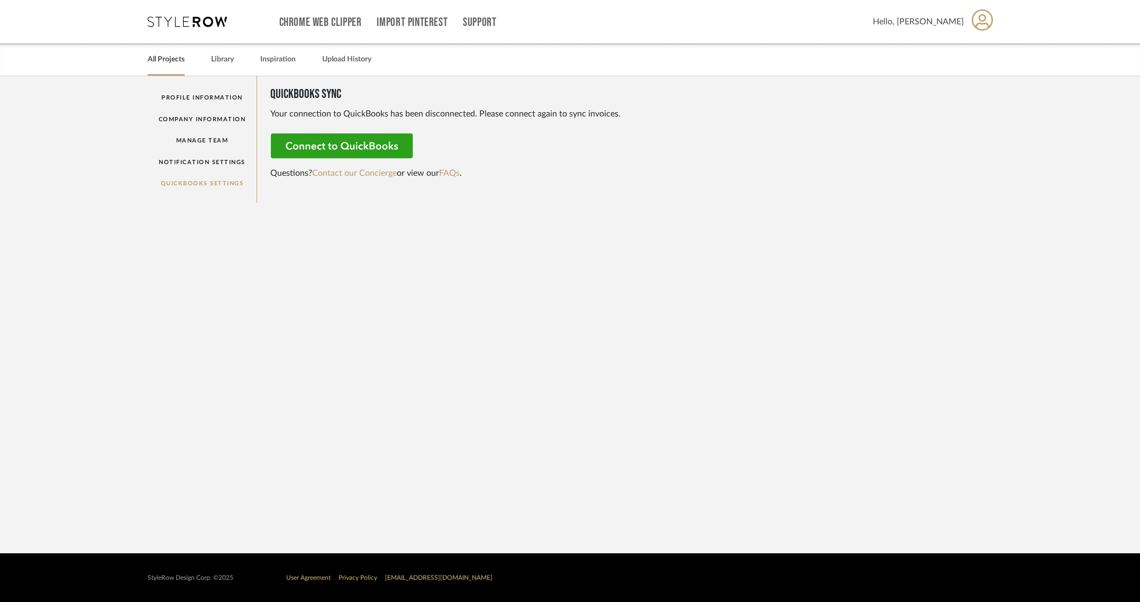
drag, startPoint x: 166, startPoint y: 61, endPoint x: 163, endPoint y: 57, distance: 5.4
click at [166, 60] on link "All Projects" at bounding box center [166, 59] width 37 height 14
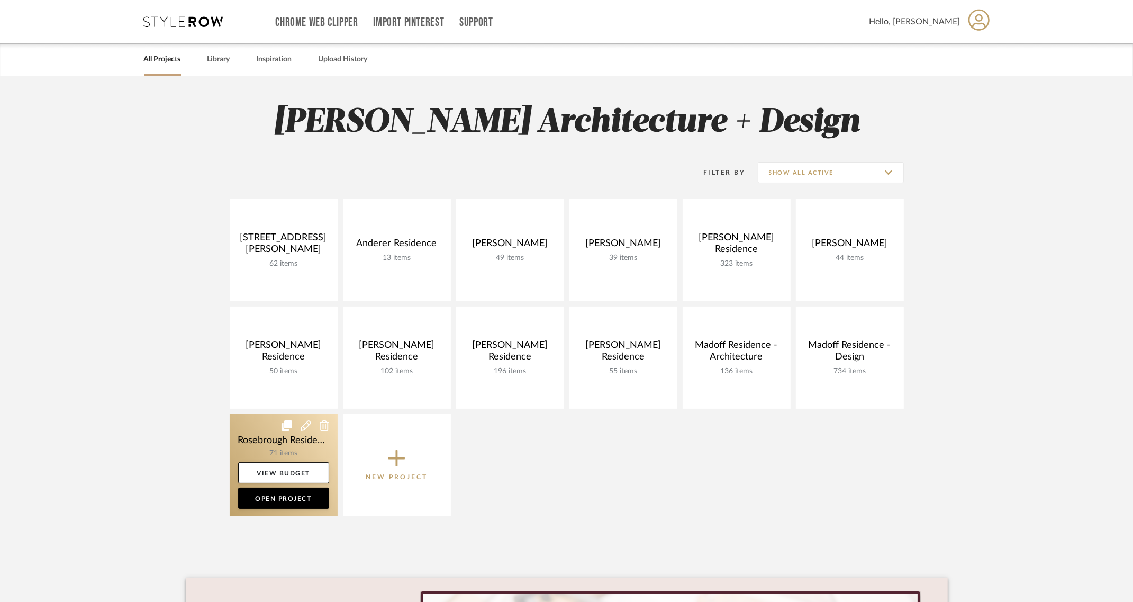
click at [290, 439] on link at bounding box center [284, 465] width 108 height 102
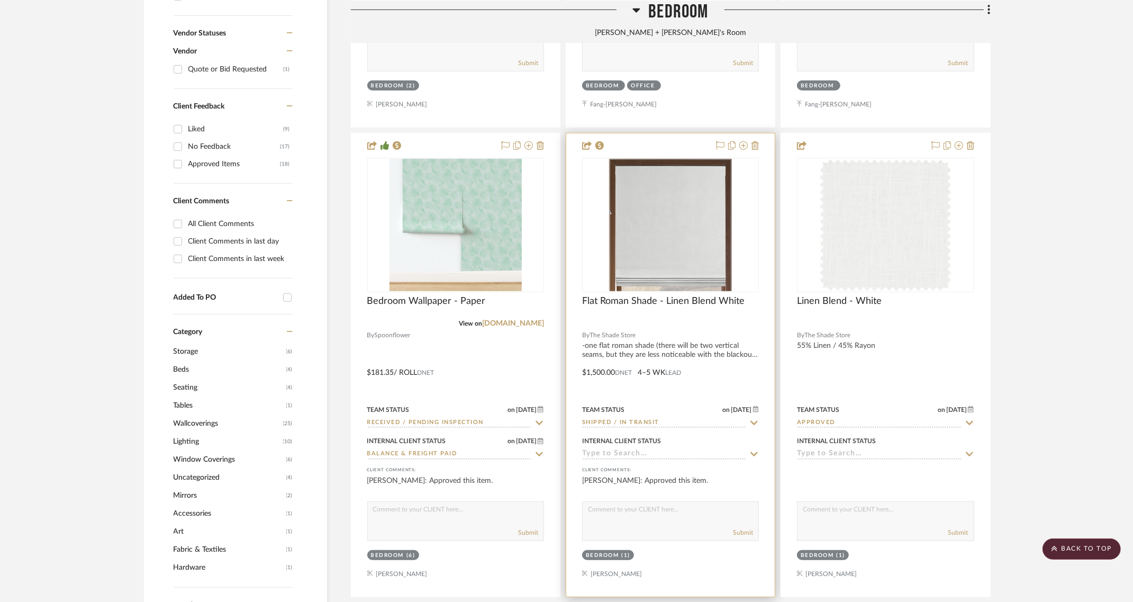
scroll to position [661, 0]
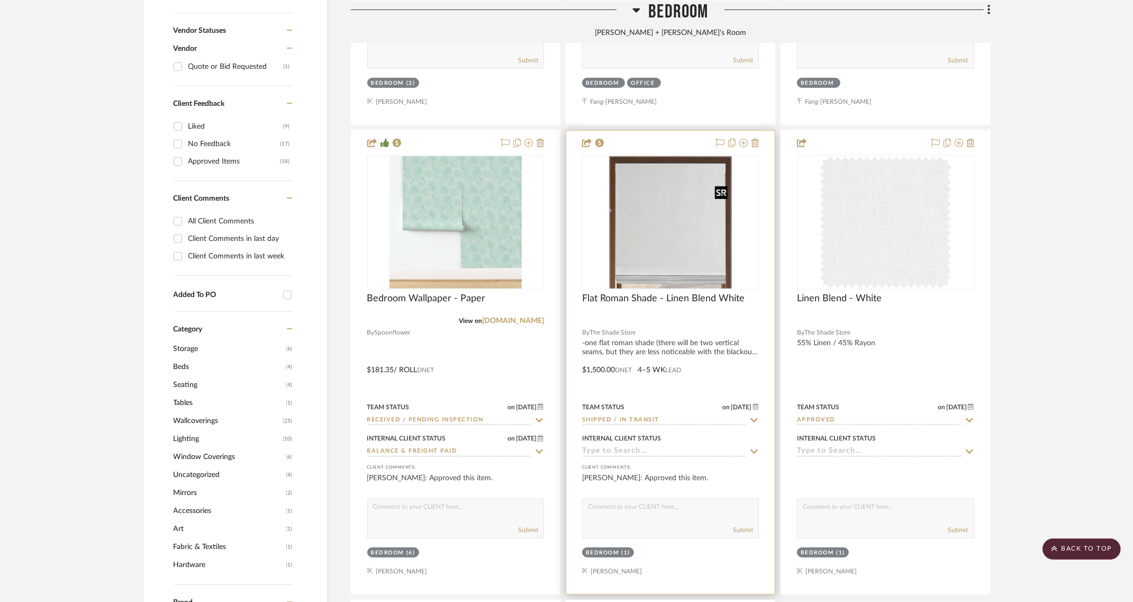
click at [0, 0] on img at bounding box center [0, 0] width 0 height 0
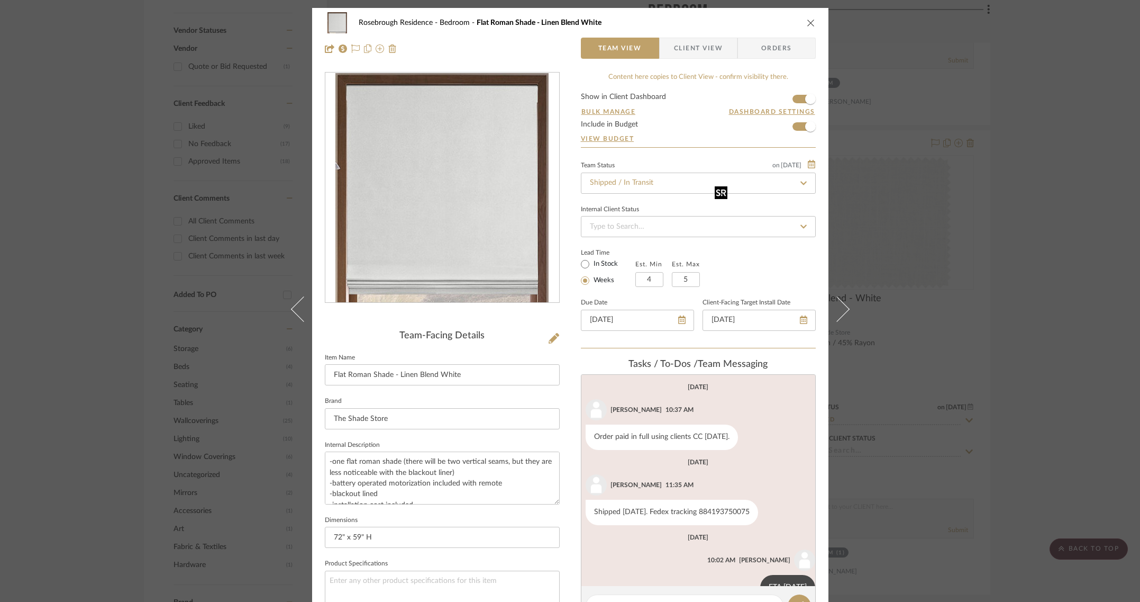
scroll to position [28, 0]
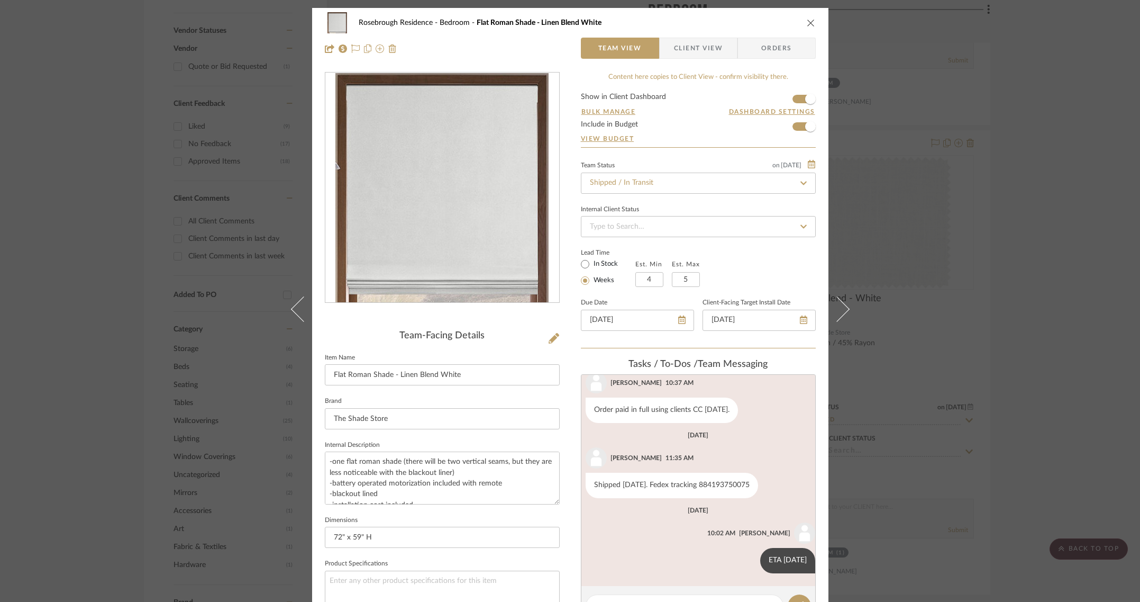
click at [807, 24] on icon "close" at bounding box center [811, 23] width 8 height 8
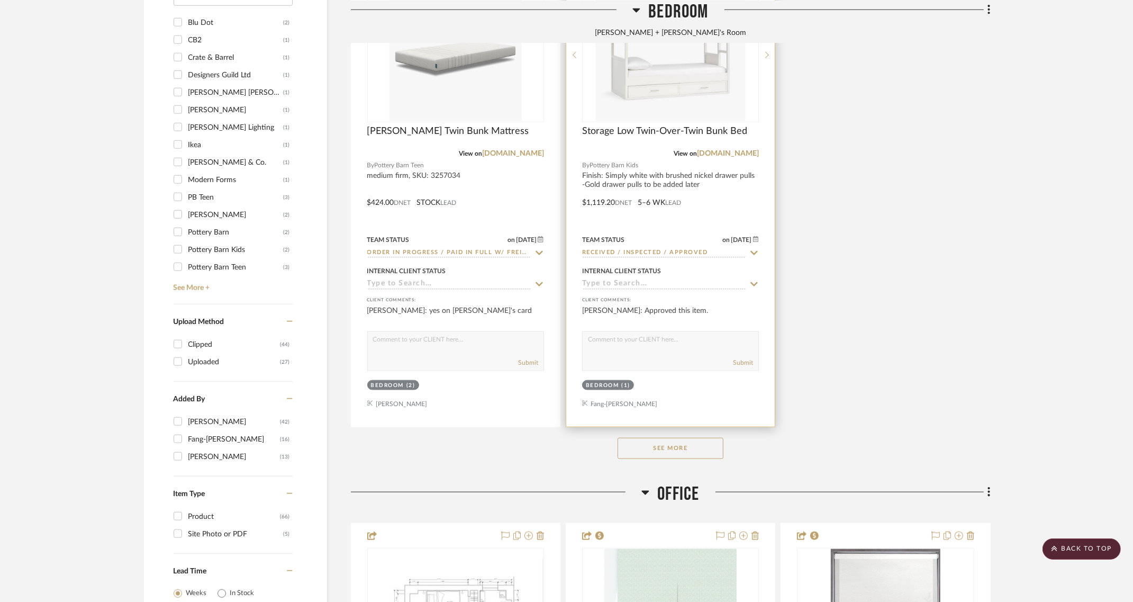
scroll to position [1433, 0]
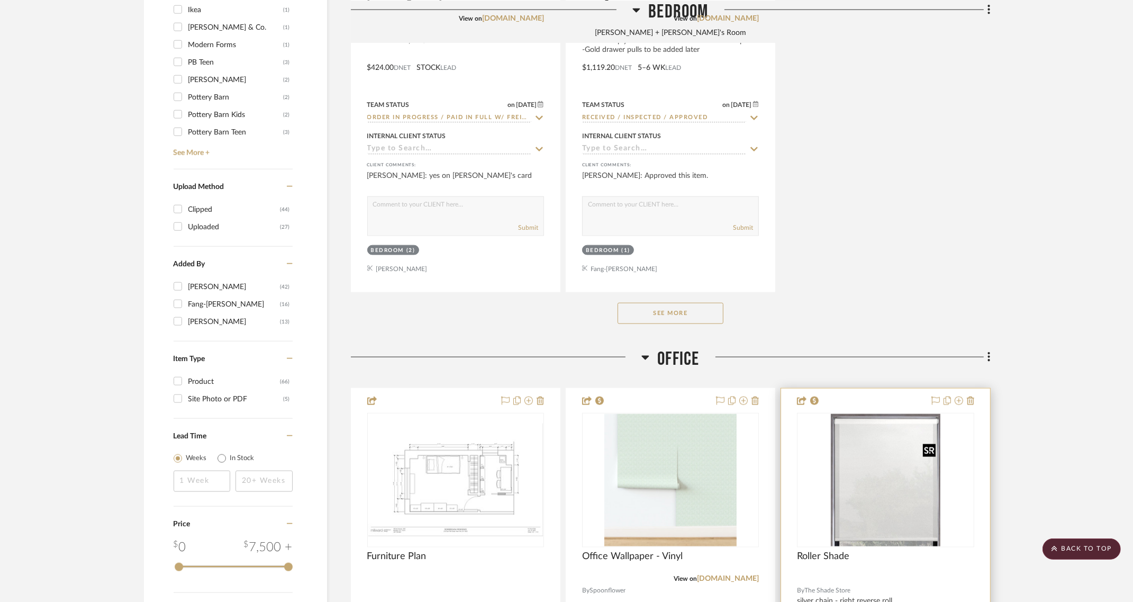
click at [0, 0] on img at bounding box center [0, 0] width 0 height 0
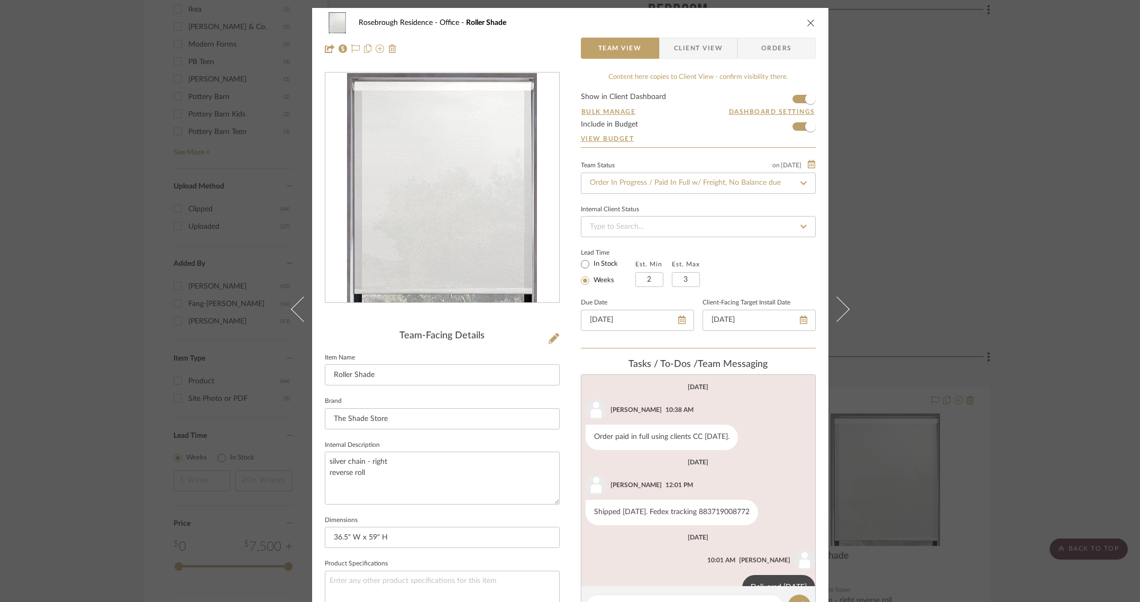
scroll to position [28, 0]
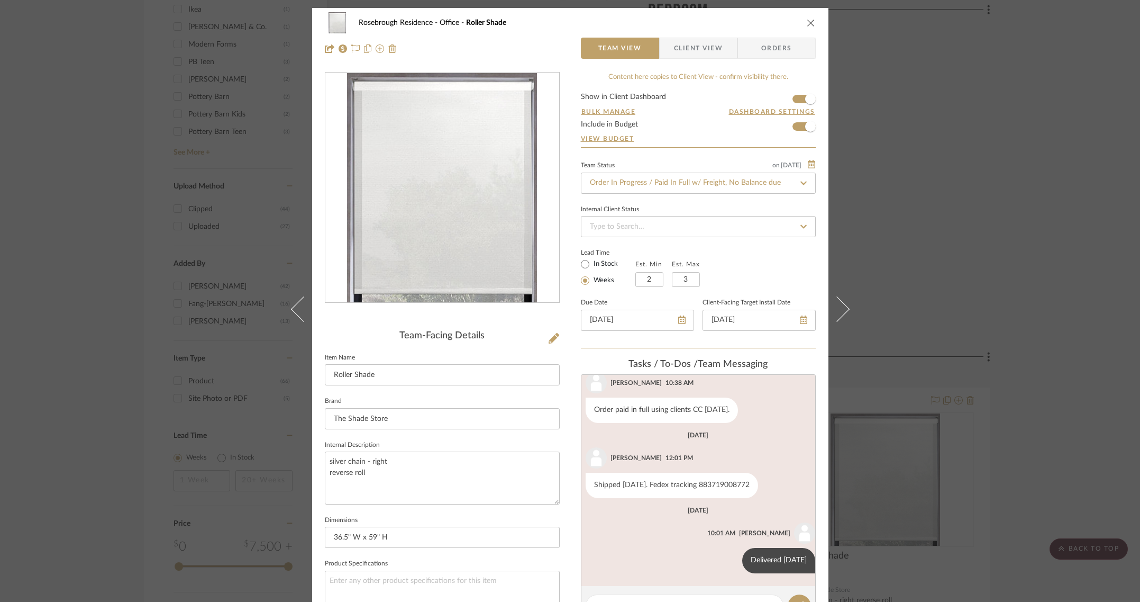
click at [1015, 168] on div "Rosebrough Residence Office Roller Shade Team View Client View Orders Team-Faci…" at bounding box center [570, 301] width 1140 height 602
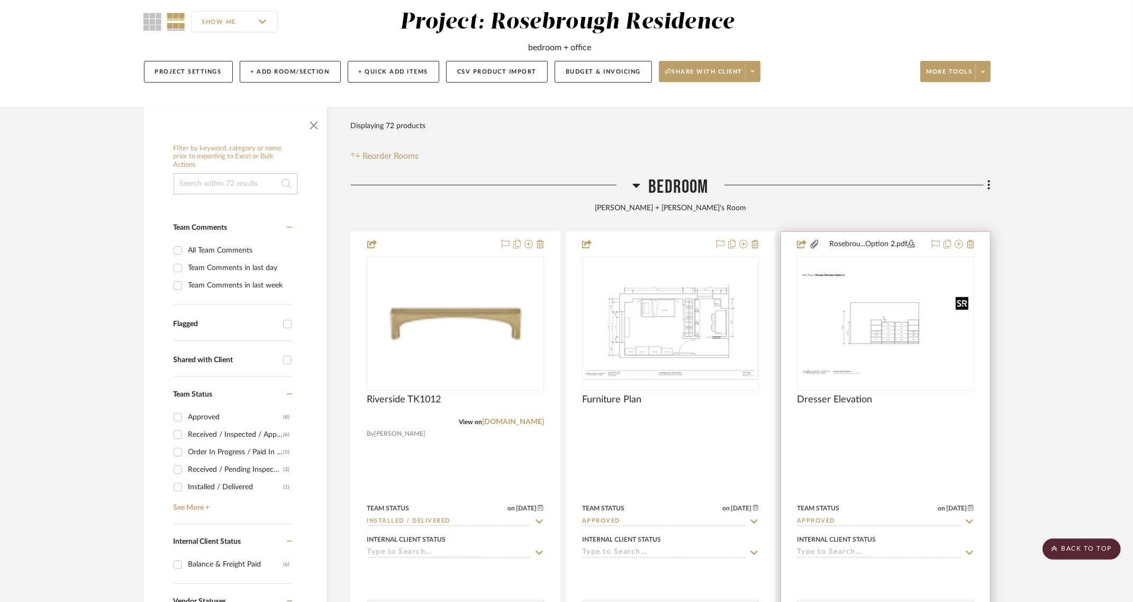
scroll to position [0, 0]
